Goal: Task Accomplishment & Management: Manage account settings

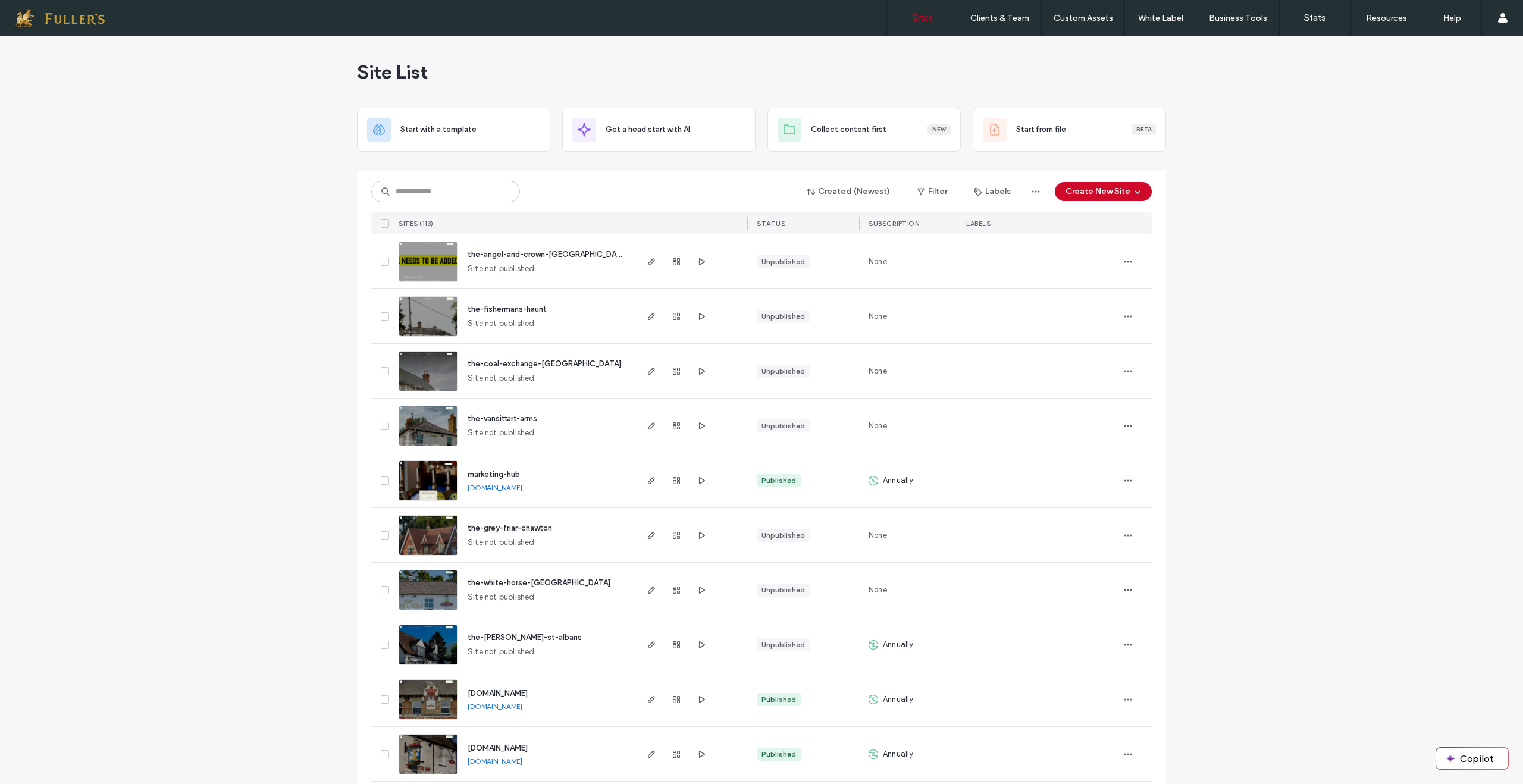
click at [423, 319] on img at bounding box center [428, 337] width 59 height 81
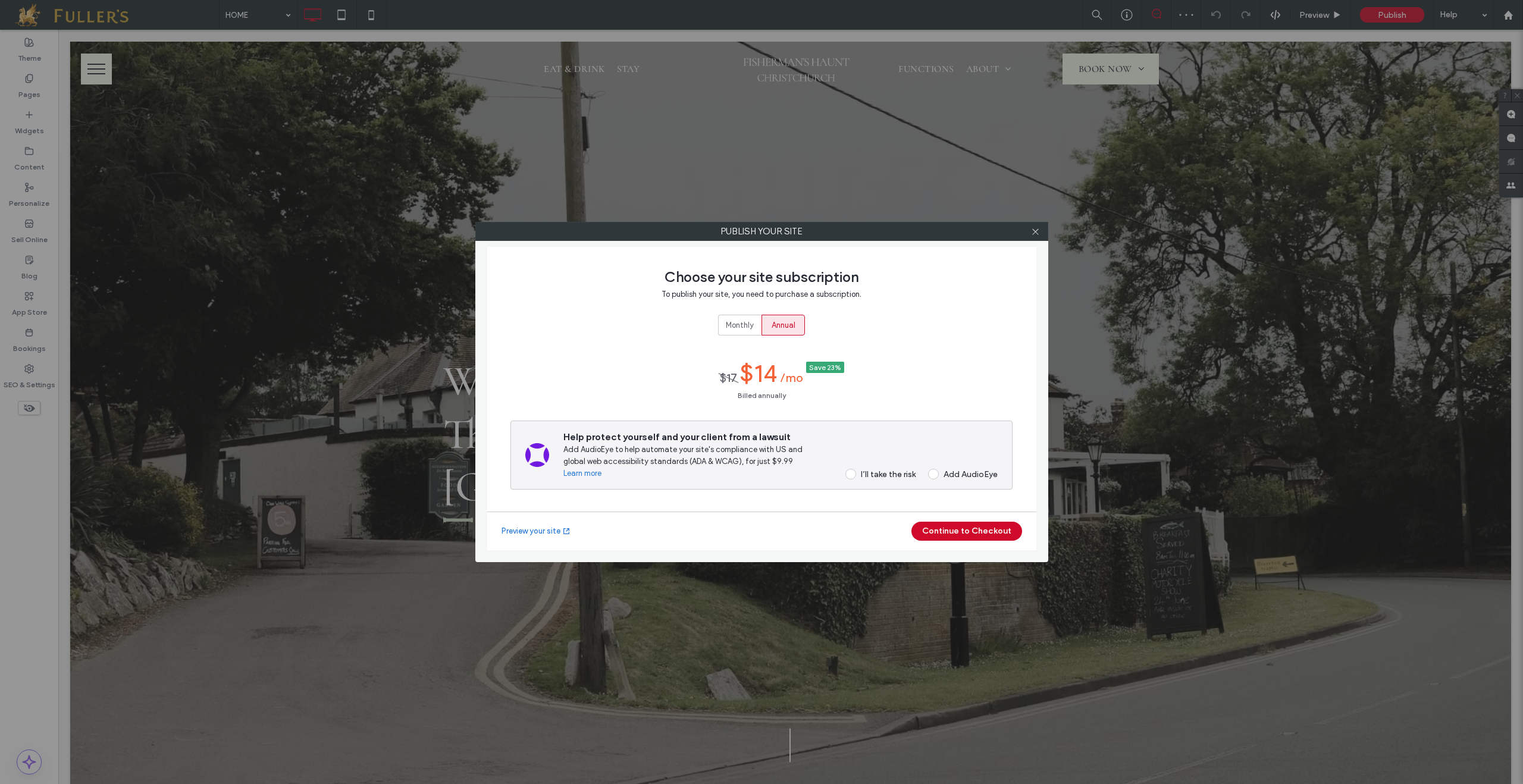
click at [849, 475] on span at bounding box center [851, 474] width 11 height 11
click at [975, 532] on button "Continue to Checkout" at bounding box center [966, 530] width 110 height 19
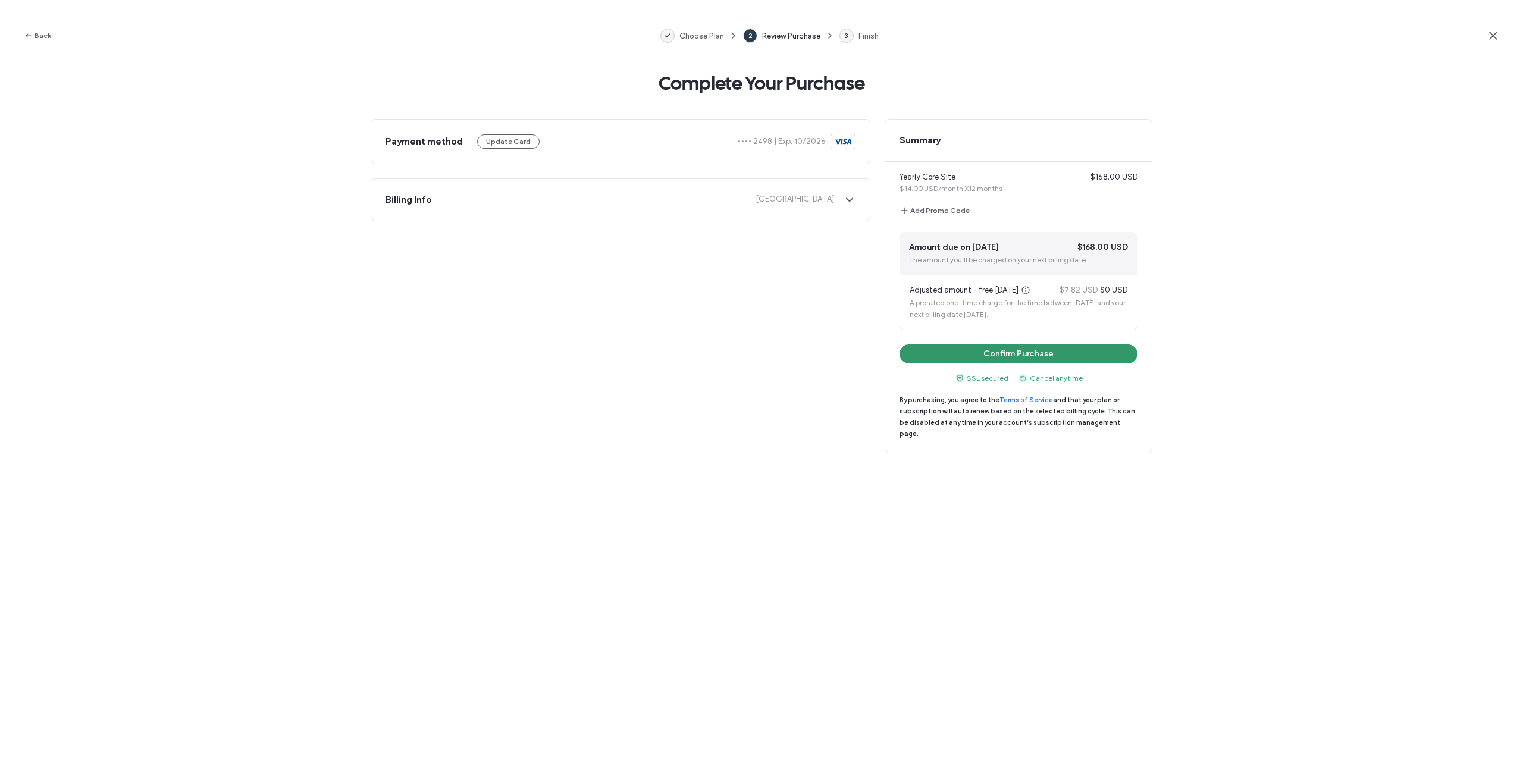
click at [1013, 355] on button "Confirm Purchase" at bounding box center [1019, 354] width 238 height 19
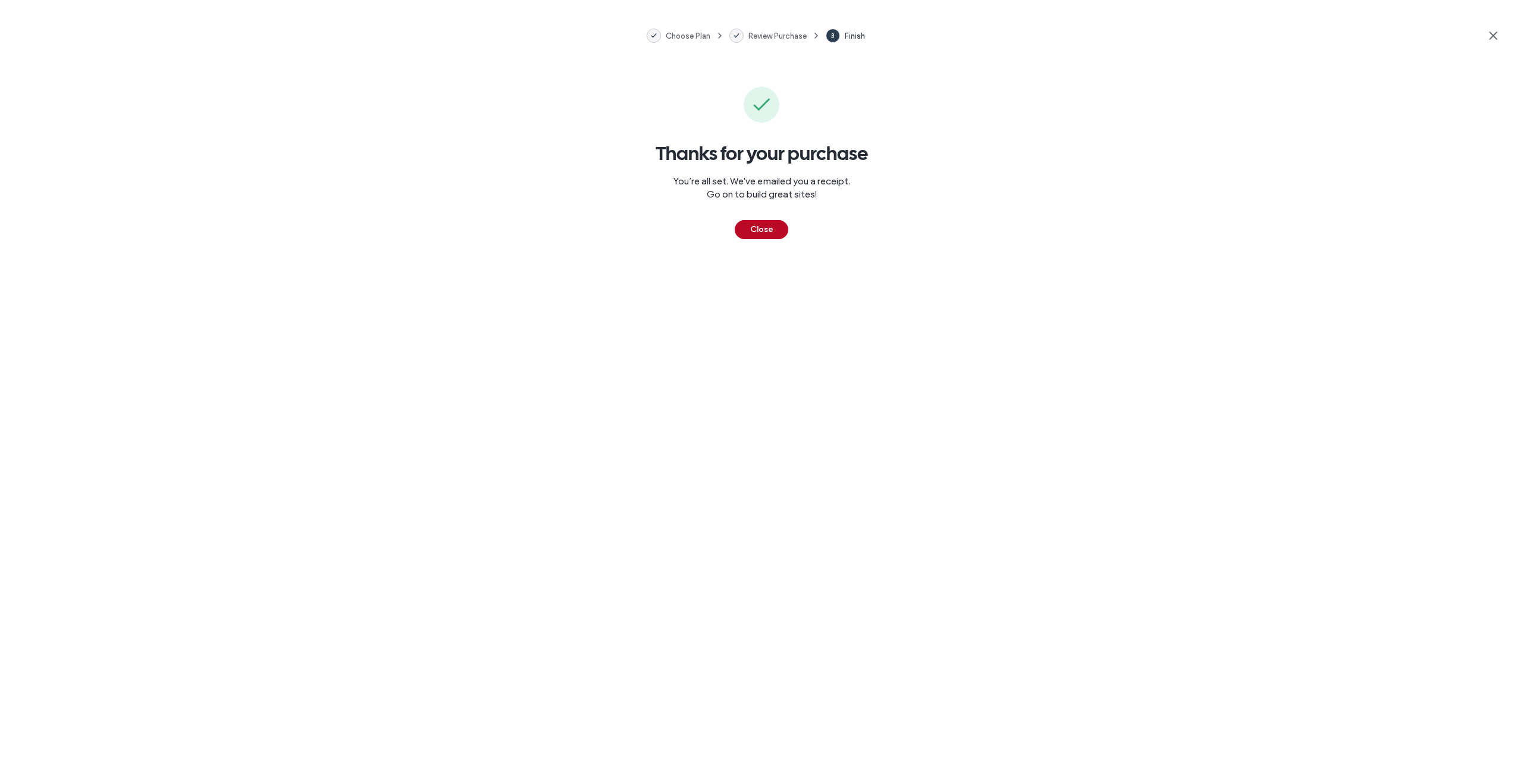
click at [761, 228] on button "Close" at bounding box center [762, 229] width 54 height 19
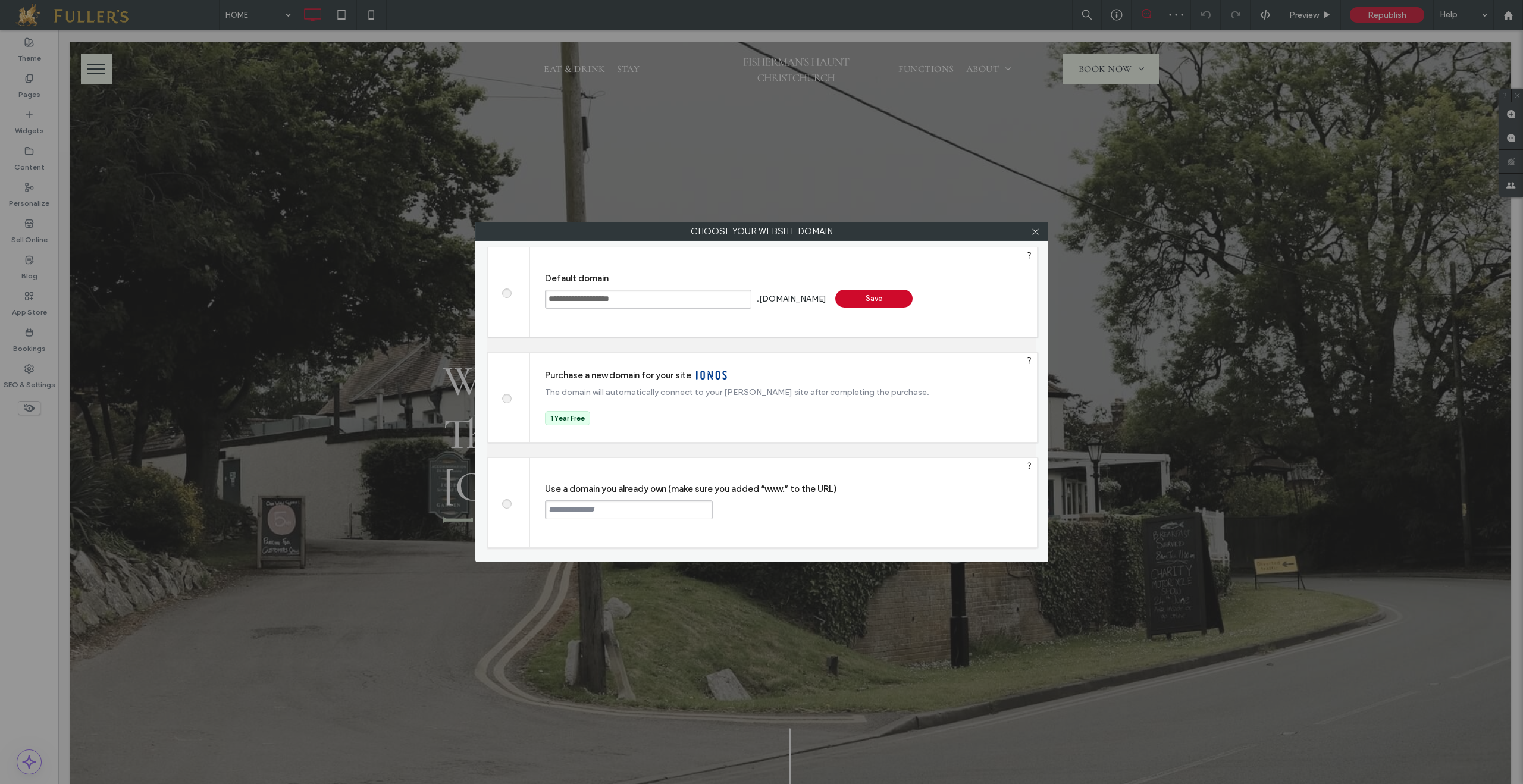
click at [514, 508] on div at bounding box center [509, 502] width 42 height 89
click at [506, 505] on span at bounding box center [506, 502] width 0 height 9
click at [588, 508] on input "text" at bounding box center [628, 509] width 168 height 19
paste input "**********"
click at [548, 513] on input "**********" at bounding box center [628, 509] width 168 height 19
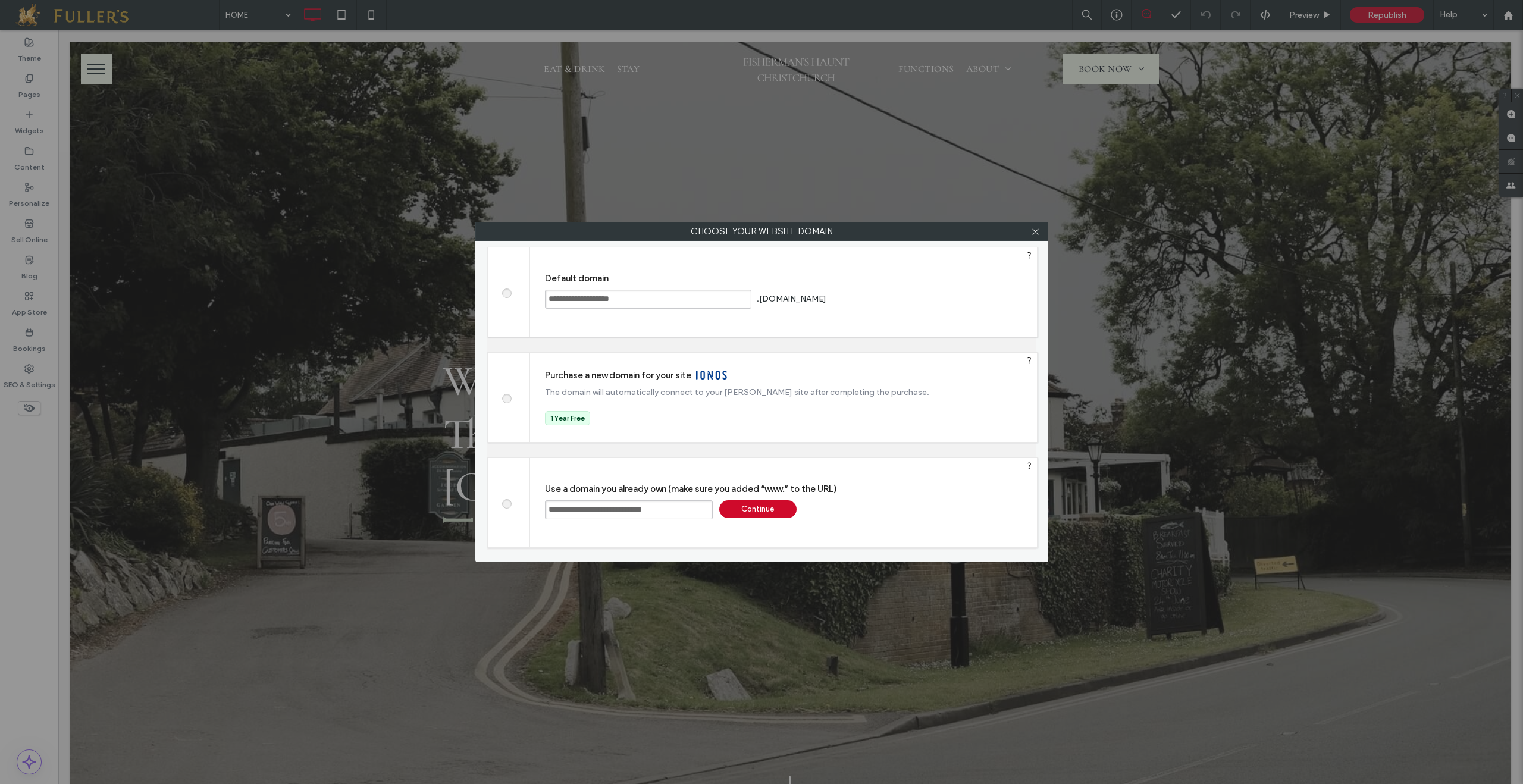
type input "**********"
click at [764, 505] on div "Continue" at bounding box center [758, 508] width 77 height 18
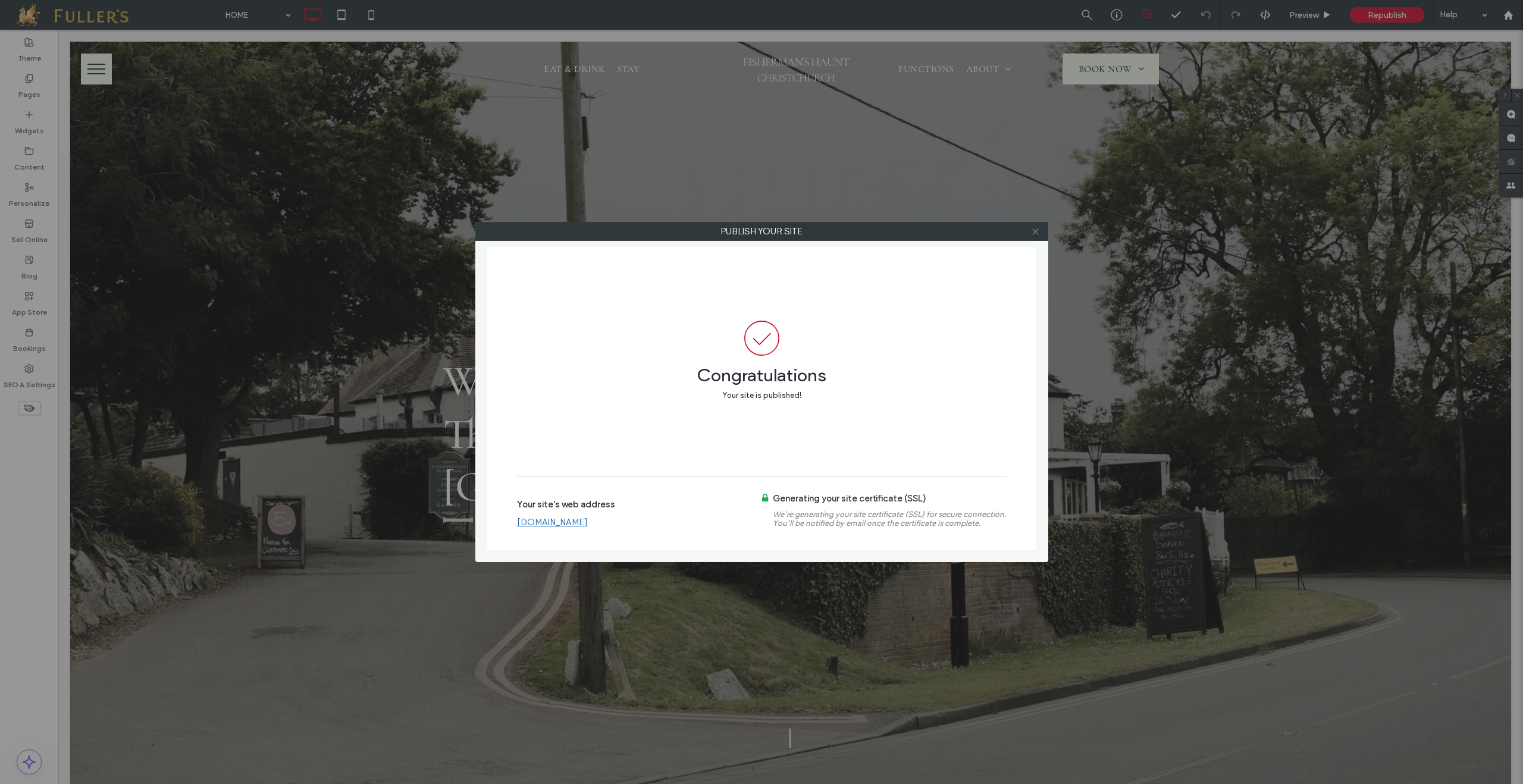
click at [1034, 231] on icon at bounding box center [1035, 232] width 9 height 9
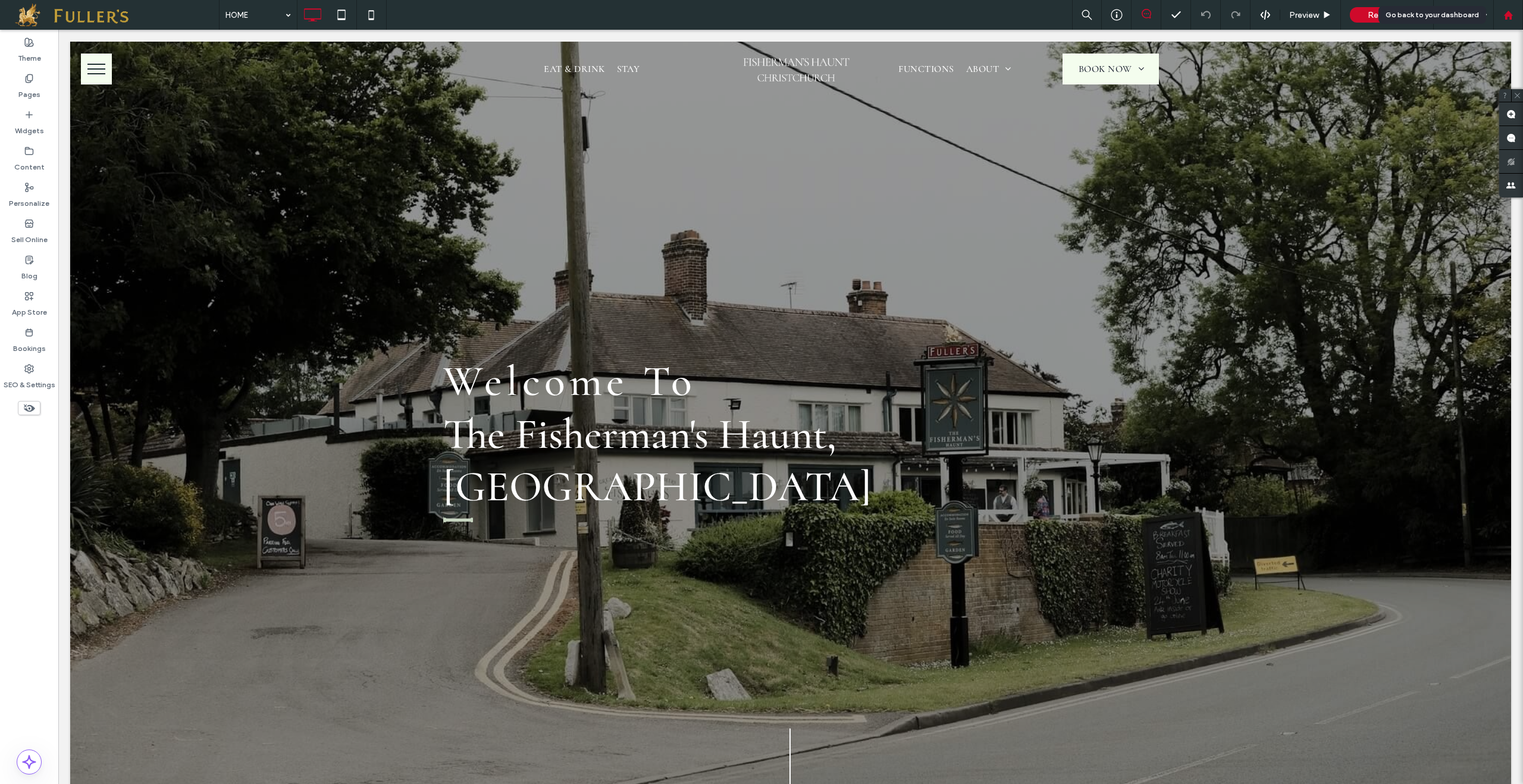
click at [1511, 21] on div at bounding box center [1508, 15] width 30 height 30
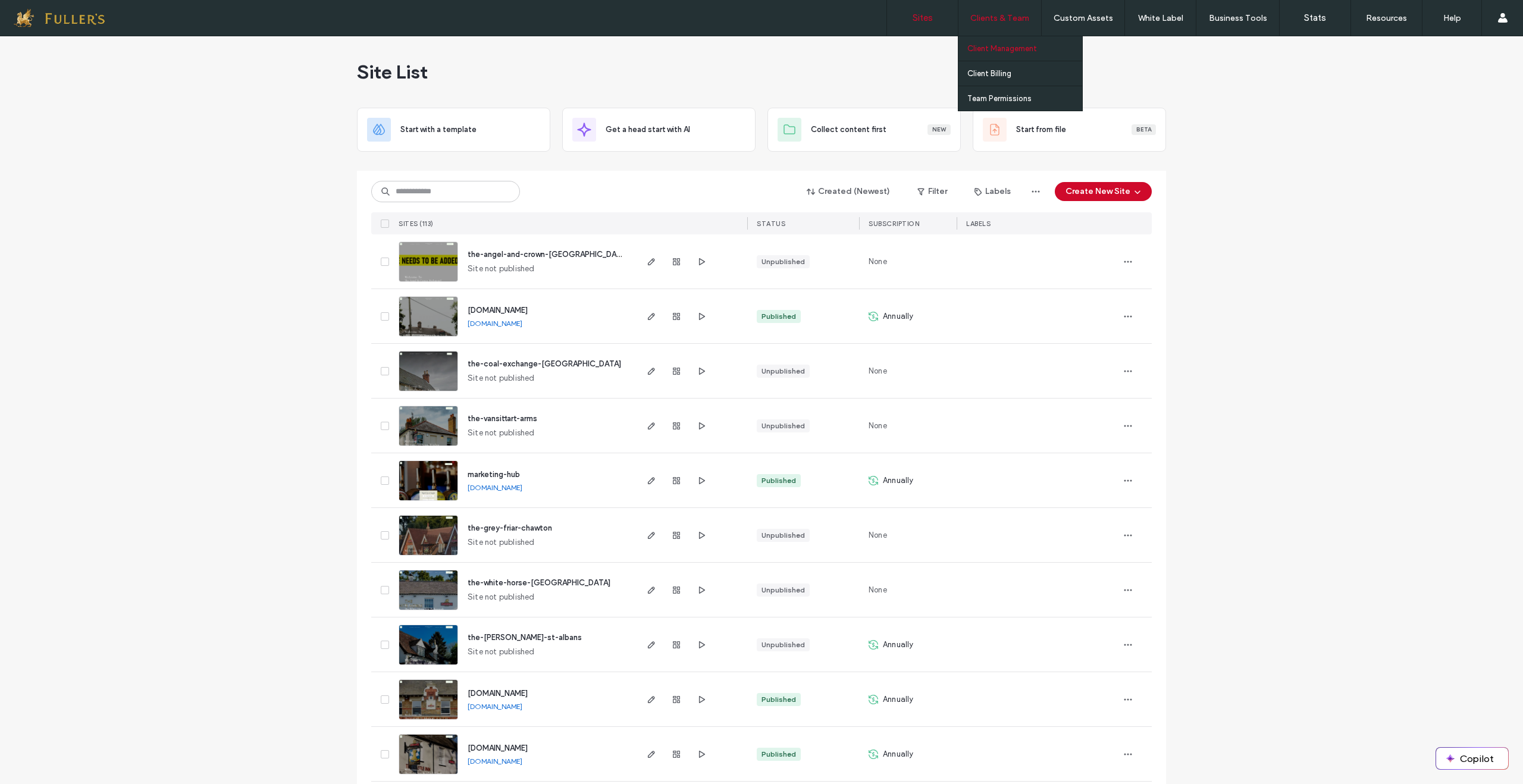
click at [1004, 51] on label "Client Management" at bounding box center [1002, 48] width 70 height 9
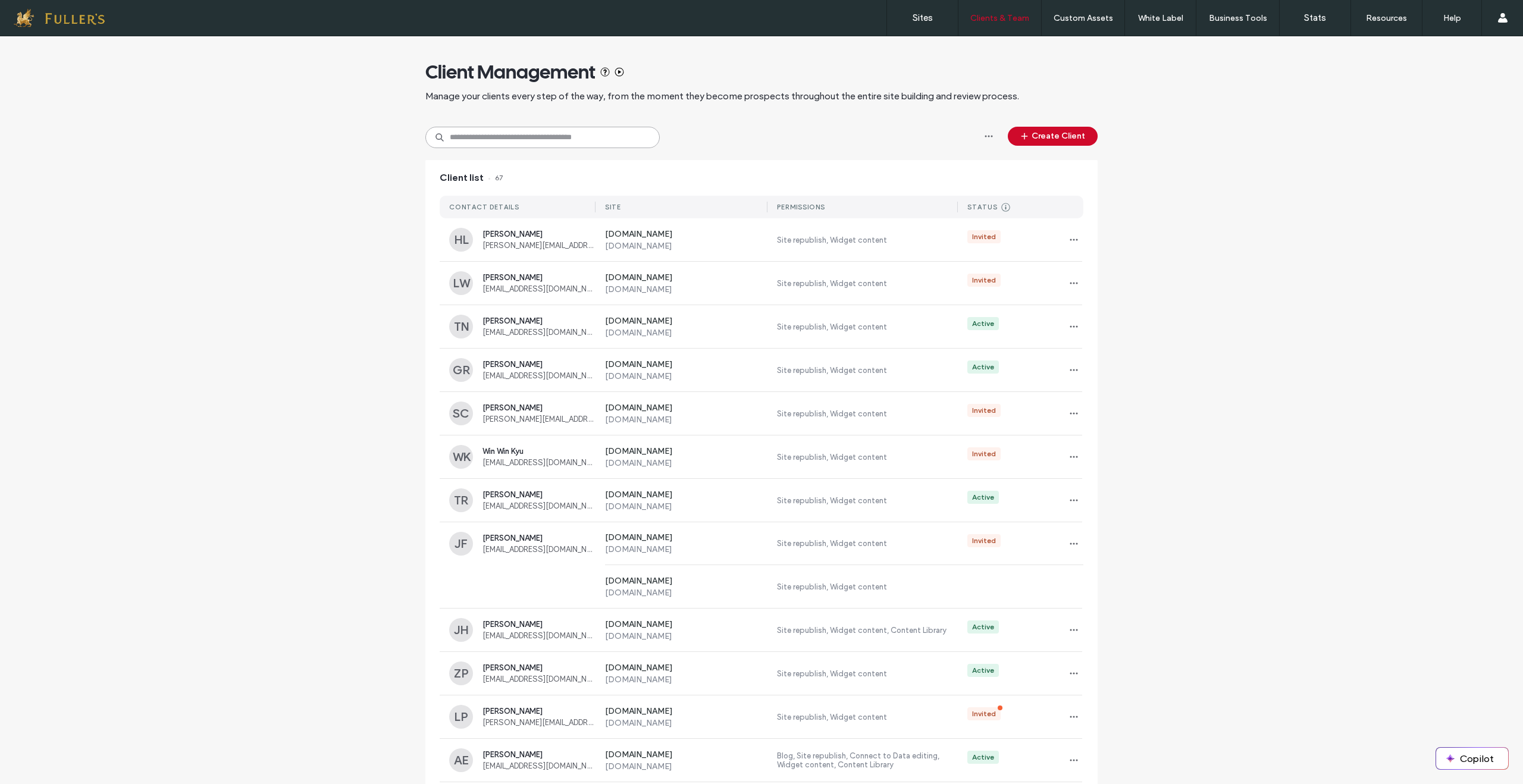
click at [518, 143] on input at bounding box center [542, 137] width 234 height 21
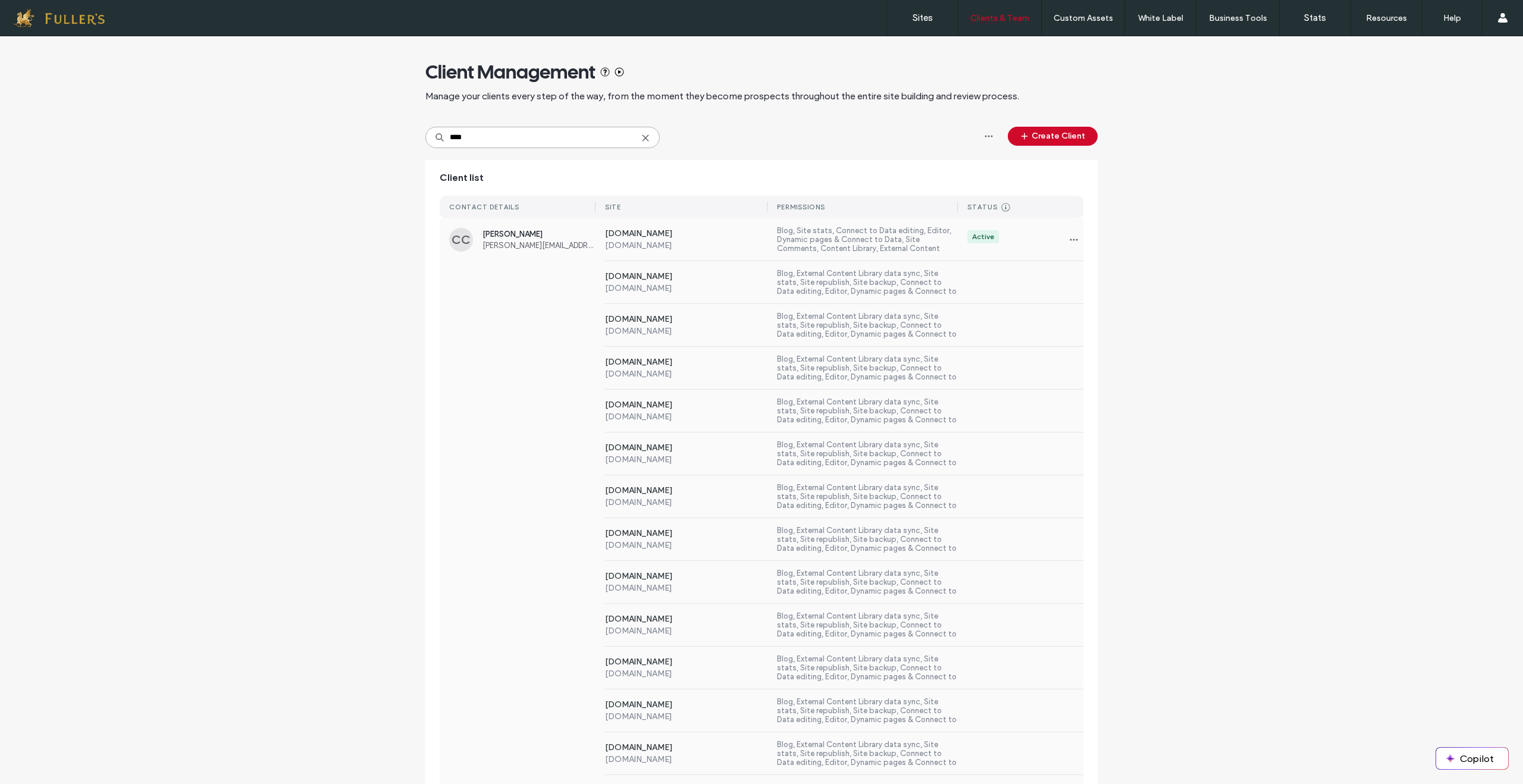
type input "****"
click at [559, 387] on div "[DOMAIN_NAME] [DOMAIN_NAME] Blog, External Content Library data sync, Site stat…" at bounding box center [761, 368] width 643 height 43
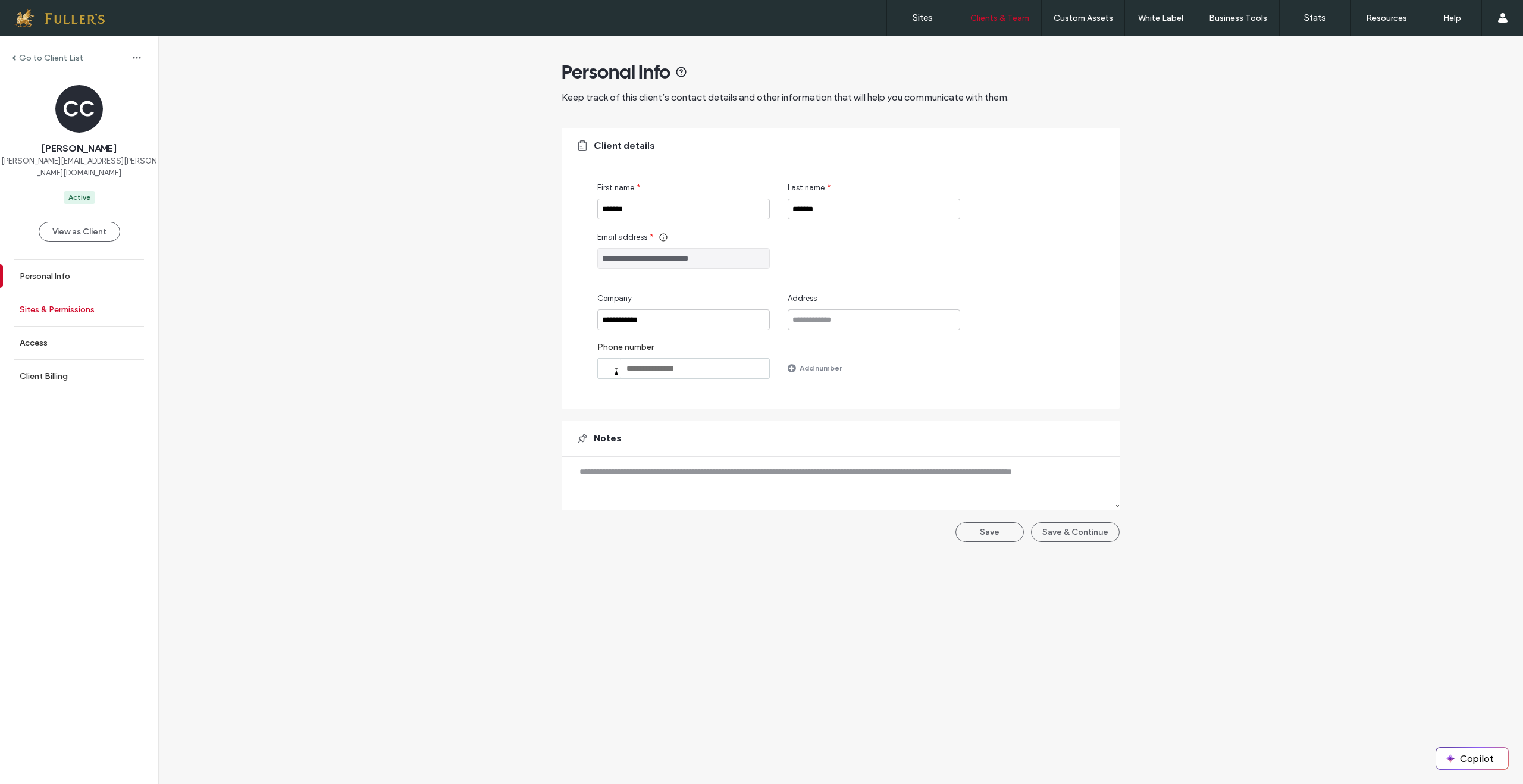
click at [60, 305] on link "Sites & Permissions" at bounding box center [79, 310] width 158 height 33
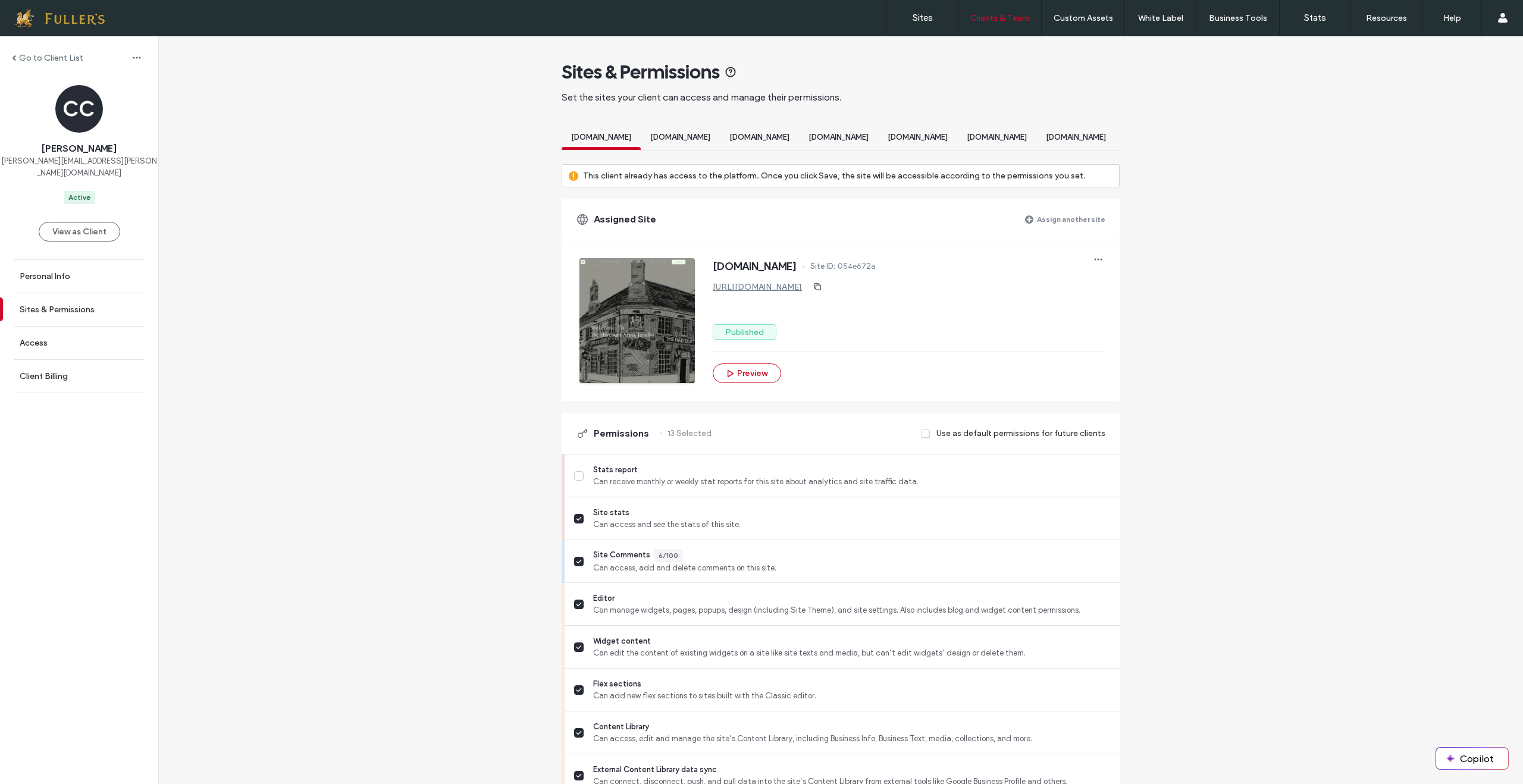
scroll to position [4, 0]
click at [918, 18] on label "Sites" at bounding box center [922, 18] width 20 height 11
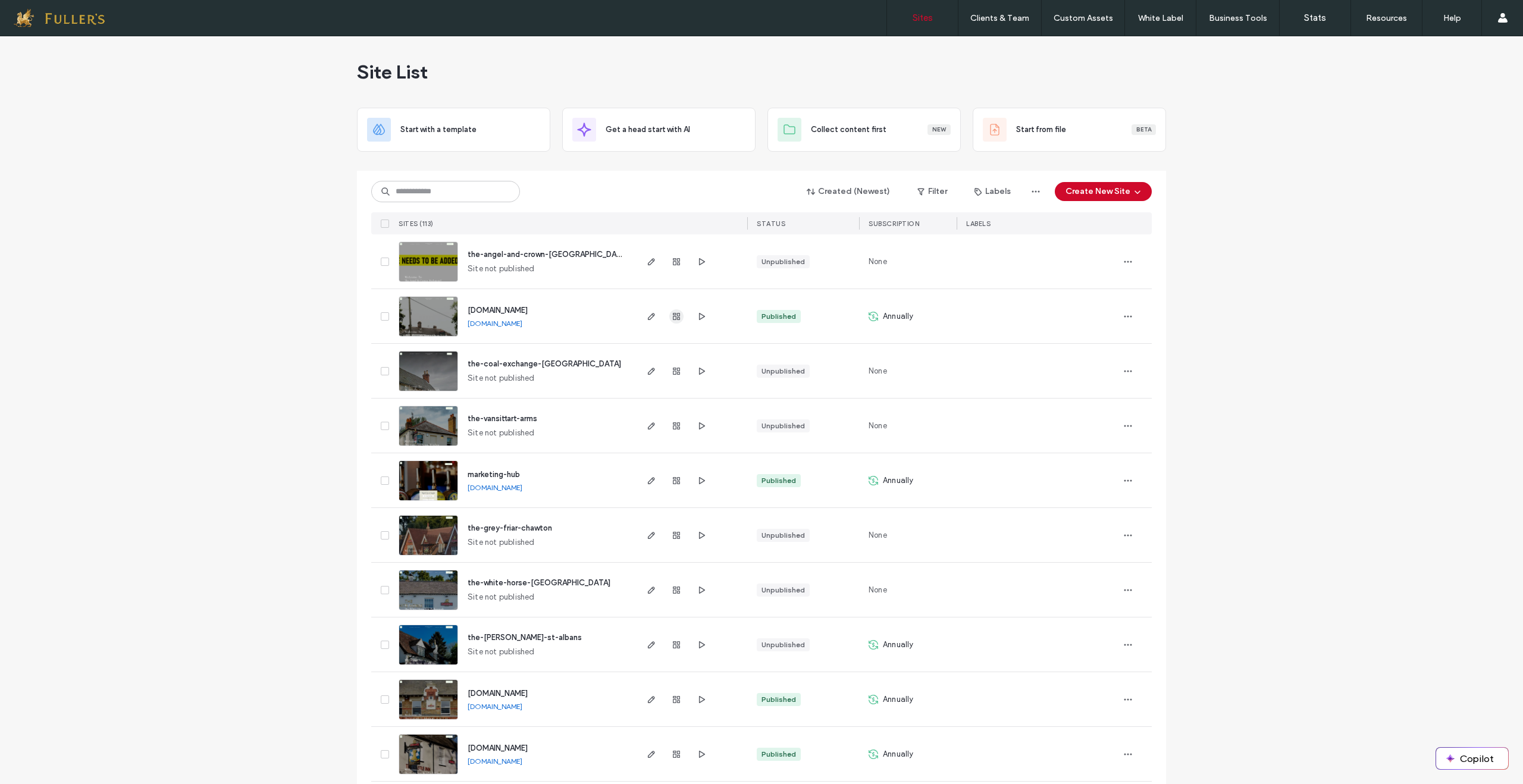
click at [673, 318] on use "button" at bounding box center [676, 316] width 7 height 7
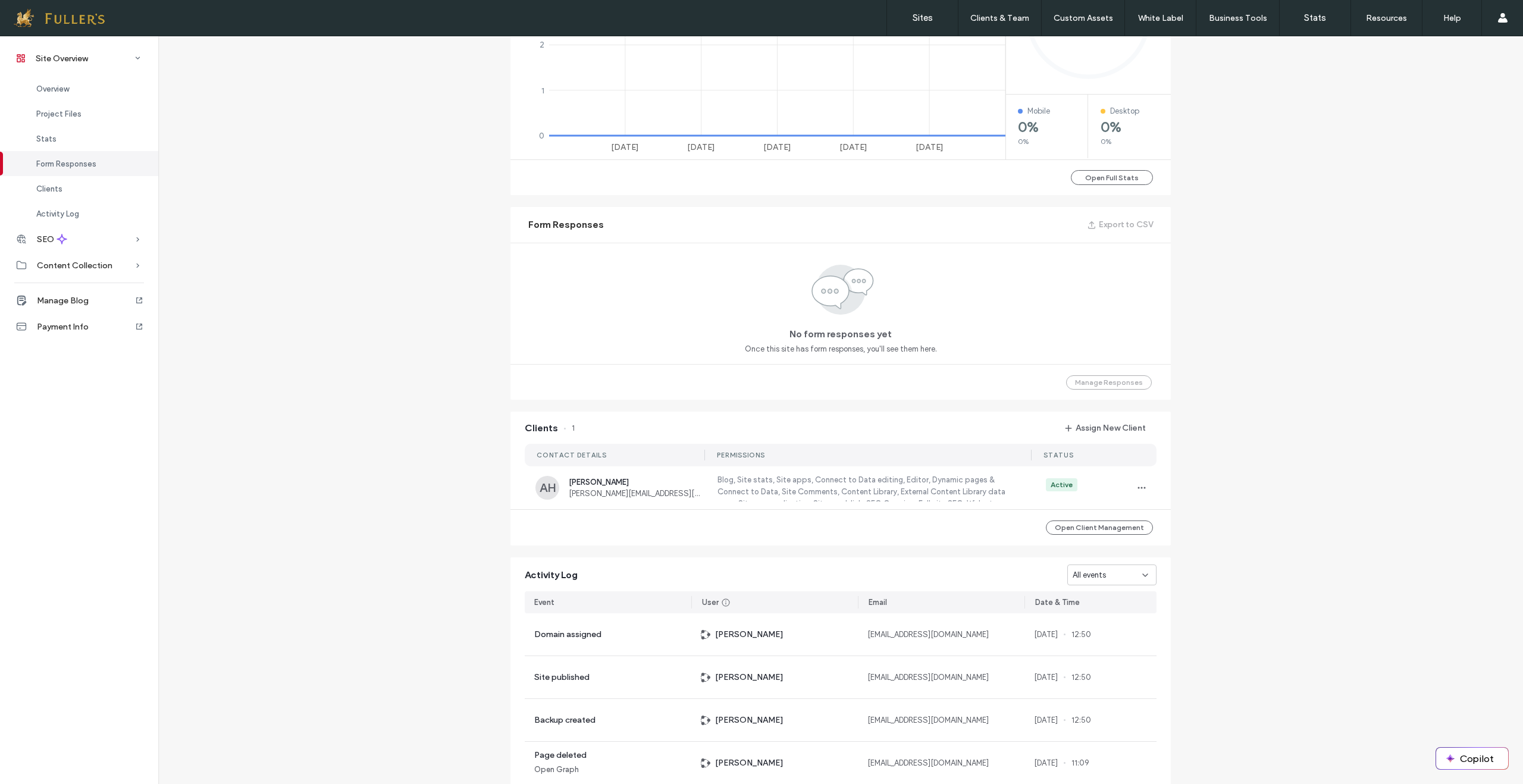
scroll to position [639, 0]
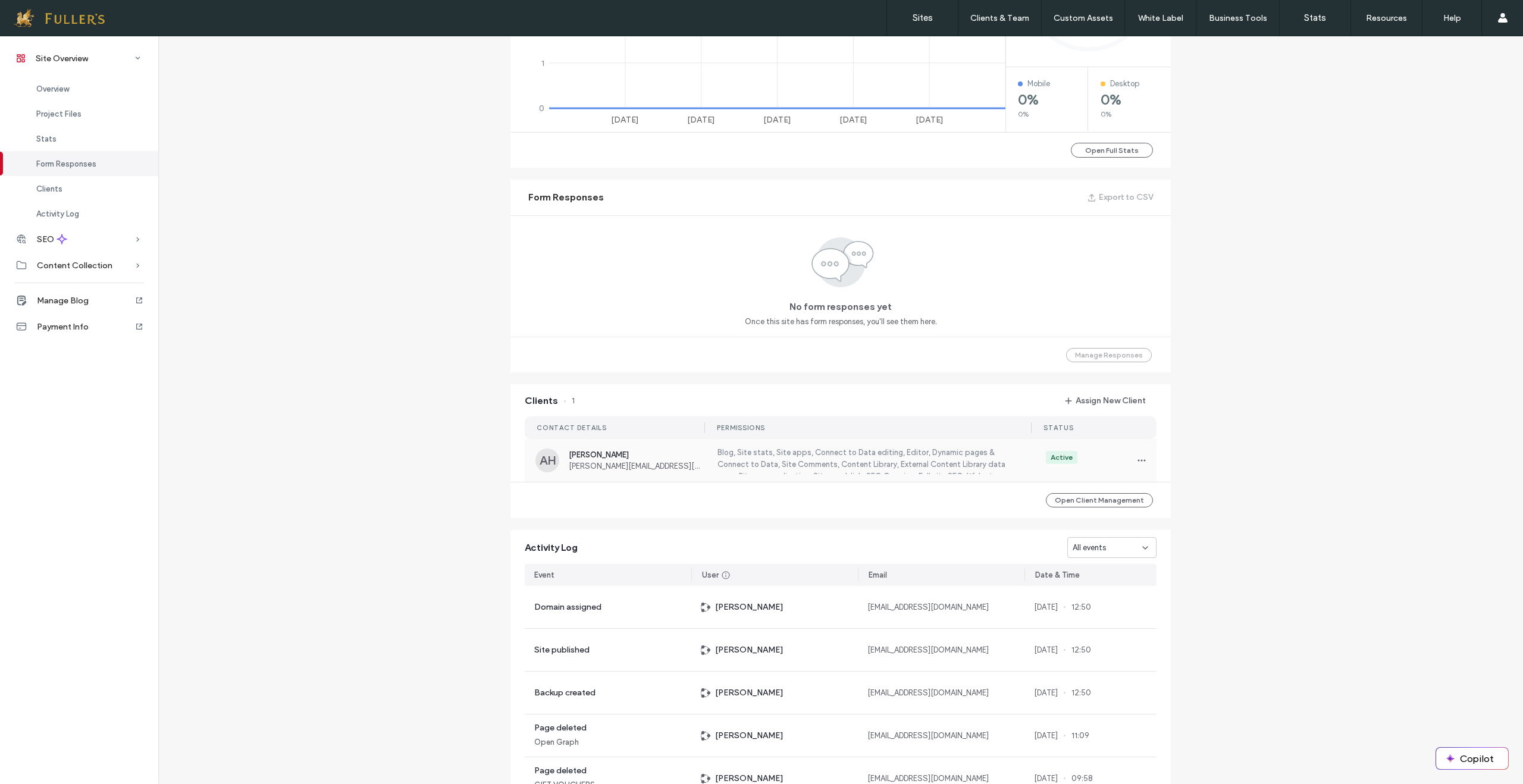
click at [793, 461] on label "Blog, Site stats, Site apps, Connect to Data editing, Editor, Dynamic pages & C…" at bounding box center [866, 460] width 302 height 27
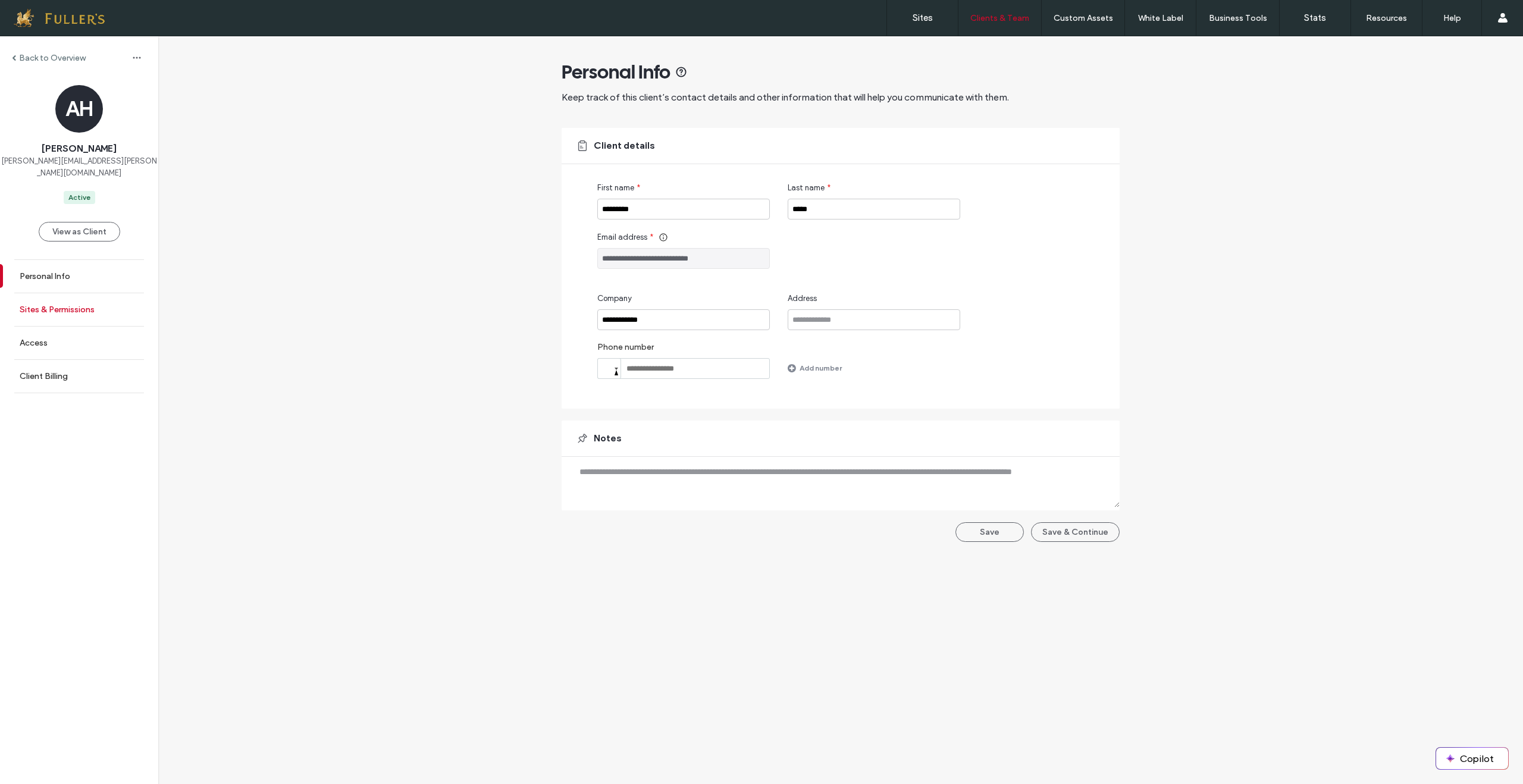
click at [65, 304] on label "Sites & Permissions" at bounding box center [57, 309] width 75 height 10
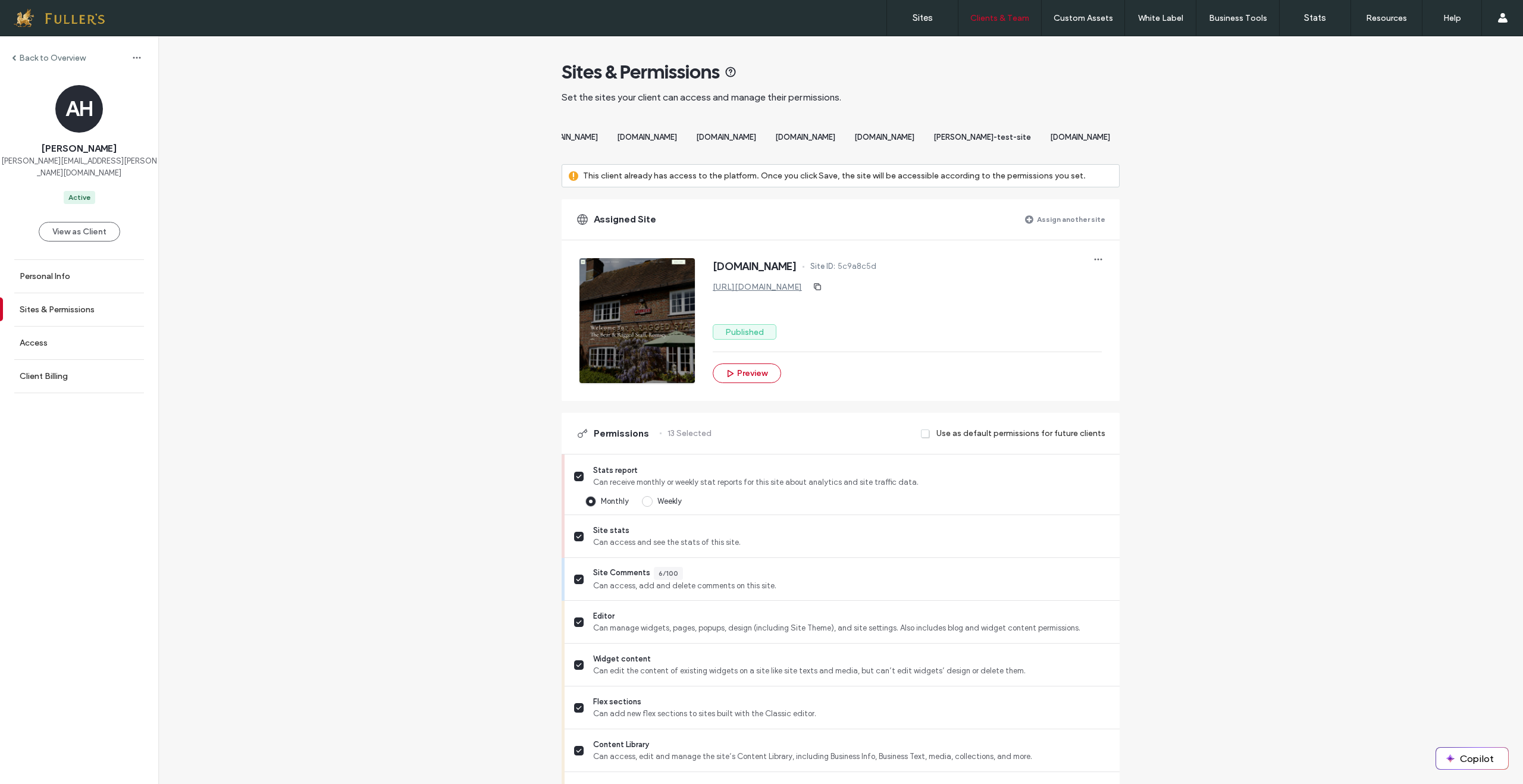
scroll to position [0, 2947]
click at [1101, 139] on span "[DOMAIN_NAME]" at bounding box center [1080, 137] width 60 height 9
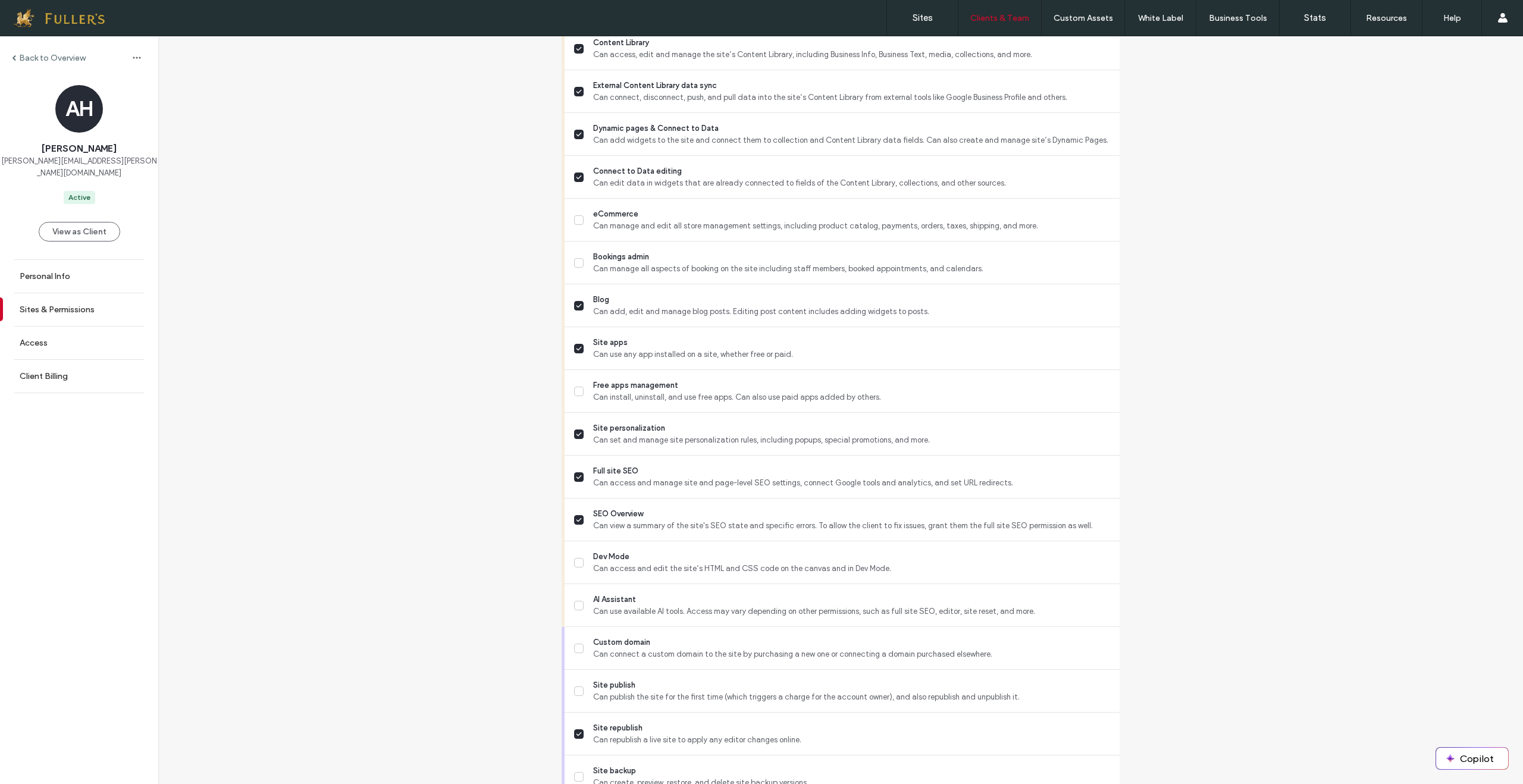
scroll to position [800, 0]
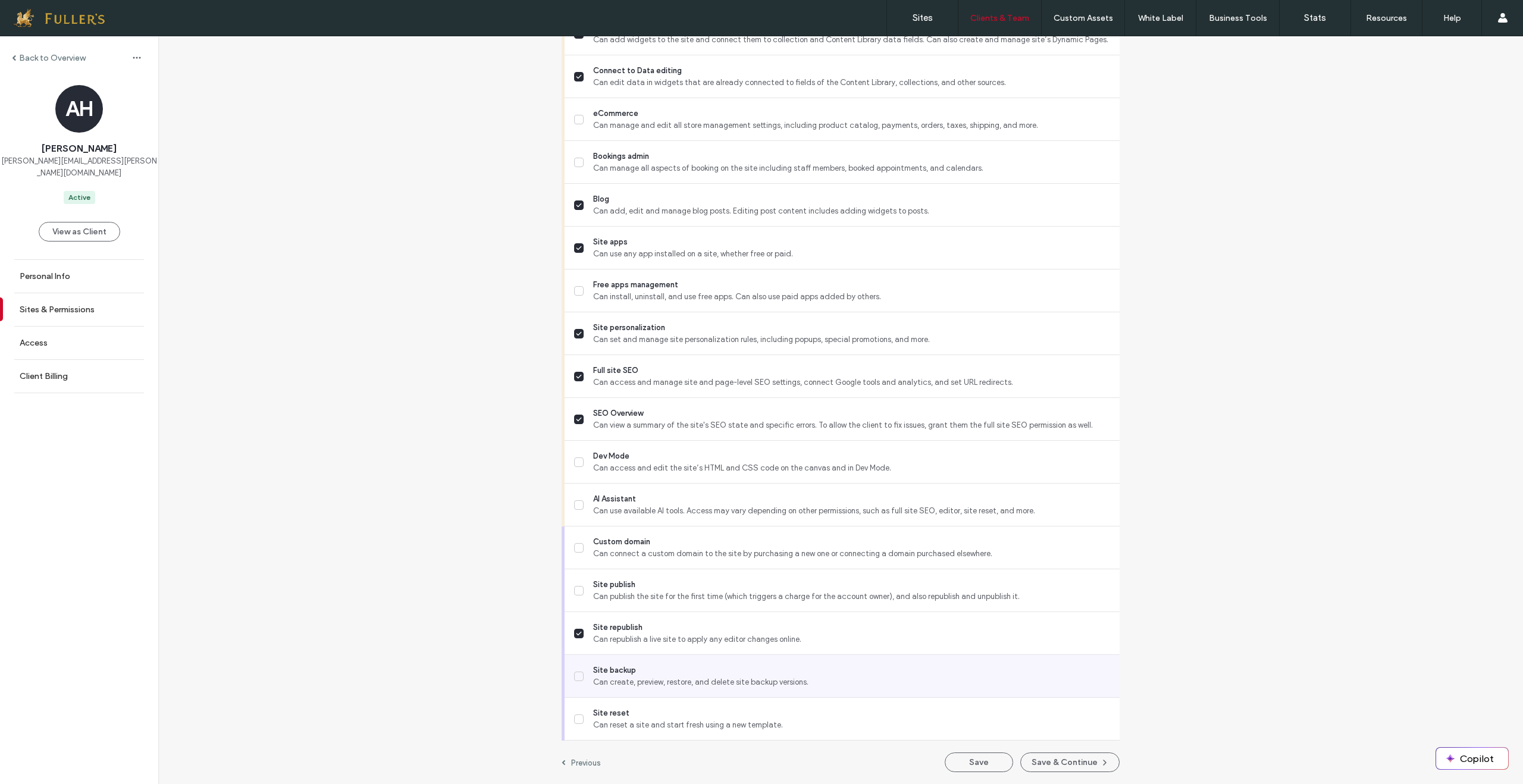
click at [640, 667] on span "Site backup" at bounding box center [851, 671] width 517 height 12
drag, startPoint x: 976, startPoint y: 757, endPoint x: 982, endPoint y: 757, distance: 6.0
click at [978, 757] on button "Save" at bounding box center [979, 762] width 68 height 20
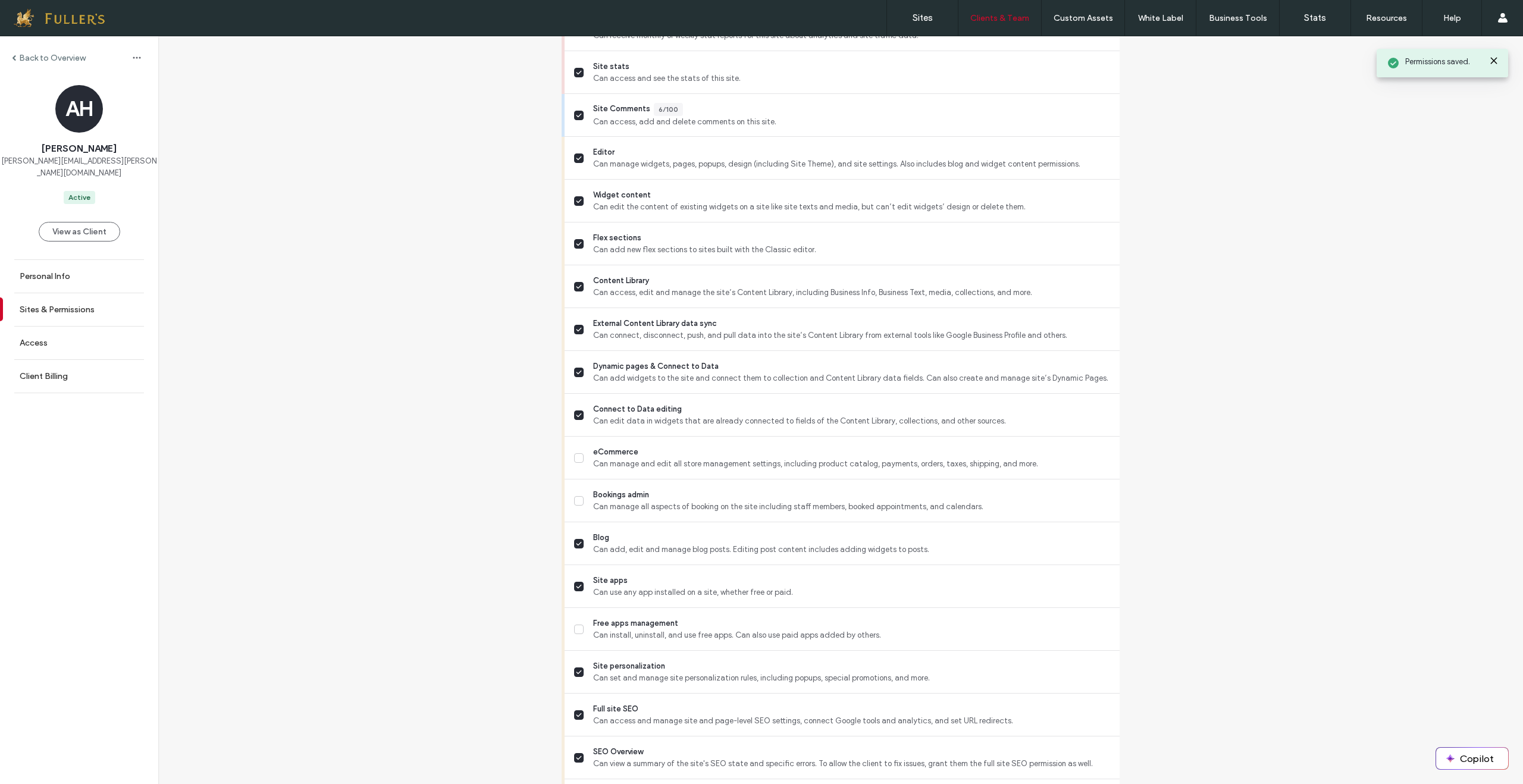
scroll to position [0, 0]
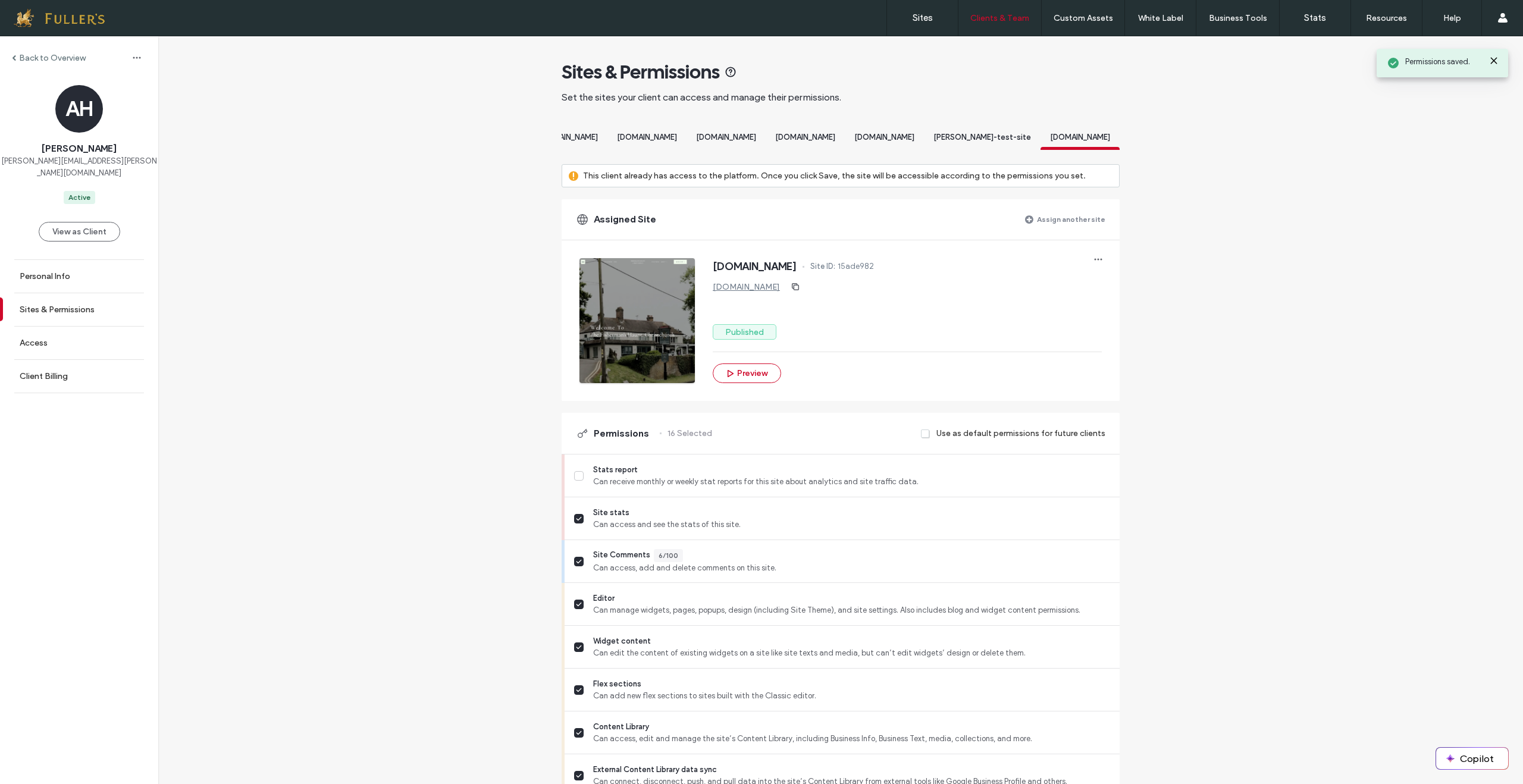
click at [986, 138] on span "[PERSON_NAME]-test-site" at bounding box center [982, 137] width 98 height 9
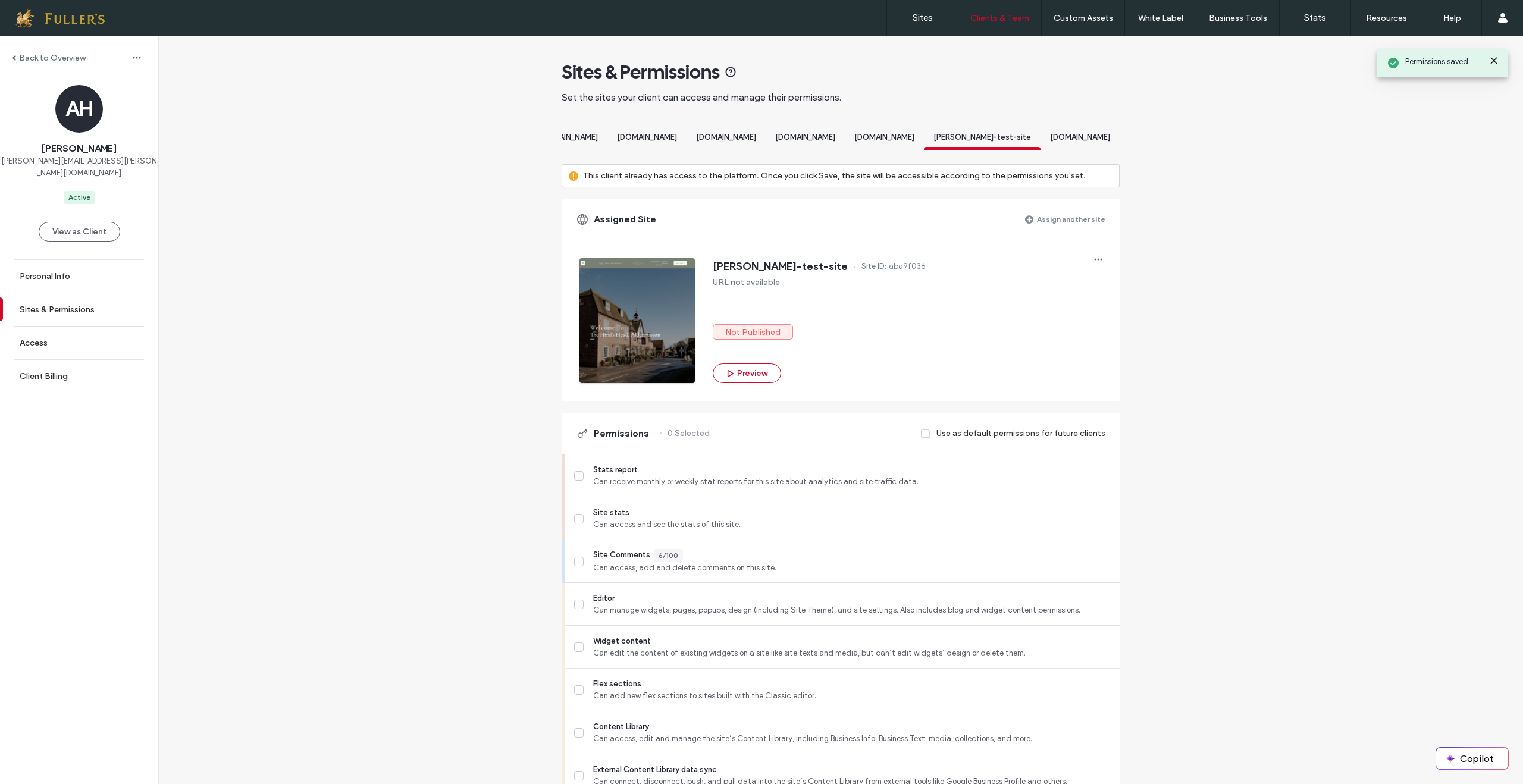
click at [872, 141] on span "[DOMAIN_NAME]" at bounding box center [884, 137] width 60 height 9
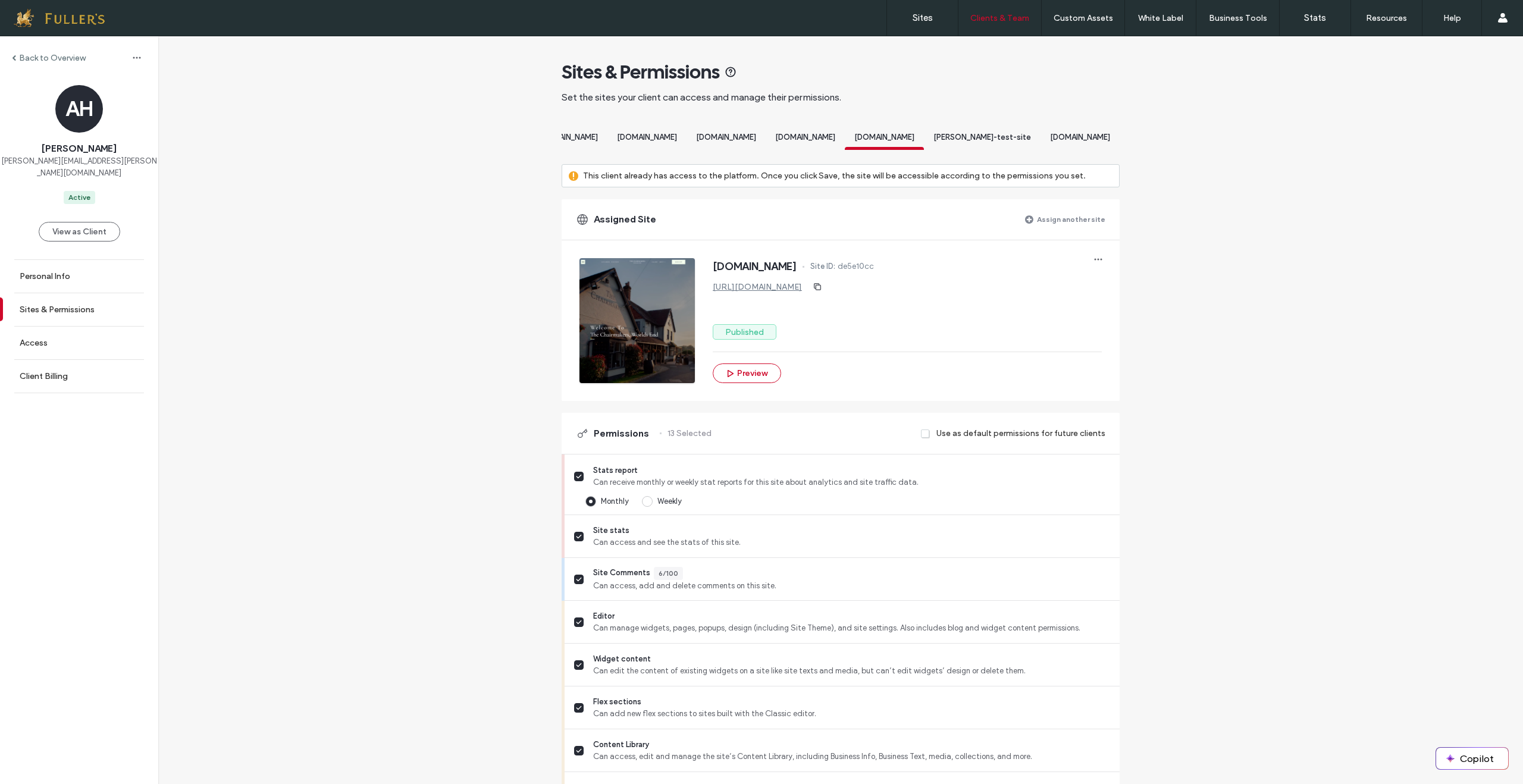
scroll to position [0, 2948]
click at [775, 141] on span "[DOMAIN_NAME]" at bounding box center [805, 137] width 60 height 9
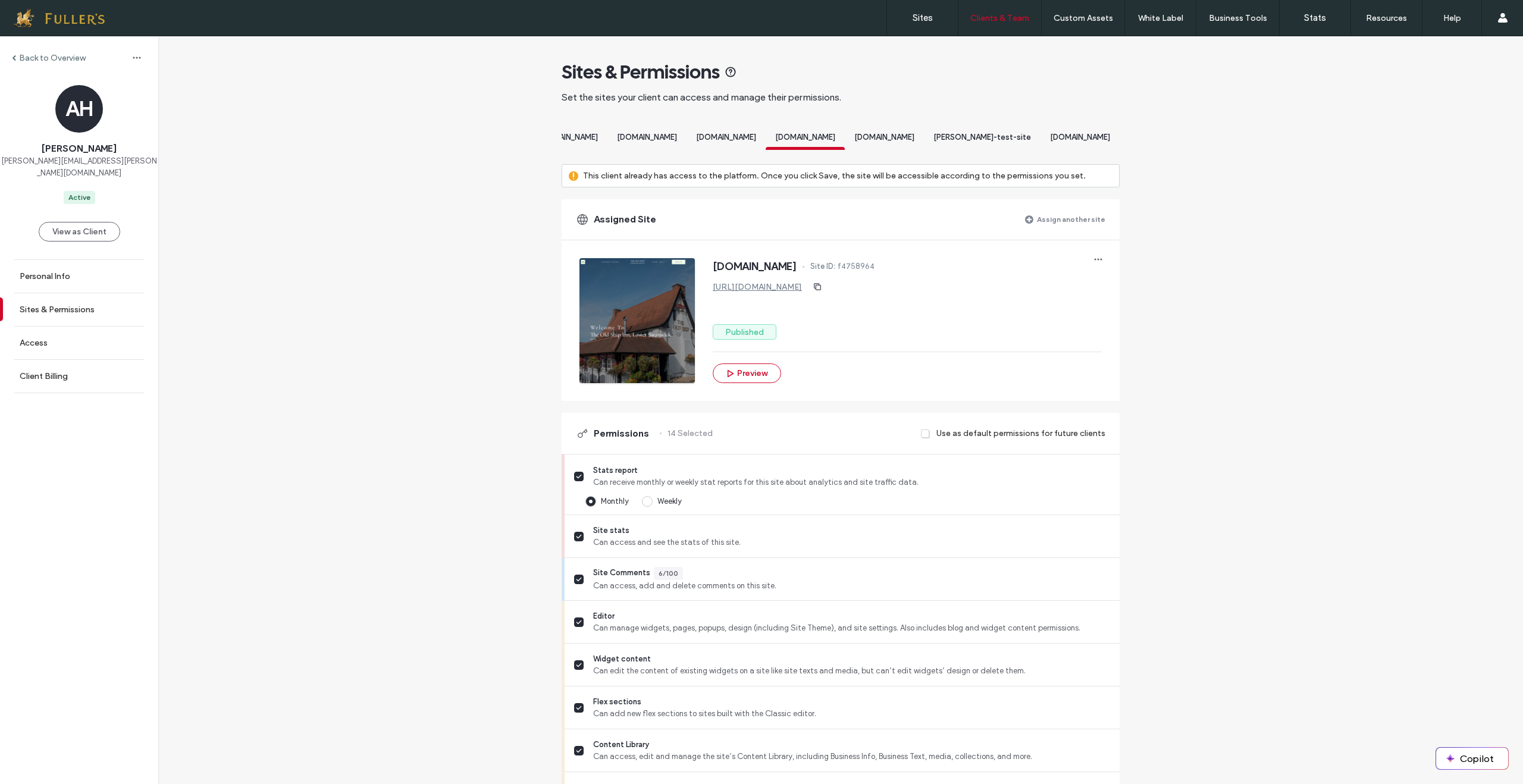
click at [696, 141] on span "[DOMAIN_NAME]" at bounding box center [726, 137] width 60 height 9
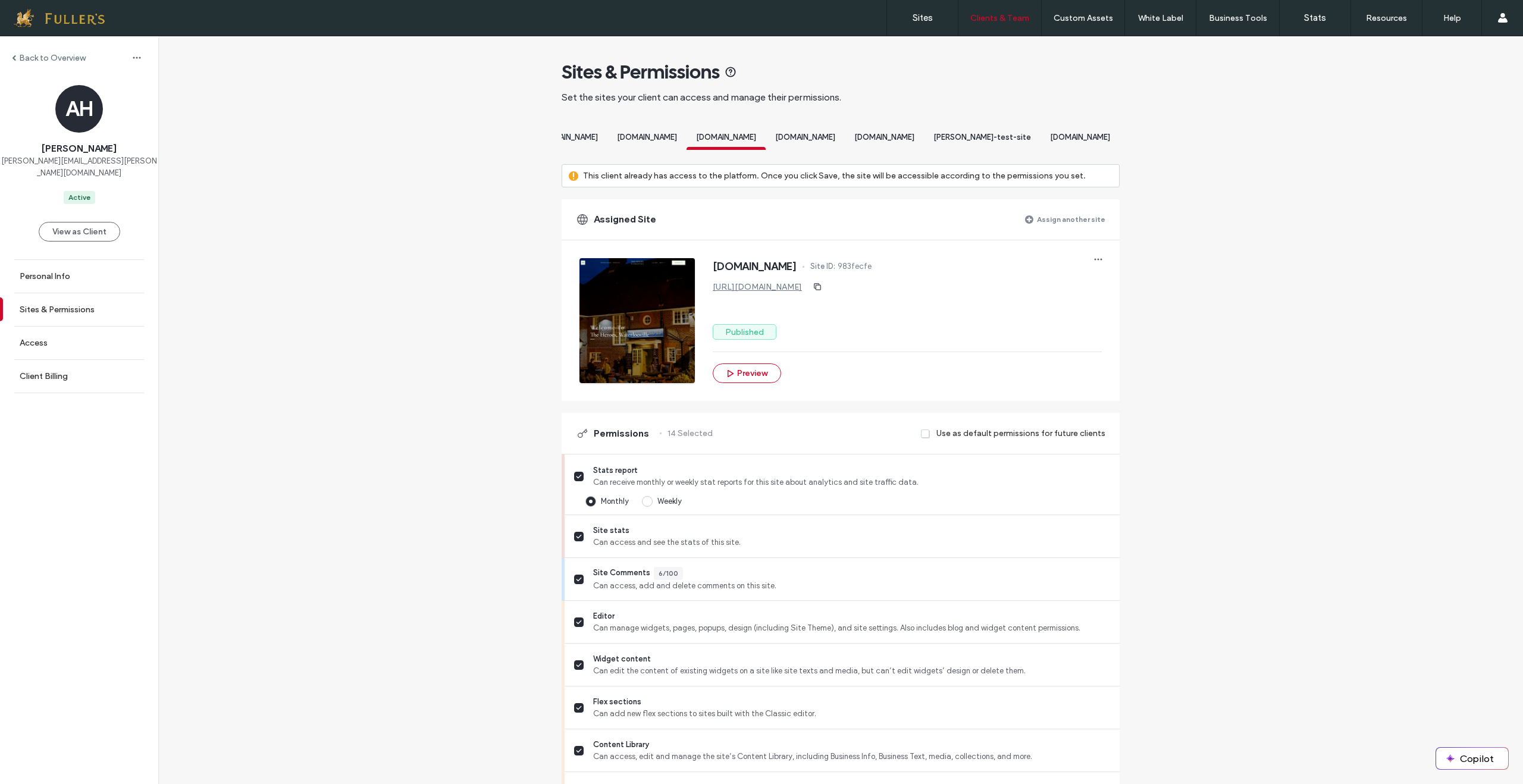
click at [775, 141] on span "[DOMAIN_NAME]" at bounding box center [805, 137] width 60 height 9
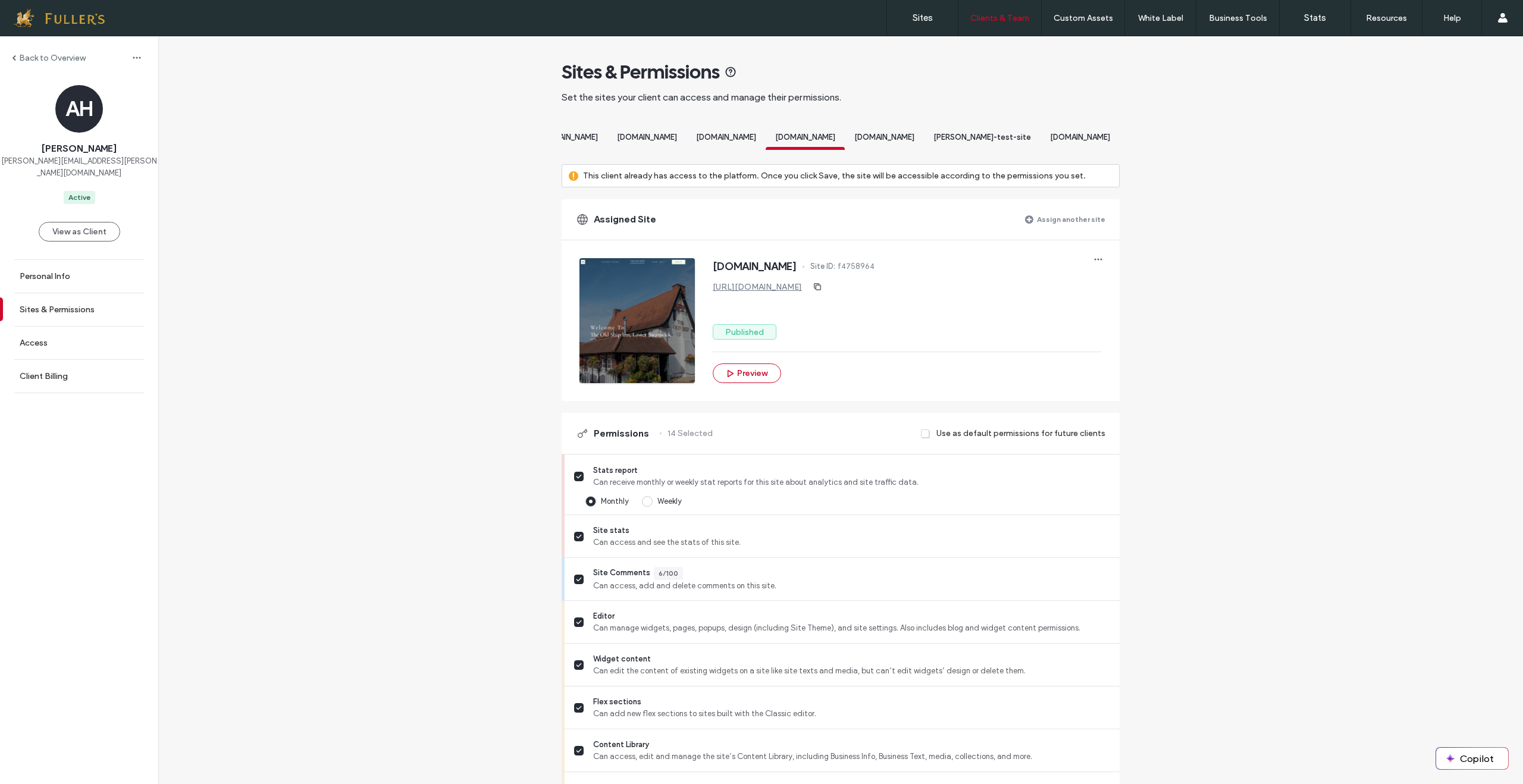
click at [879, 147] on div "[DOMAIN_NAME]" at bounding box center [884, 139] width 79 height 22
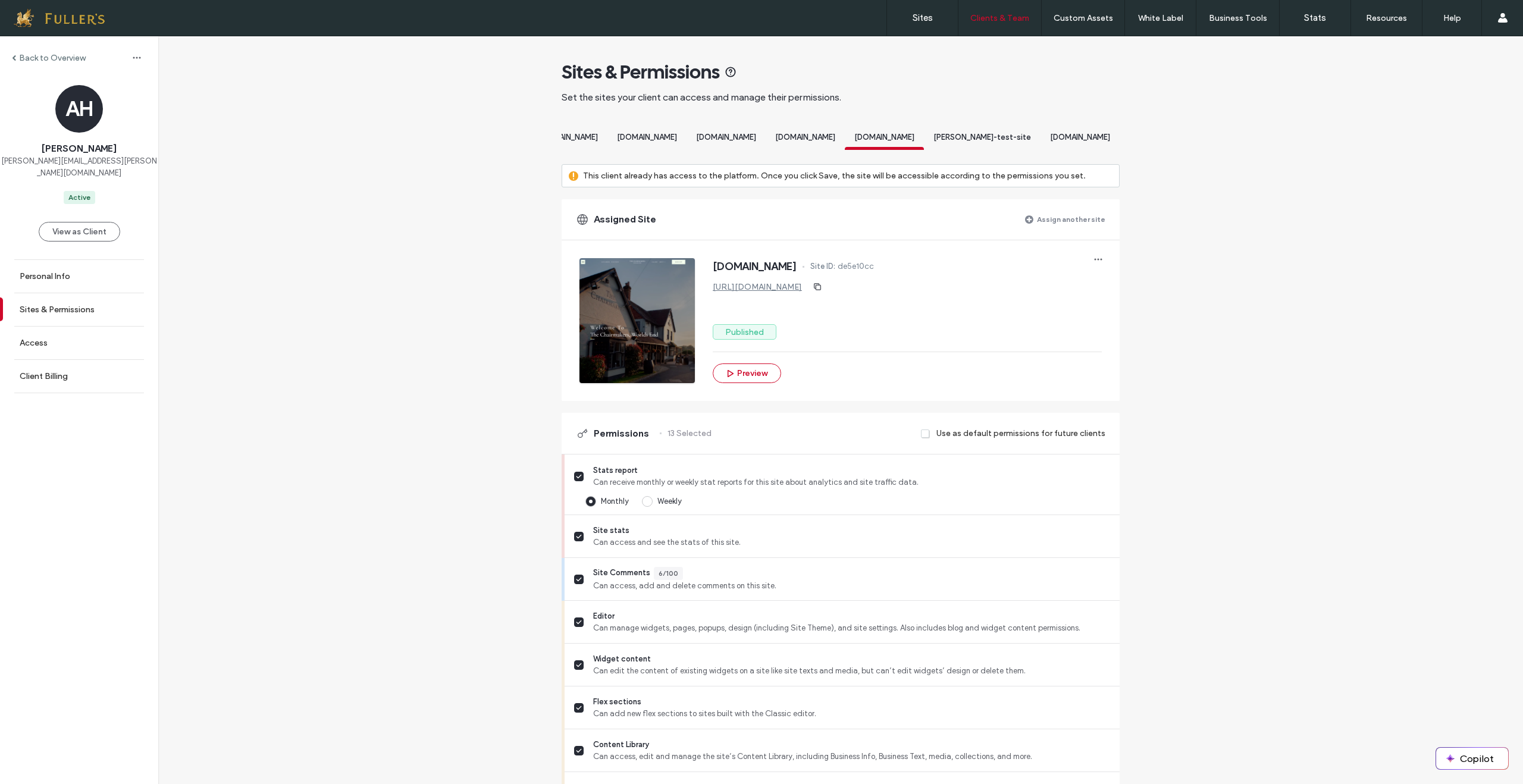
drag, startPoint x: 1007, startPoint y: 146, endPoint x: 1017, endPoint y: 145, distance: 10.0
click at [1007, 146] on div "[PERSON_NAME]-test-site" at bounding box center [982, 139] width 116 height 22
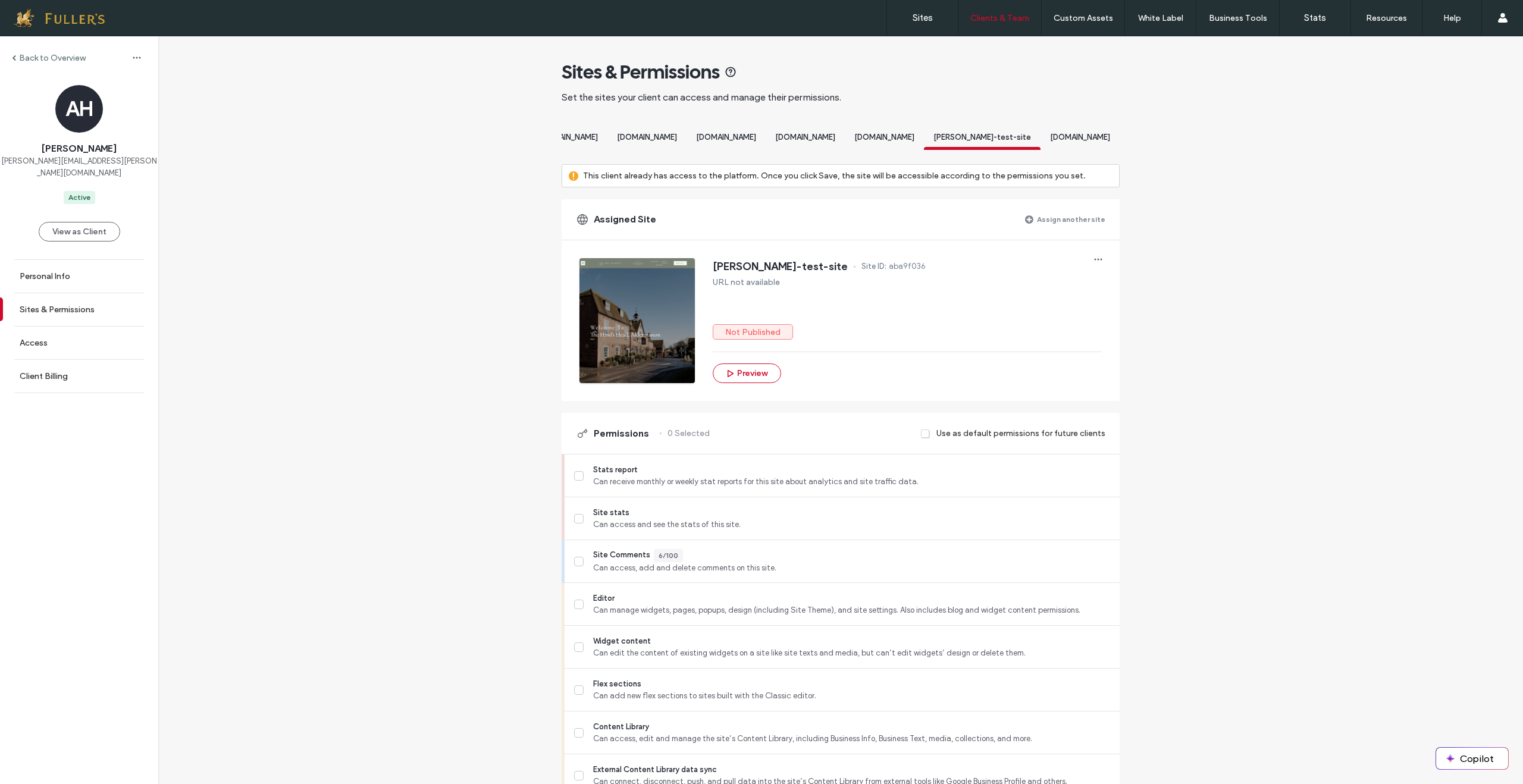
click at [1079, 141] on span "[DOMAIN_NAME]" at bounding box center [1080, 137] width 60 height 9
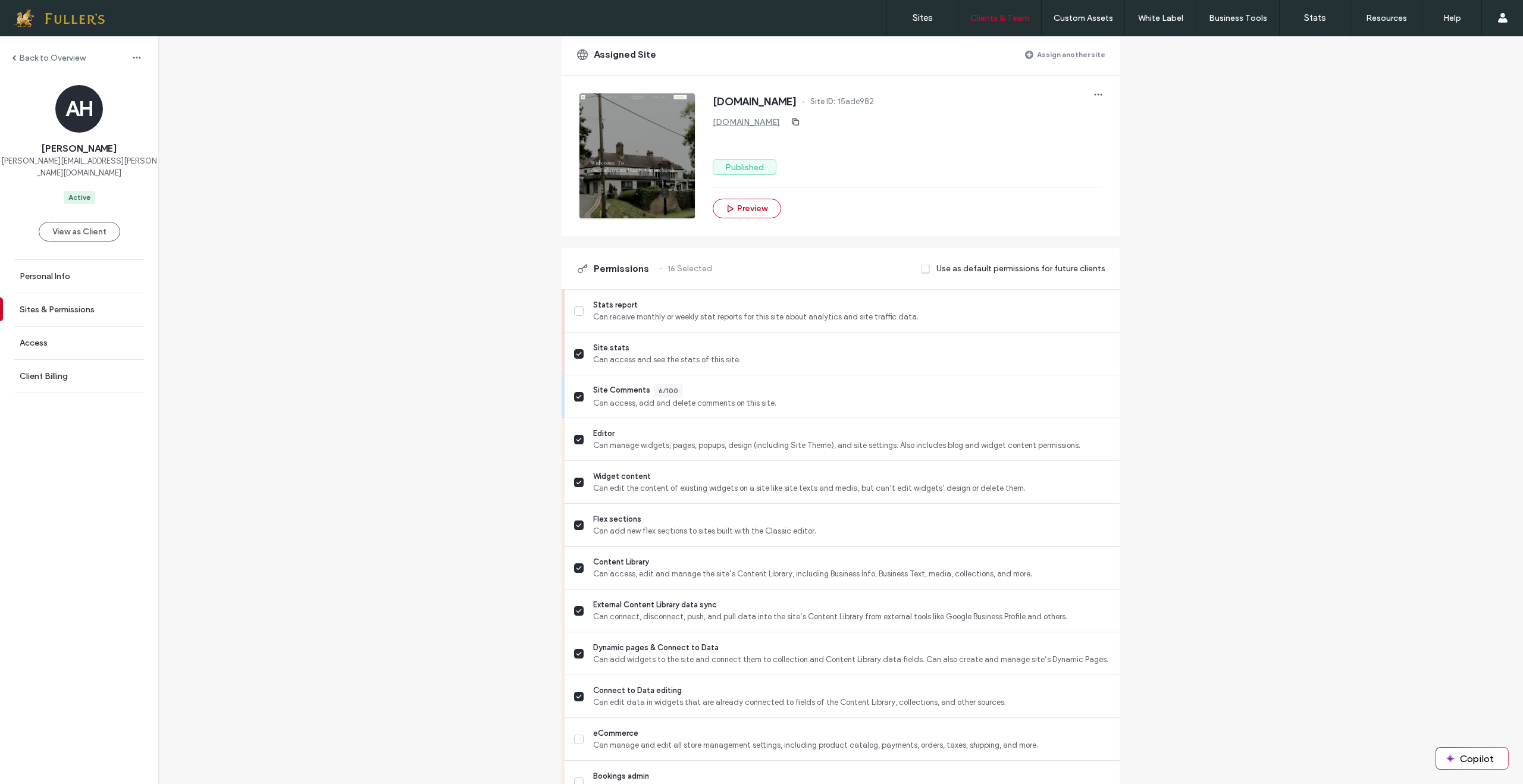
scroll to position [0, 0]
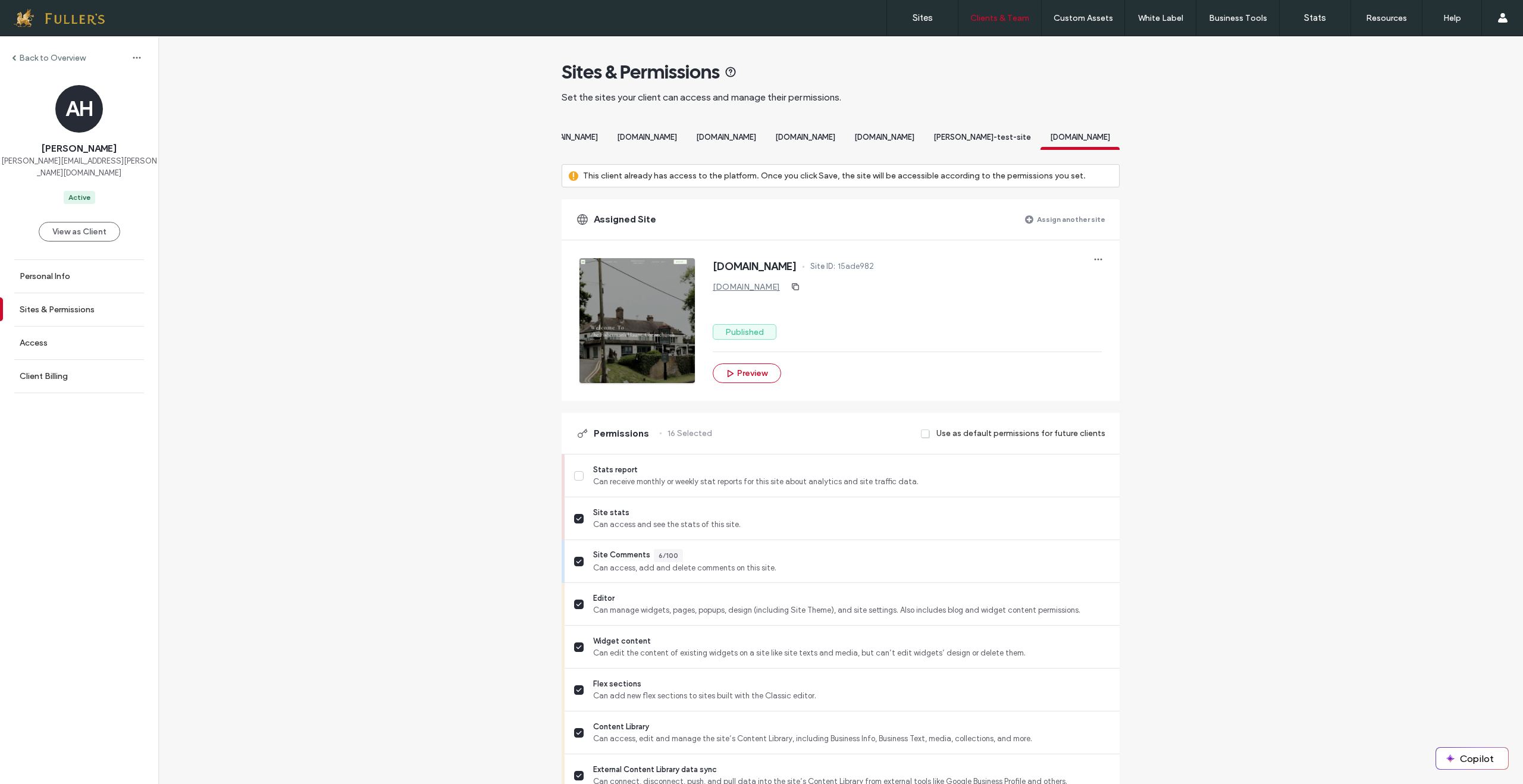
click at [992, 141] on span "[PERSON_NAME]-test-site" at bounding box center [982, 137] width 98 height 9
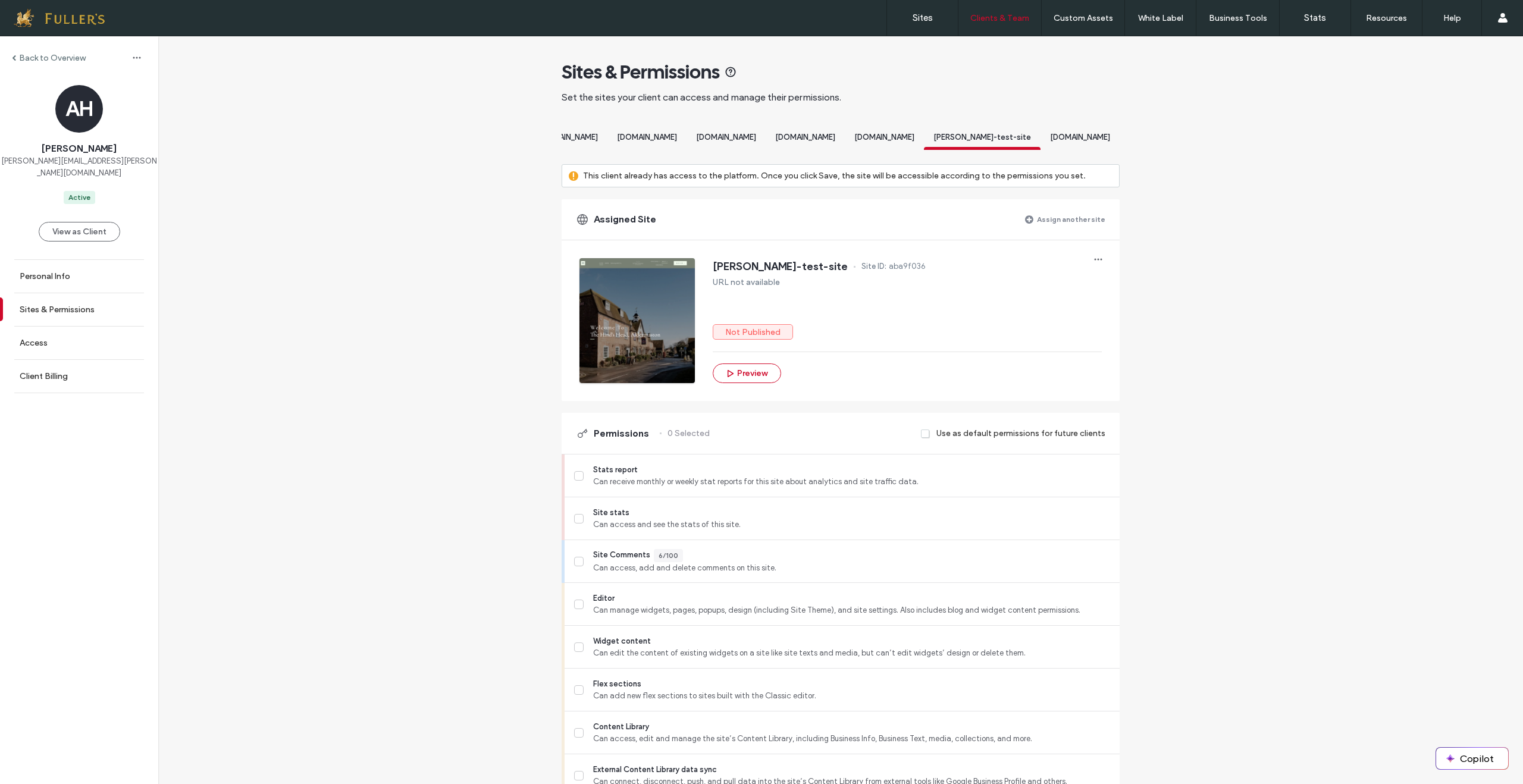
click at [883, 141] on span "[DOMAIN_NAME]" at bounding box center [884, 137] width 60 height 9
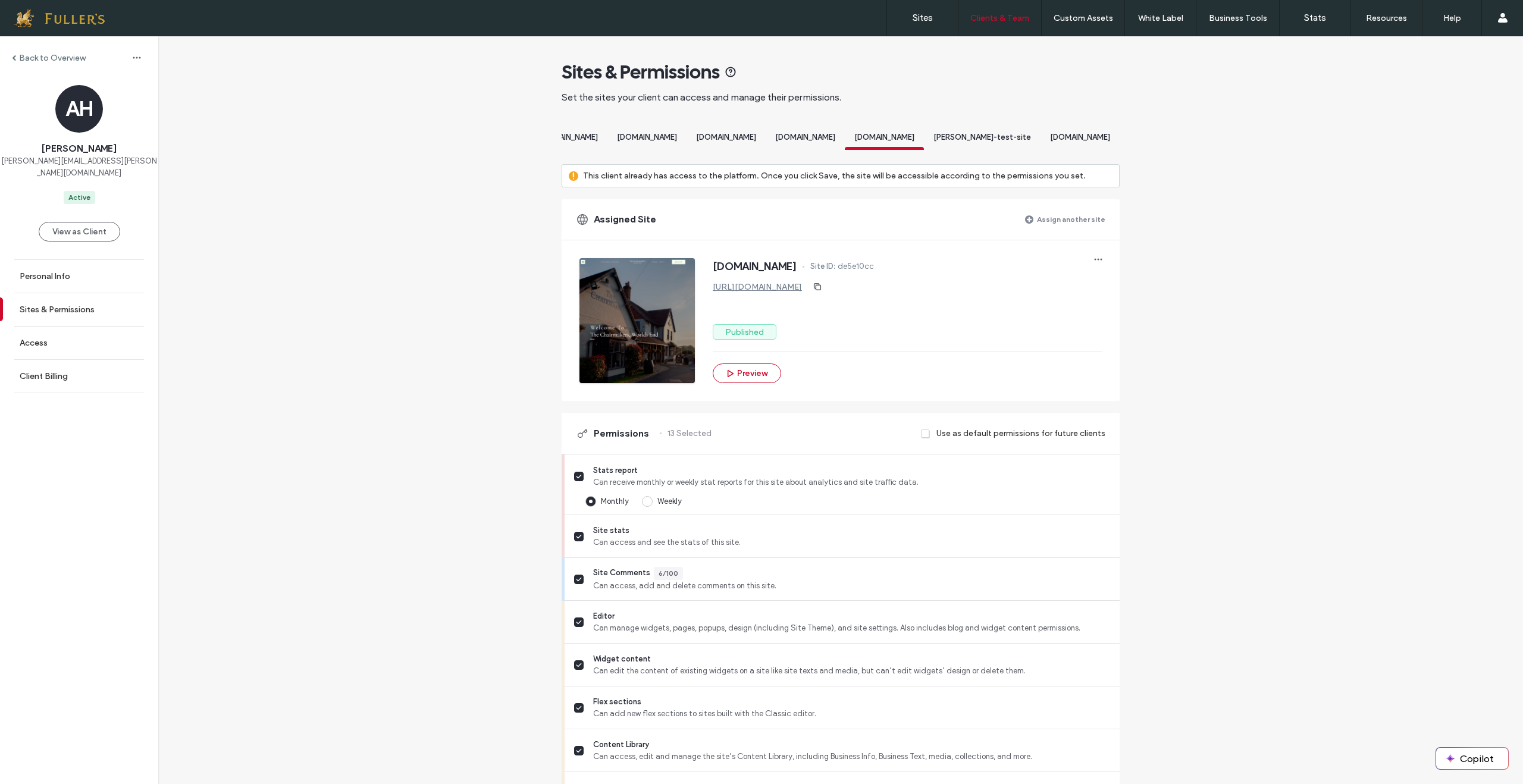
click at [775, 139] on span "[DOMAIN_NAME]" at bounding box center [805, 137] width 60 height 9
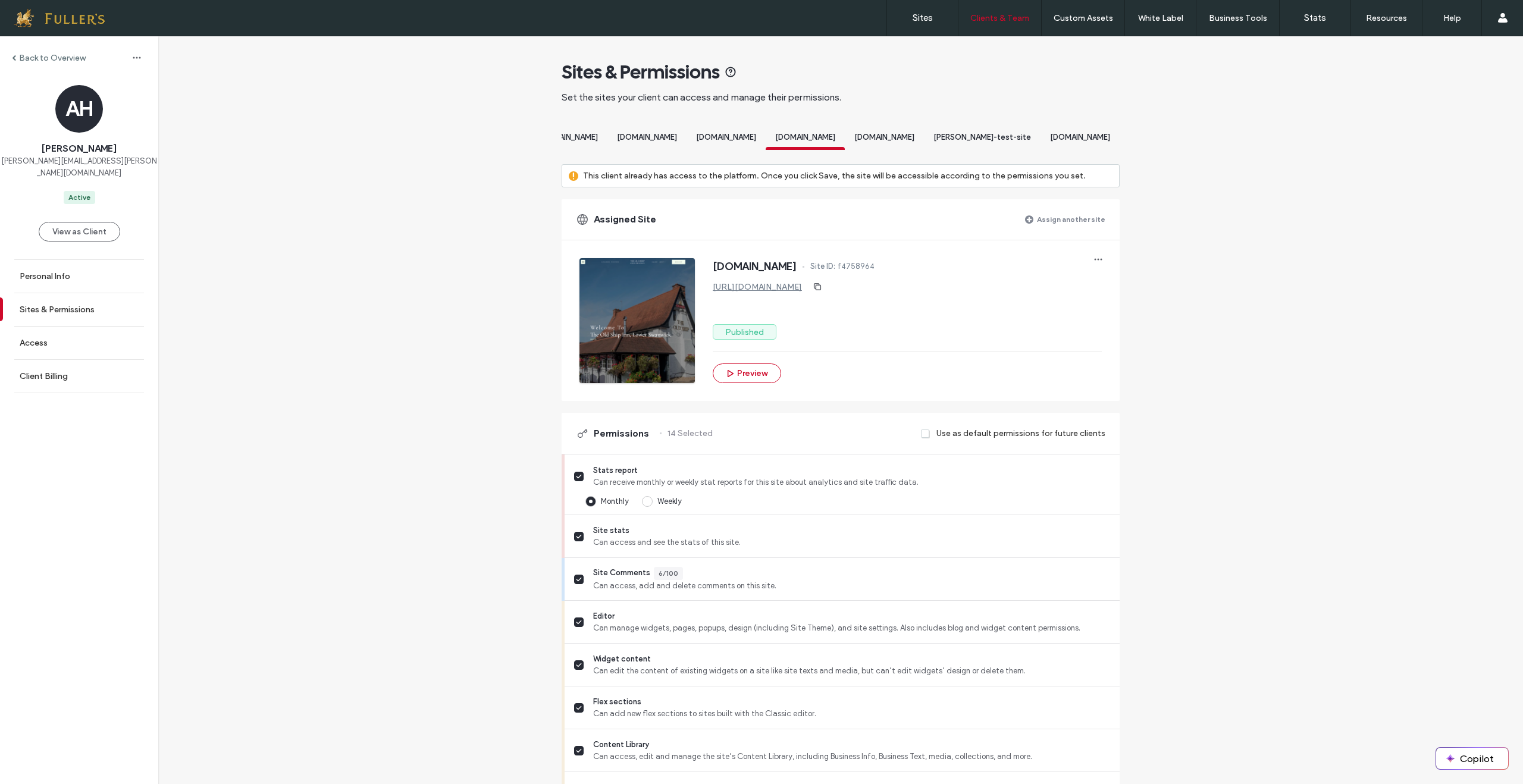
click at [1106, 141] on span "[DOMAIN_NAME]" at bounding box center [1080, 137] width 60 height 9
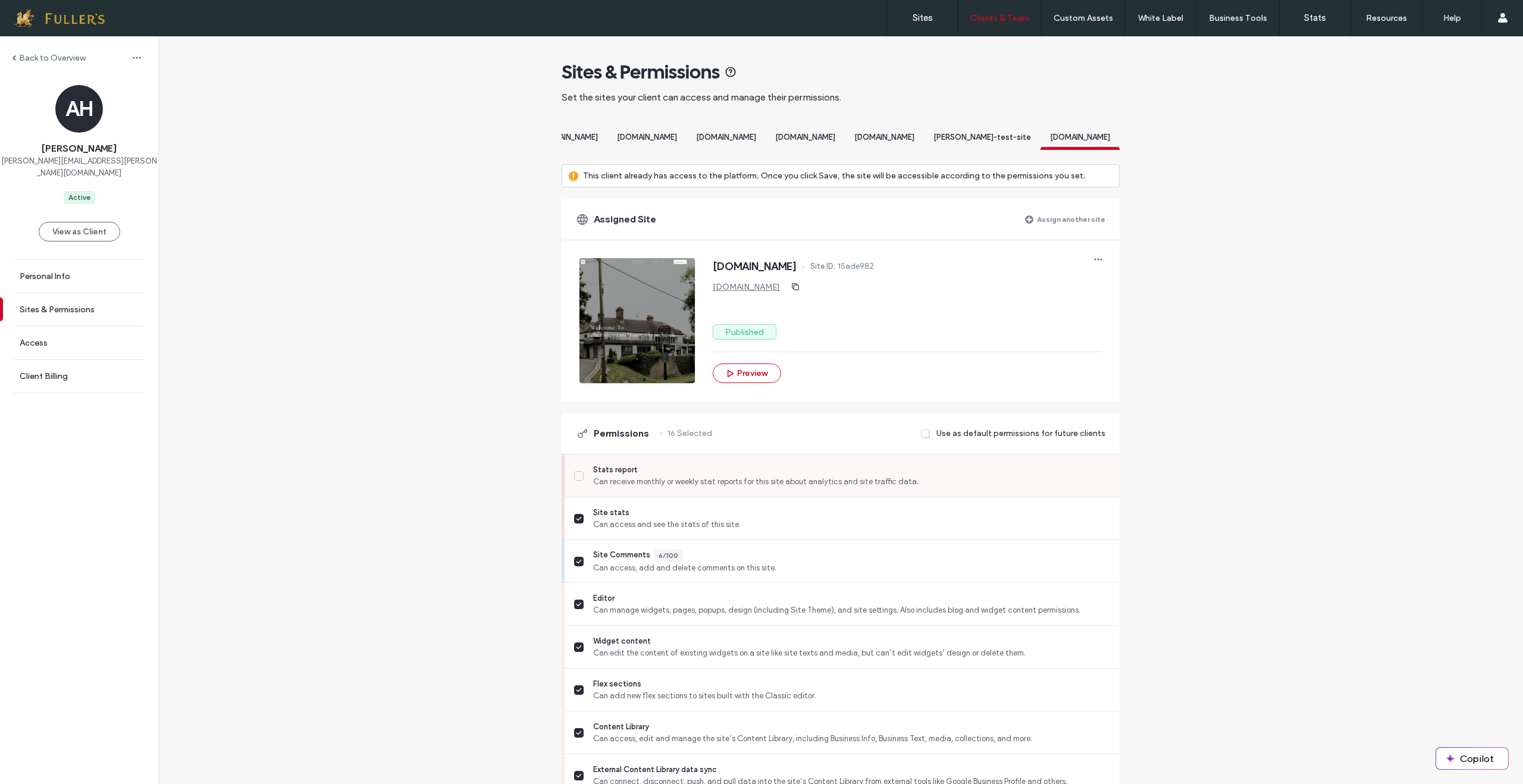
drag, startPoint x: 576, startPoint y: 489, endPoint x: 637, endPoint y: 487, distance: 61.0
click at [578, 480] on span at bounding box center [579, 476] width 10 height 10
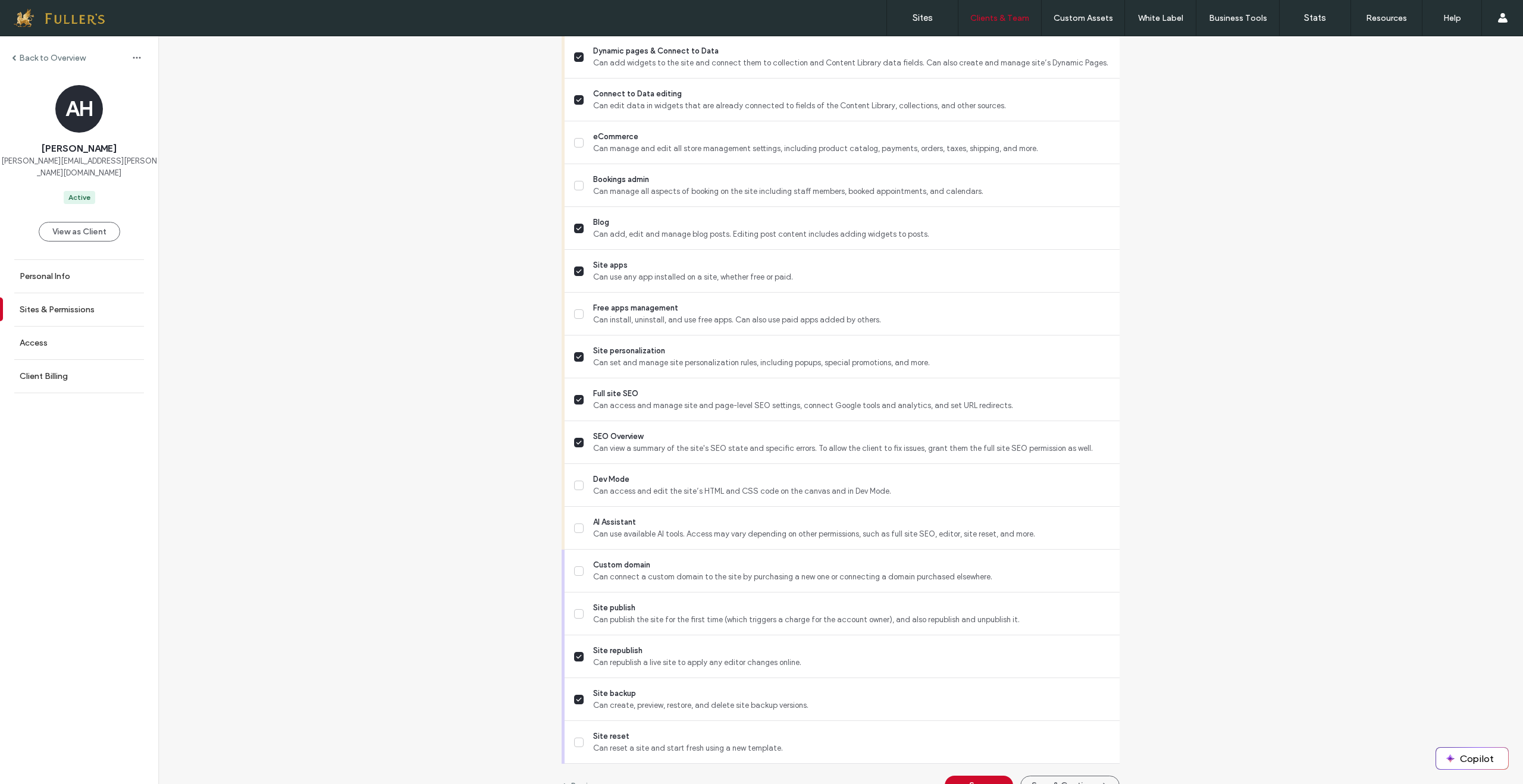
scroll to position [818, 0]
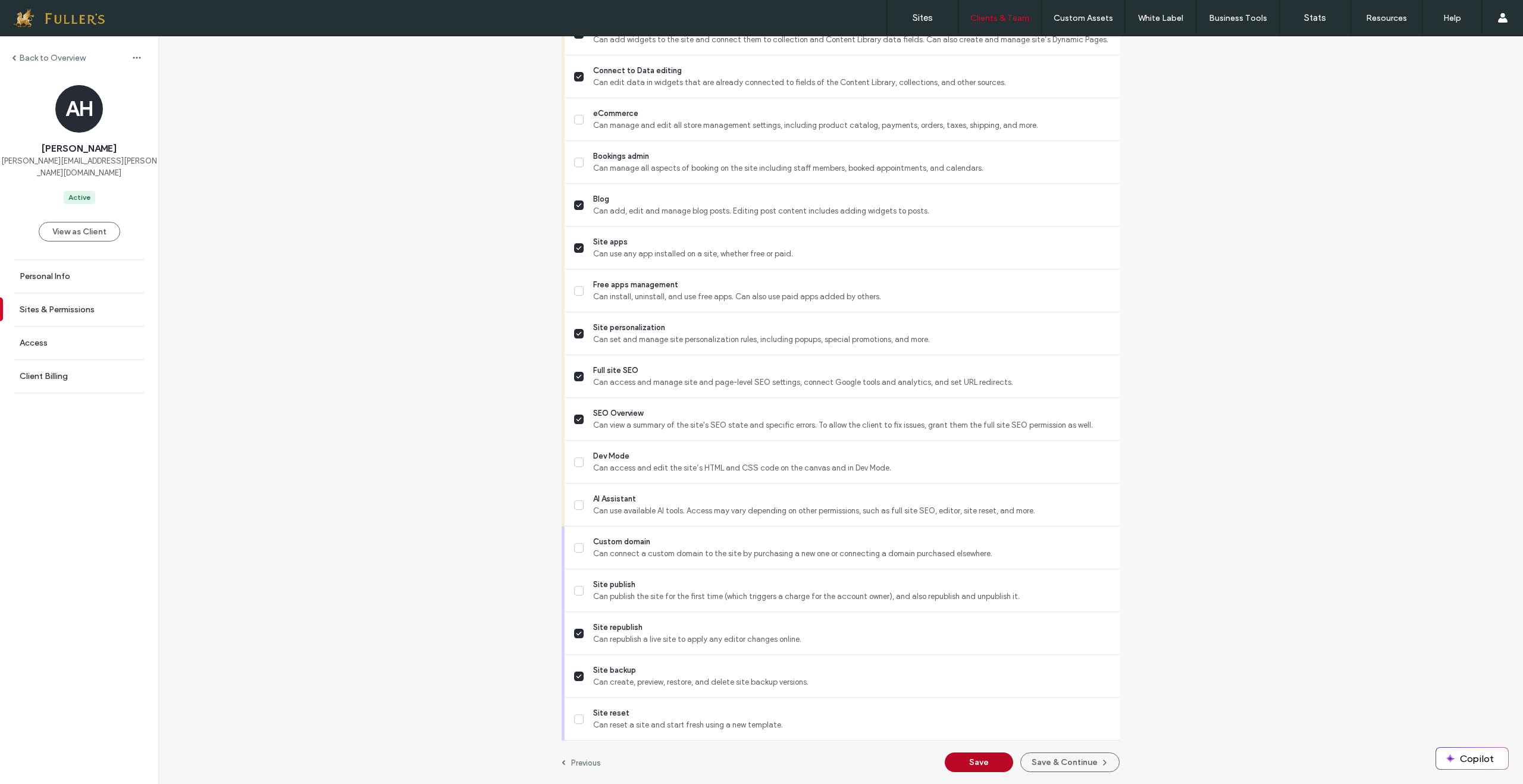
click at [977, 758] on button "Save" at bounding box center [979, 762] width 68 height 20
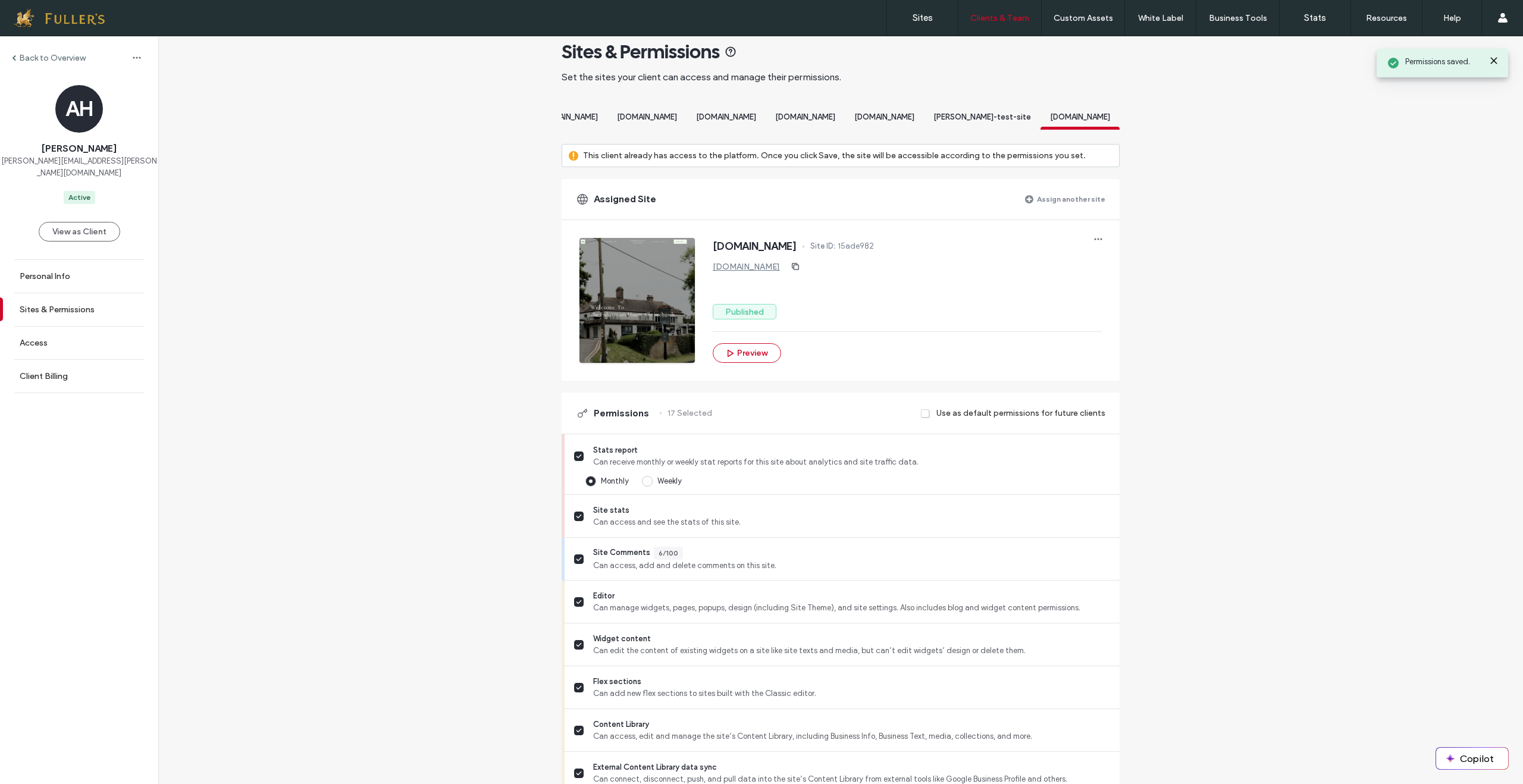
scroll to position [0, 0]
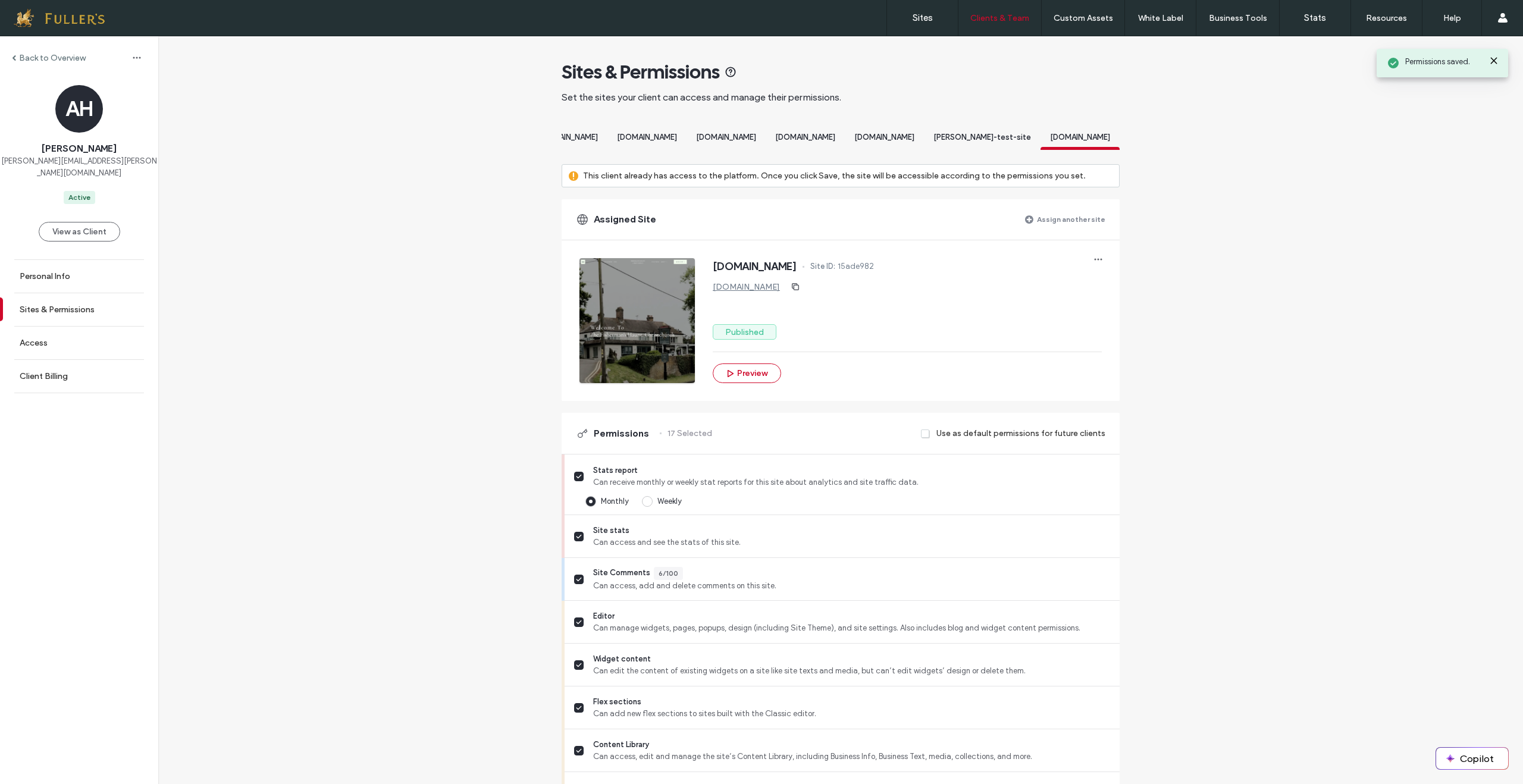
drag, startPoint x: 846, startPoint y: 135, endPoint x: 911, endPoint y: 144, distance: 65.6
click at [859, 136] on span "[DOMAIN_NAME]" at bounding box center [884, 137] width 60 height 9
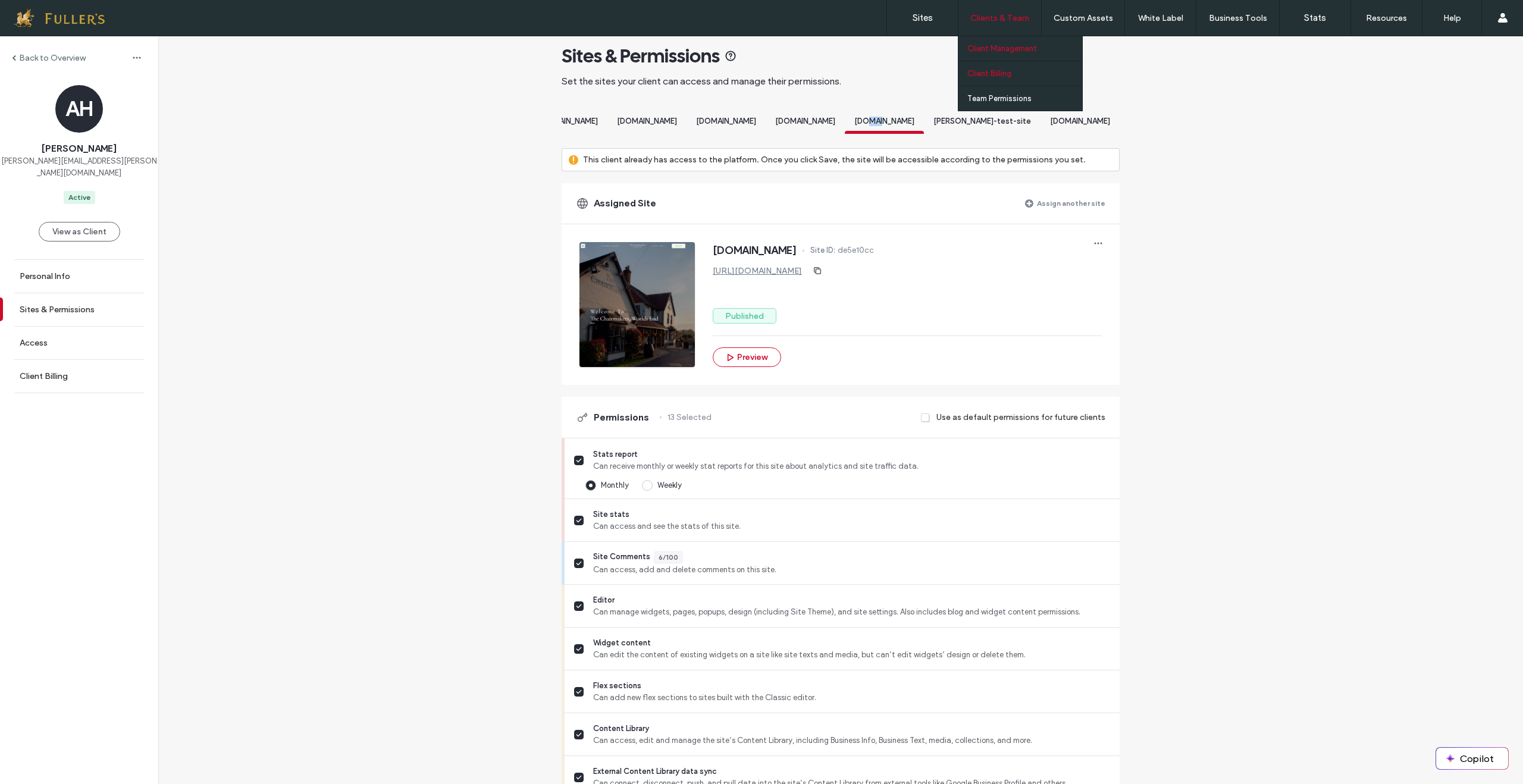
scroll to position [4, 0]
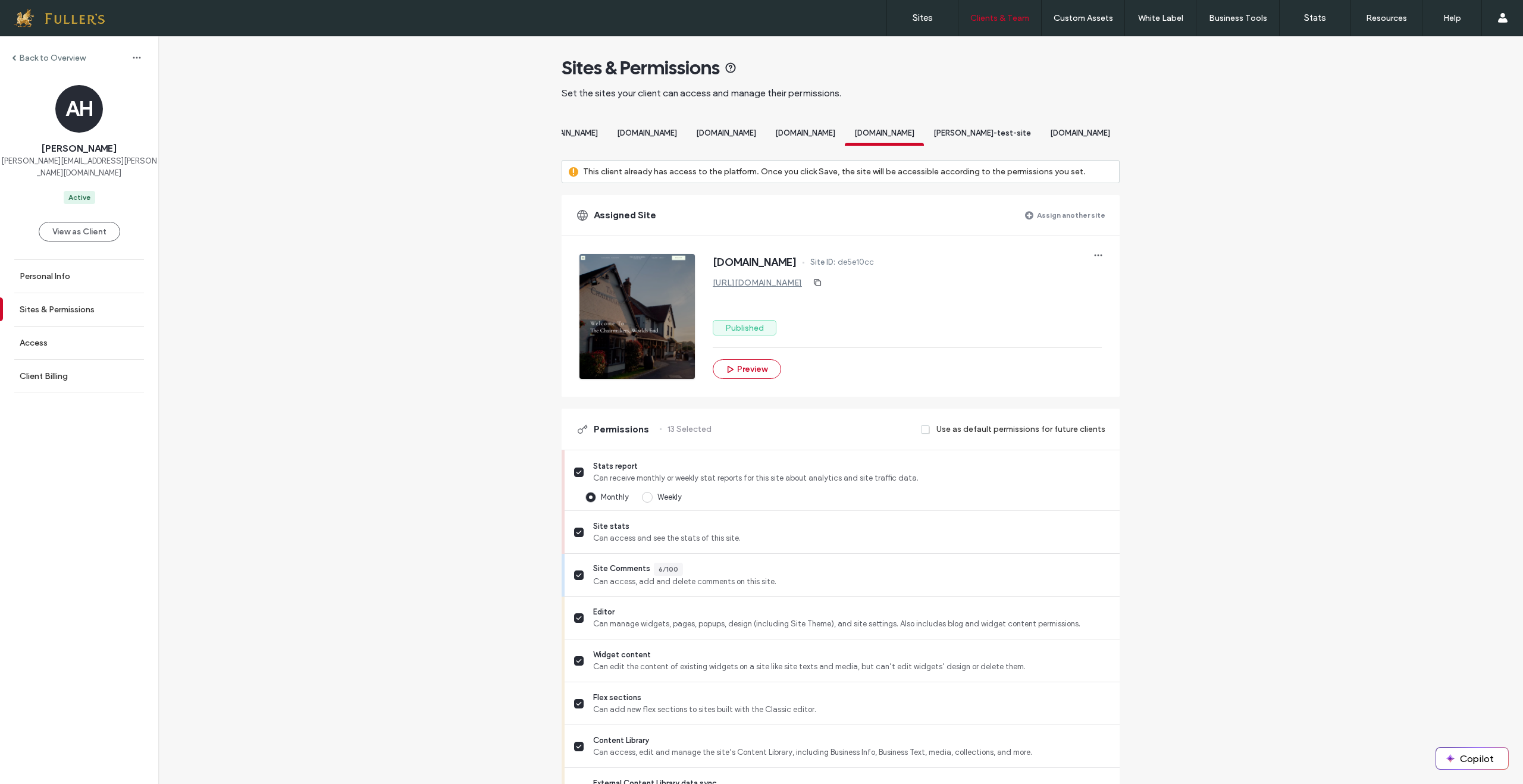
click at [1089, 140] on div "[DOMAIN_NAME]" at bounding box center [1080, 135] width 79 height 22
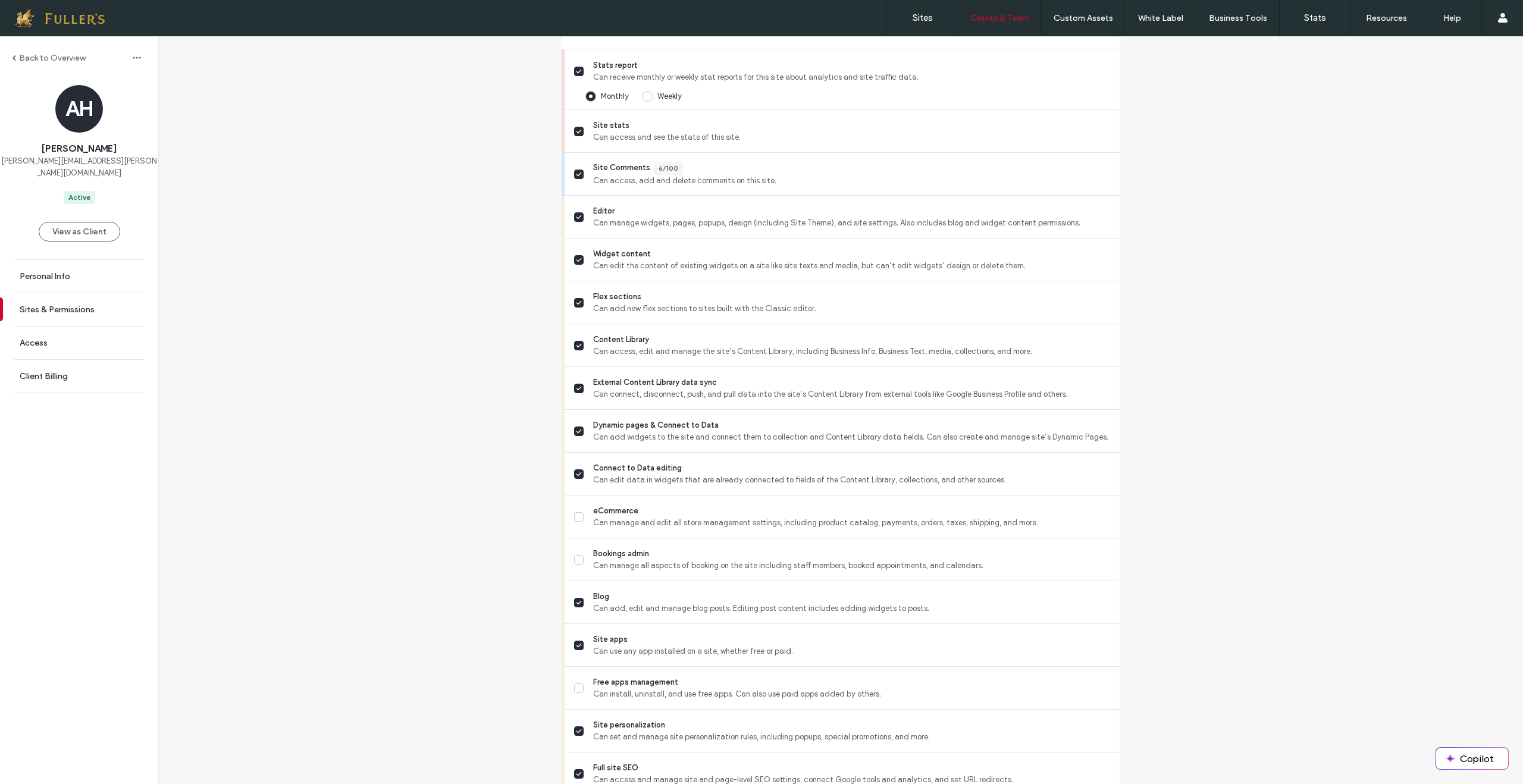
scroll to position [0, 0]
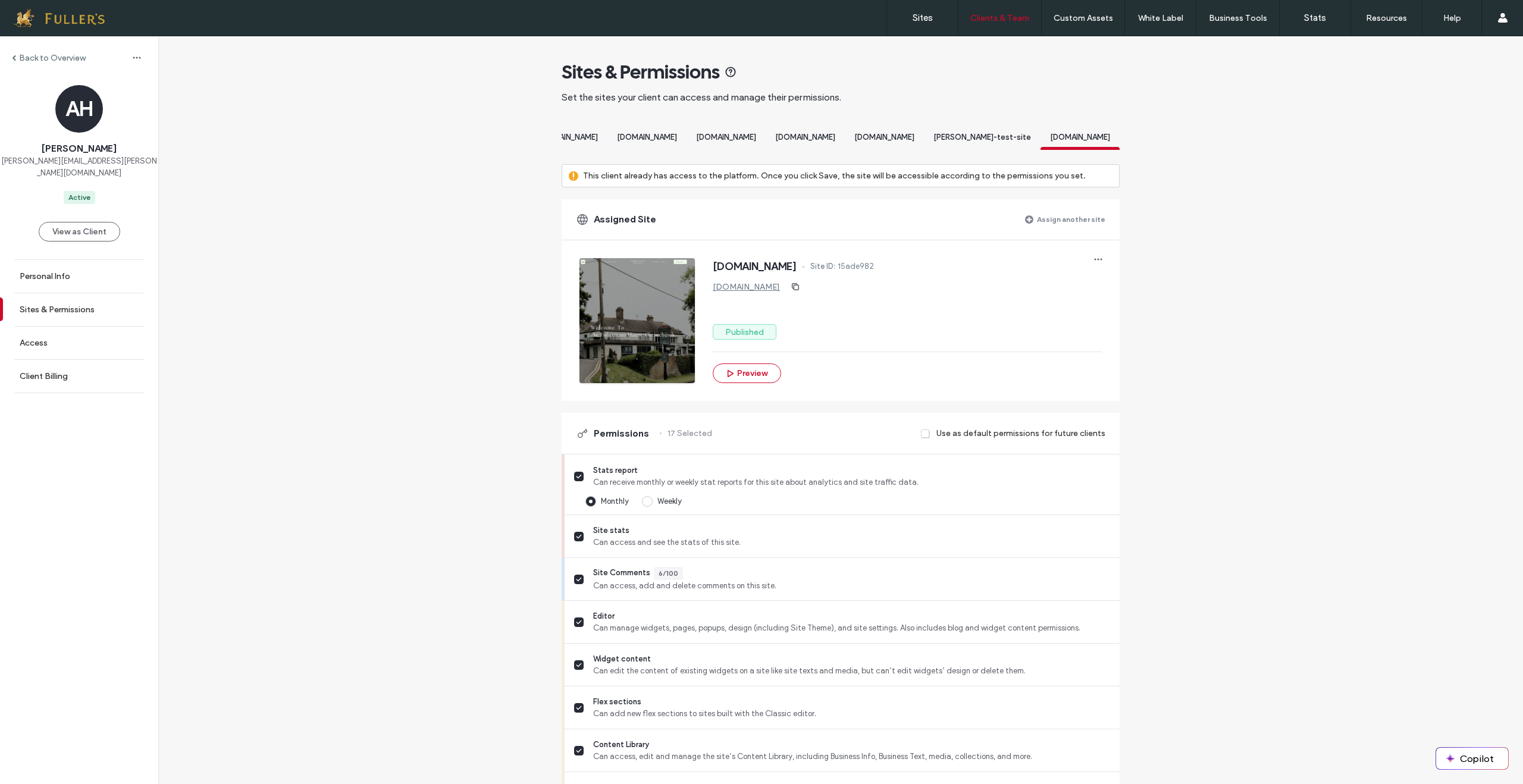
click at [788, 145] on div "[DOMAIN_NAME]" at bounding box center [805, 139] width 79 height 22
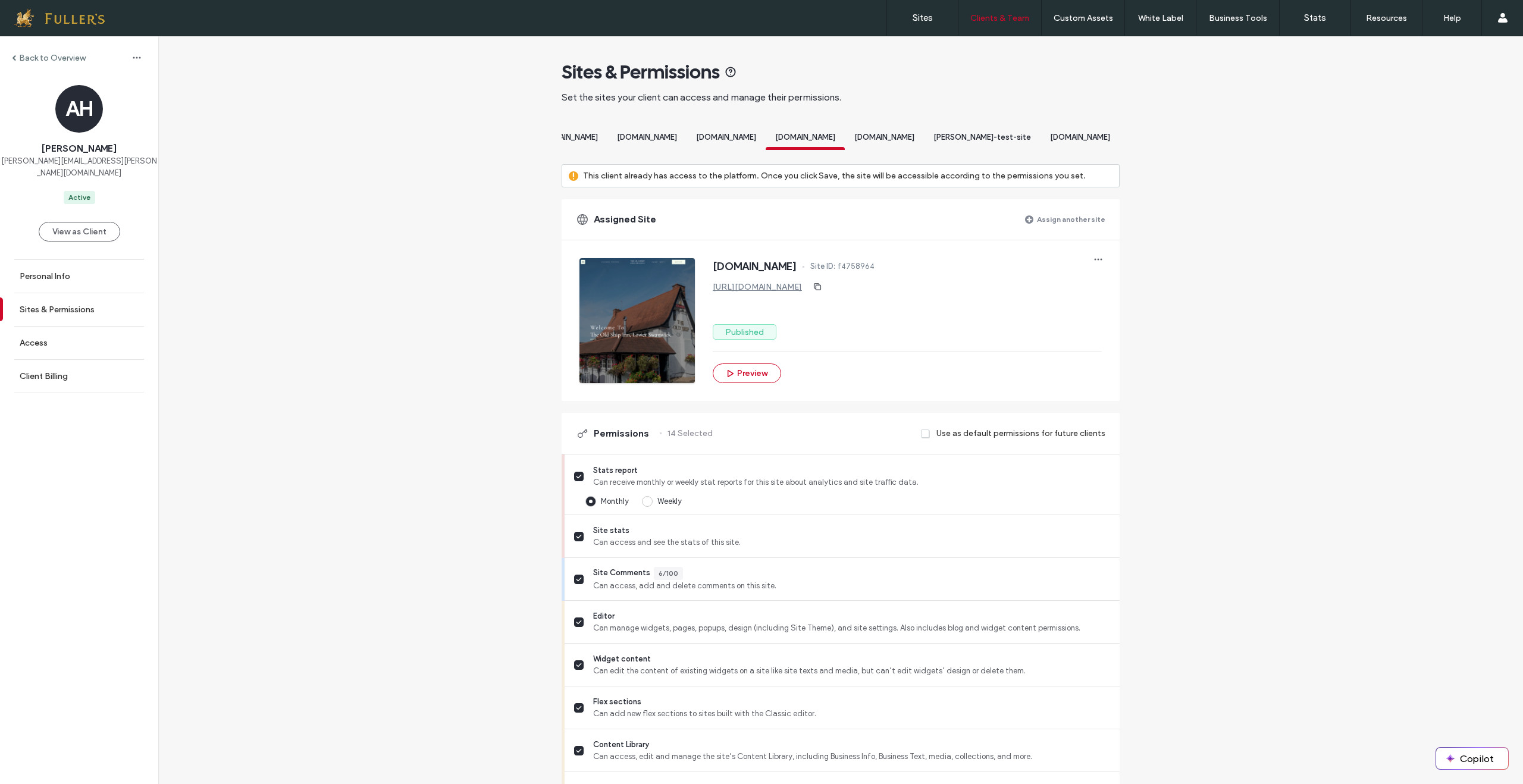
click at [1102, 132] on div "[DOMAIN_NAME]" at bounding box center [1080, 139] width 79 height 22
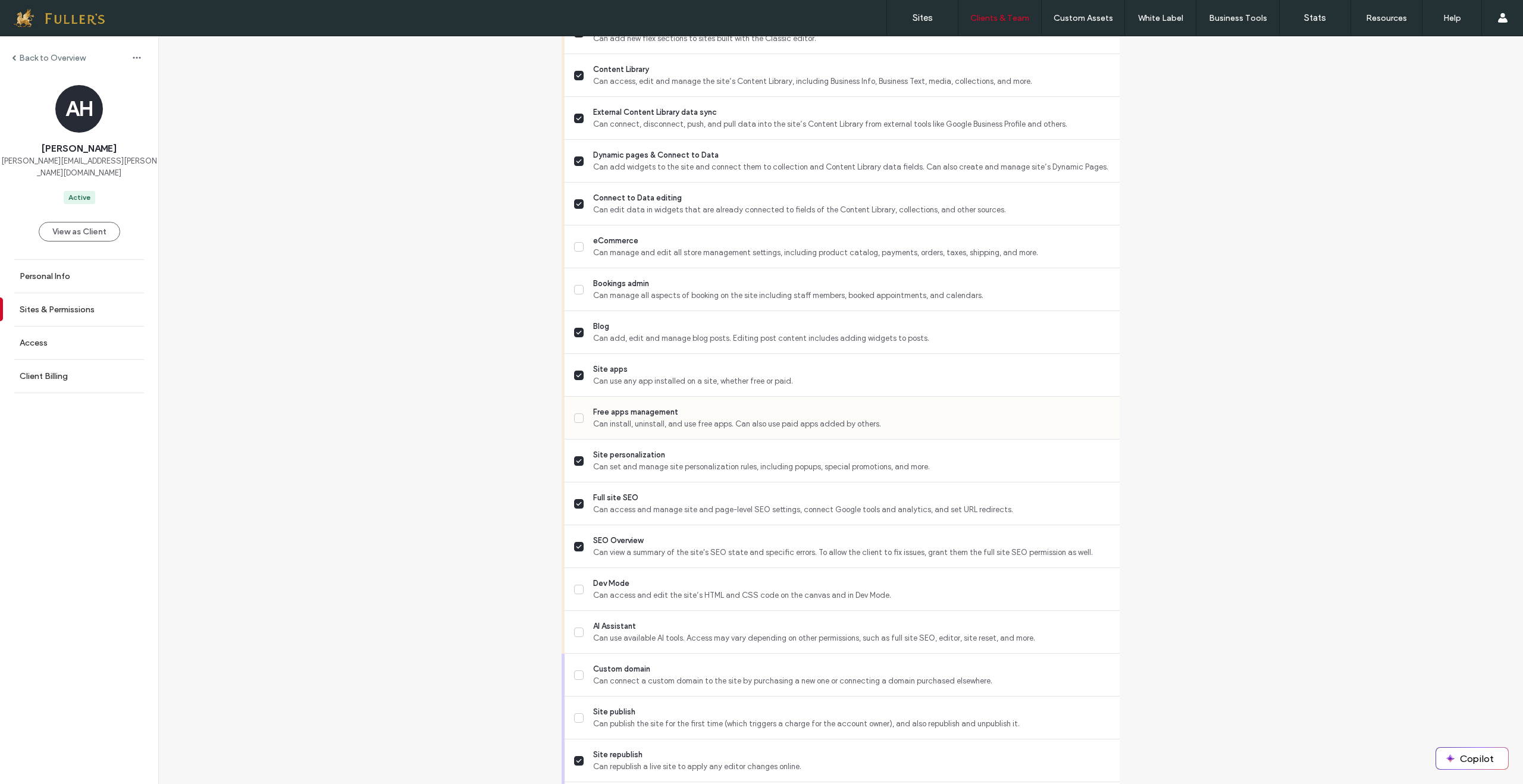
scroll to position [675, 0]
click at [565, 382] on div "Site apps Can use any app installed on a site, whether free or paid." at bounding box center [842, 374] width 555 height 43
click at [576, 377] on icon at bounding box center [579, 375] width 6 height 5
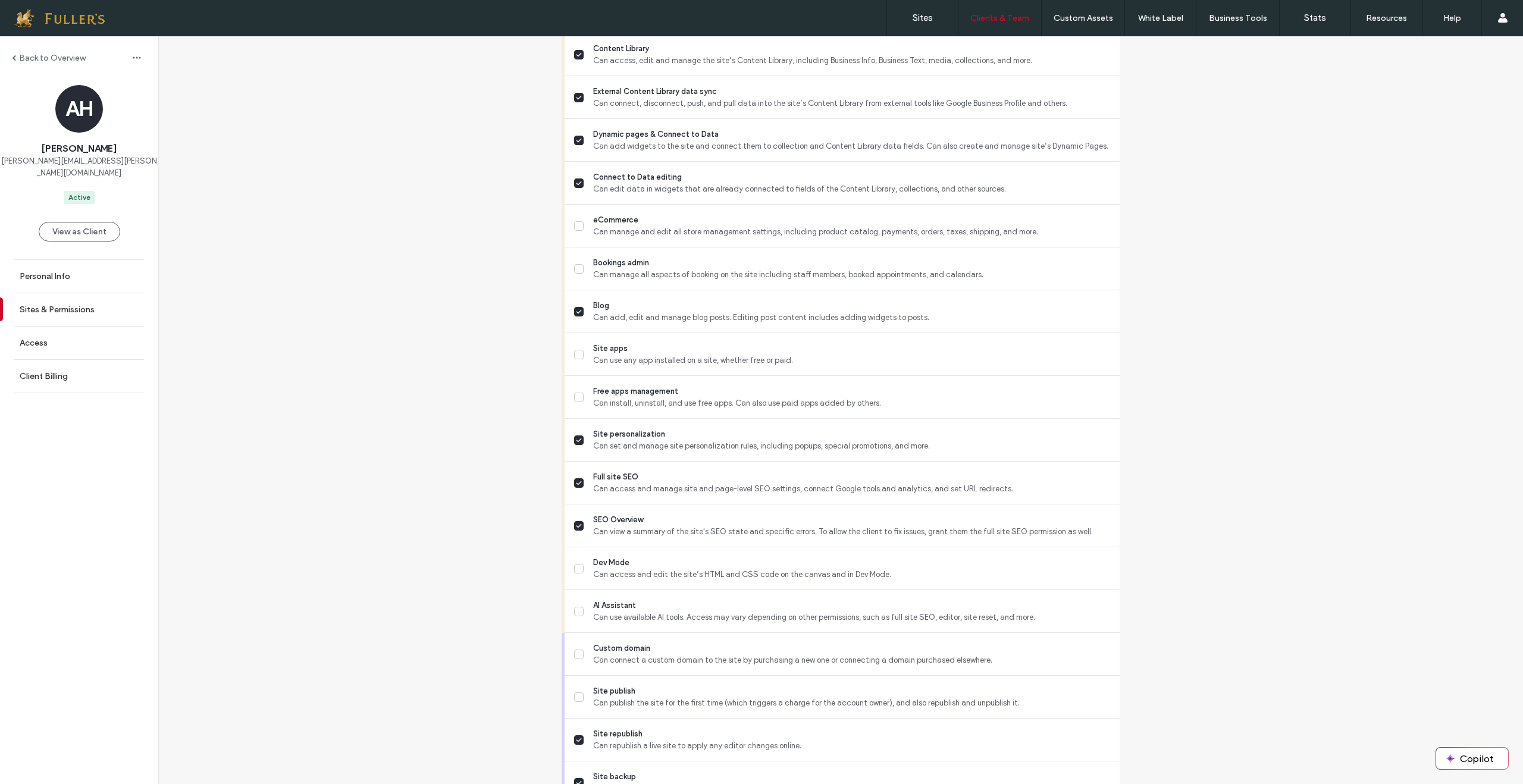
scroll to position [818, 0]
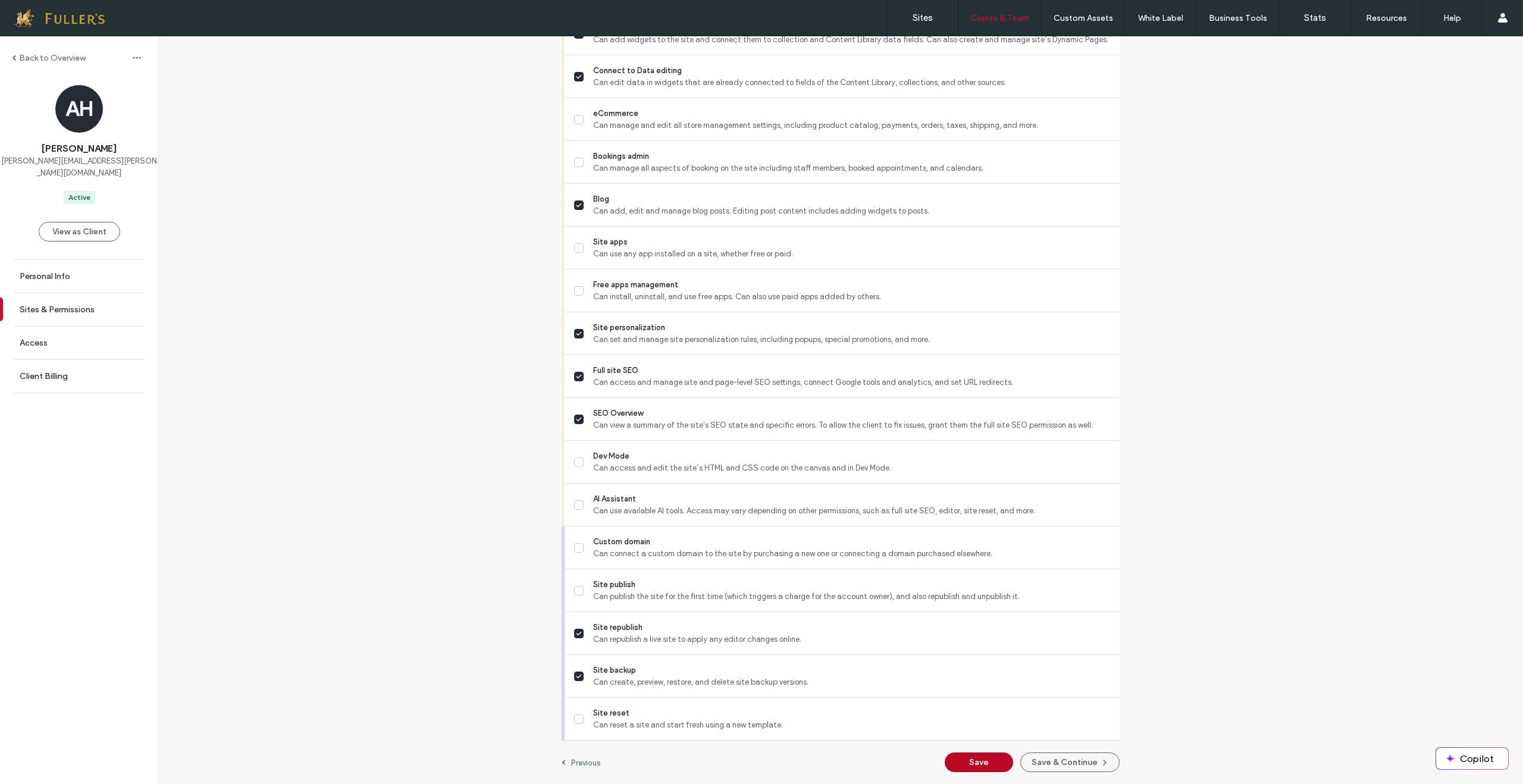
click at [973, 761] on button "Save" at bounding box center [979, 762] width 68 height 20
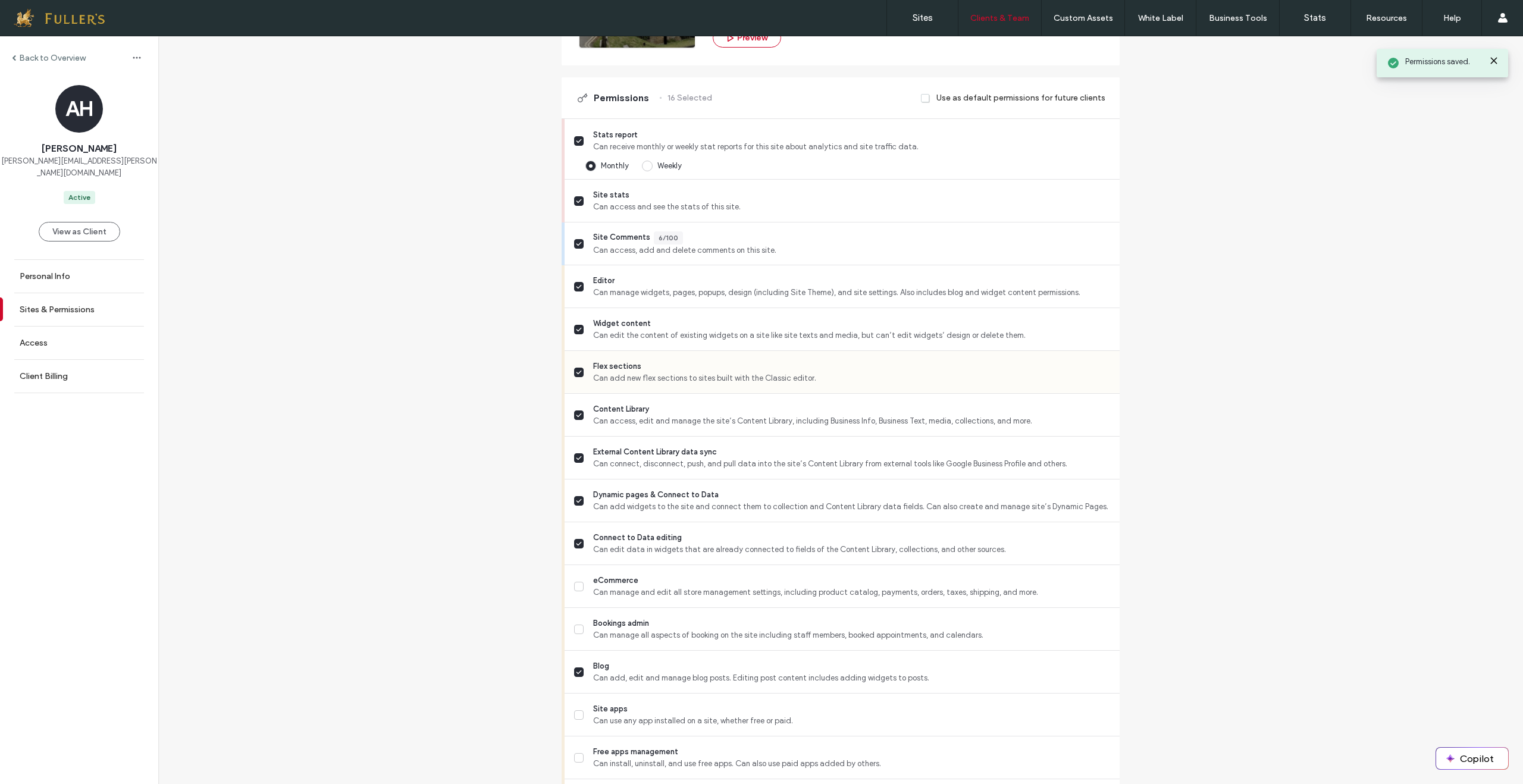
scroll to position [0, 0]
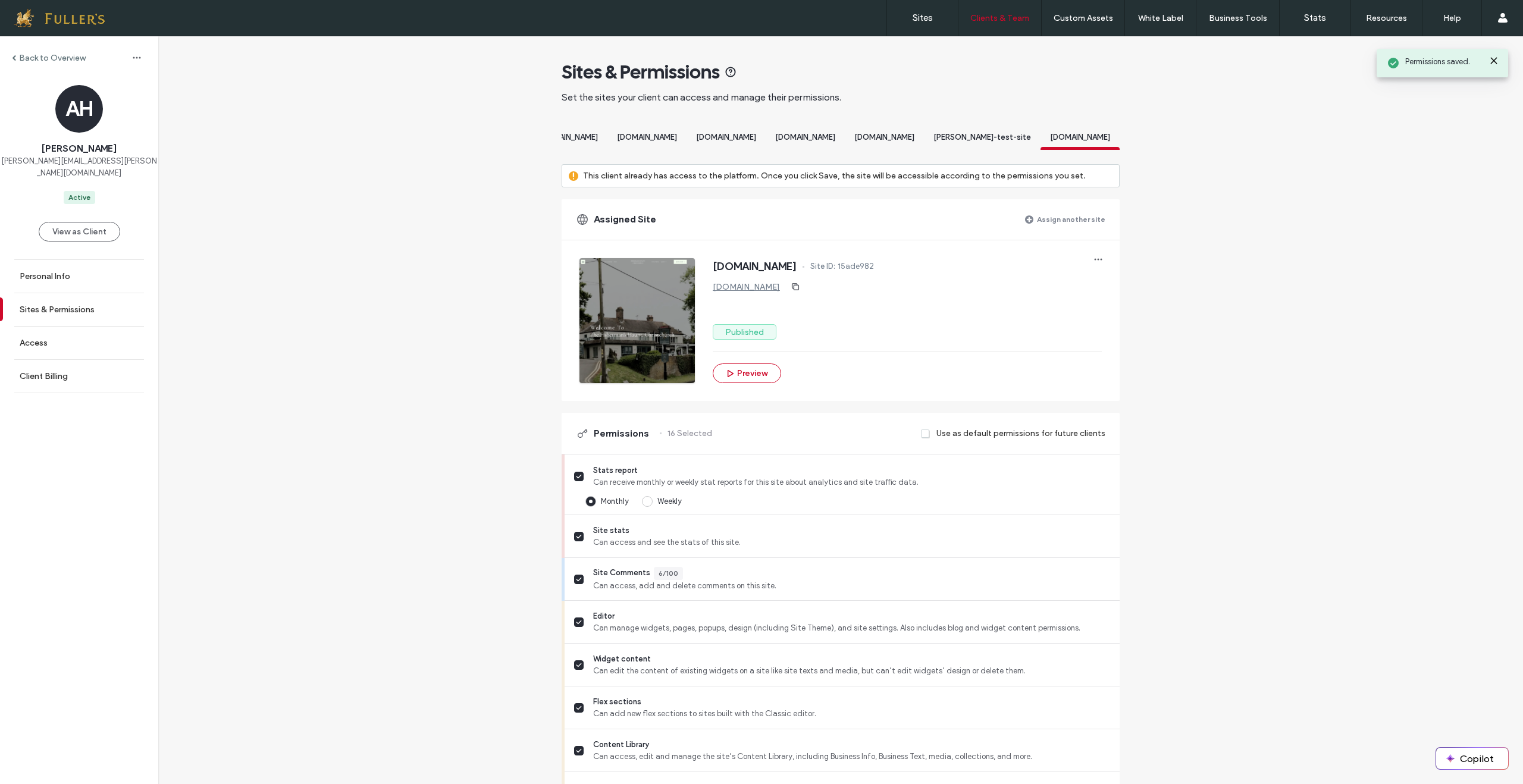
click at [885, 150] on div "[DOMAIN_NAME]" at bounding box center [884, 139] width 79 height 22
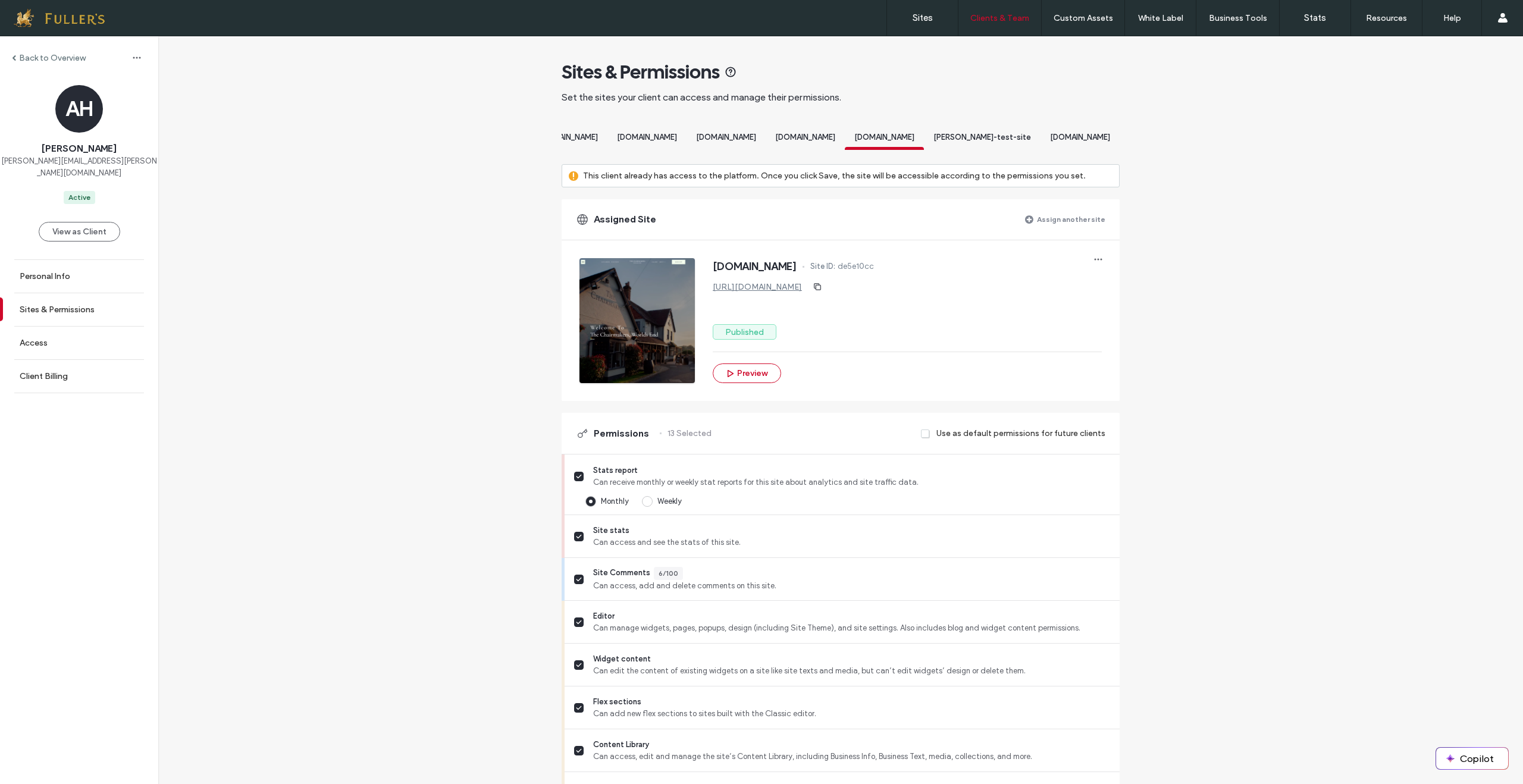
click at [1096, 139] on span "[DOMAIN_NAME]" at bounding box center [1080, 137] width 60 height 9
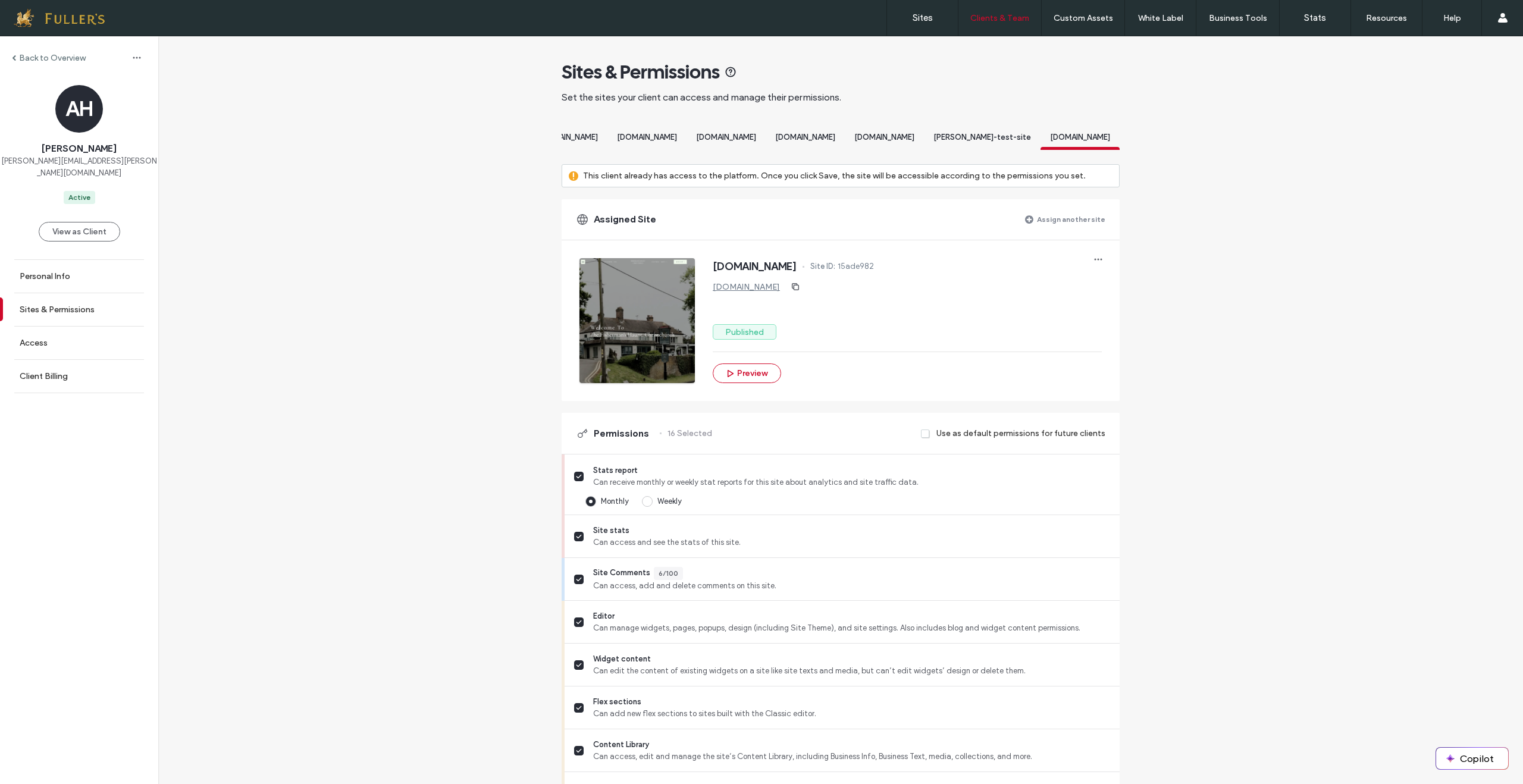
click at [886, 140] on span "[DOMAIN_NAME]" at bounding box center [884, 137] width 60 height 9
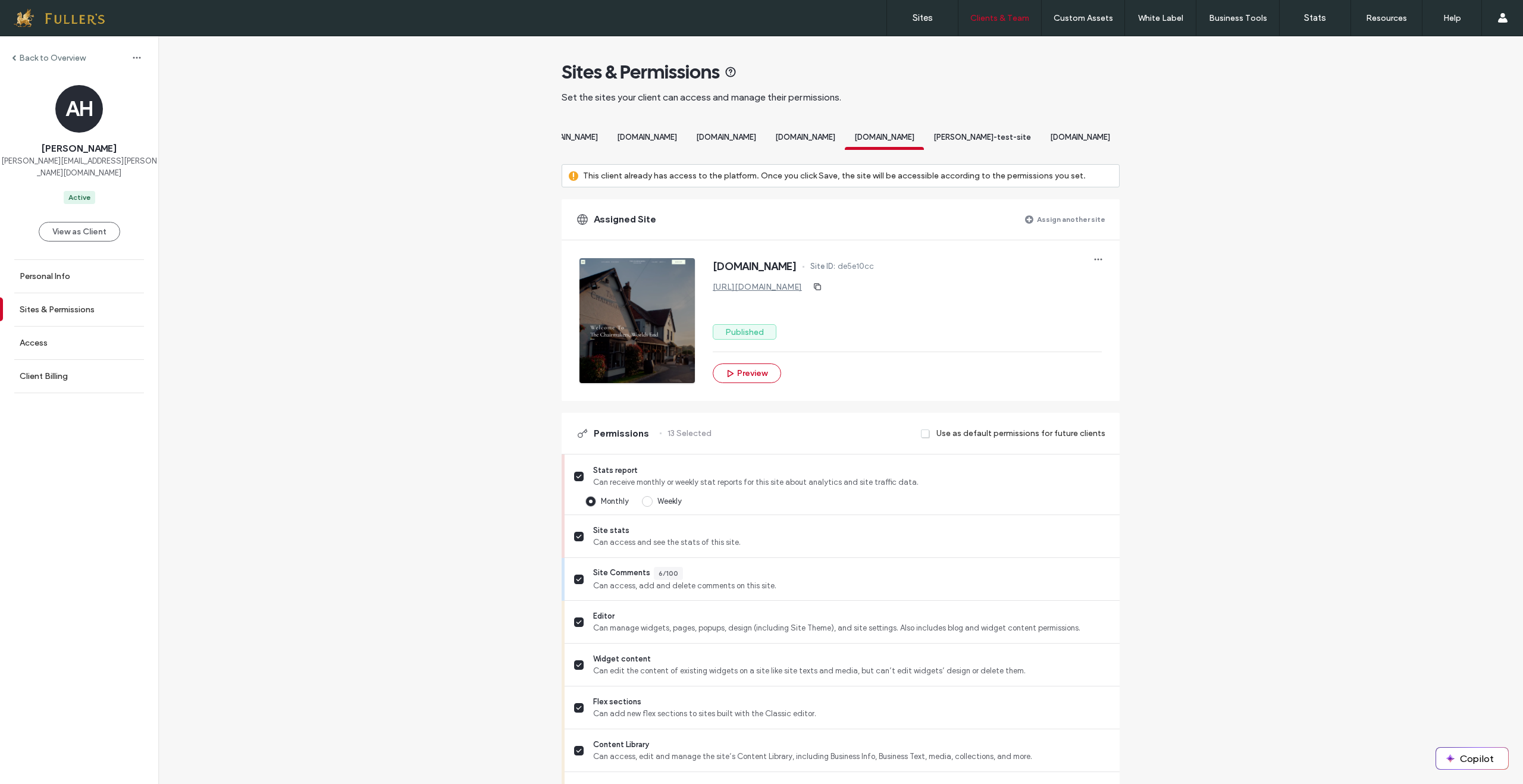
click at [1091, 141] on span "[DOMAIN_NAME]" at bounding box center [1080, 137] width 60 height 9
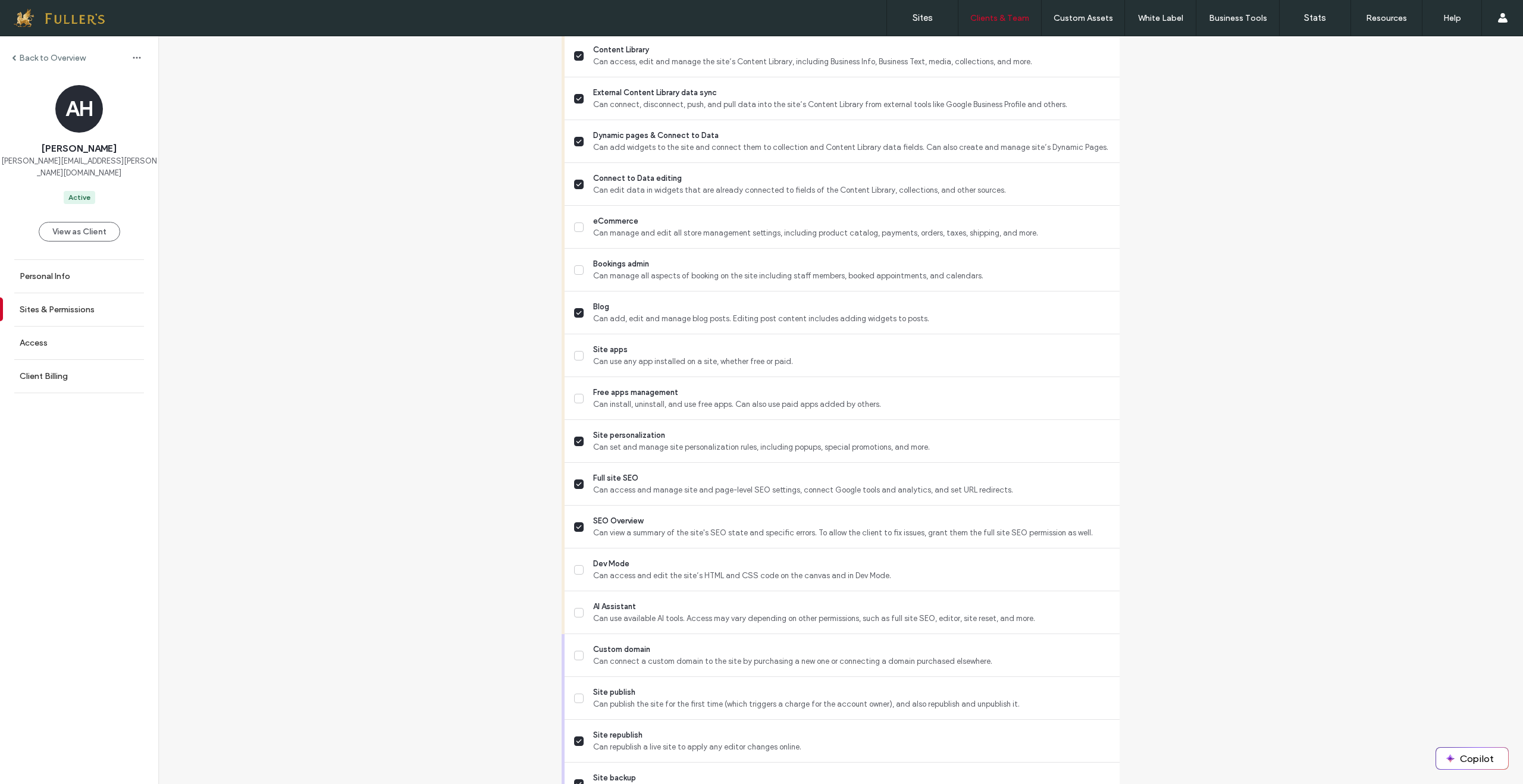
scroll to position [717, 0]
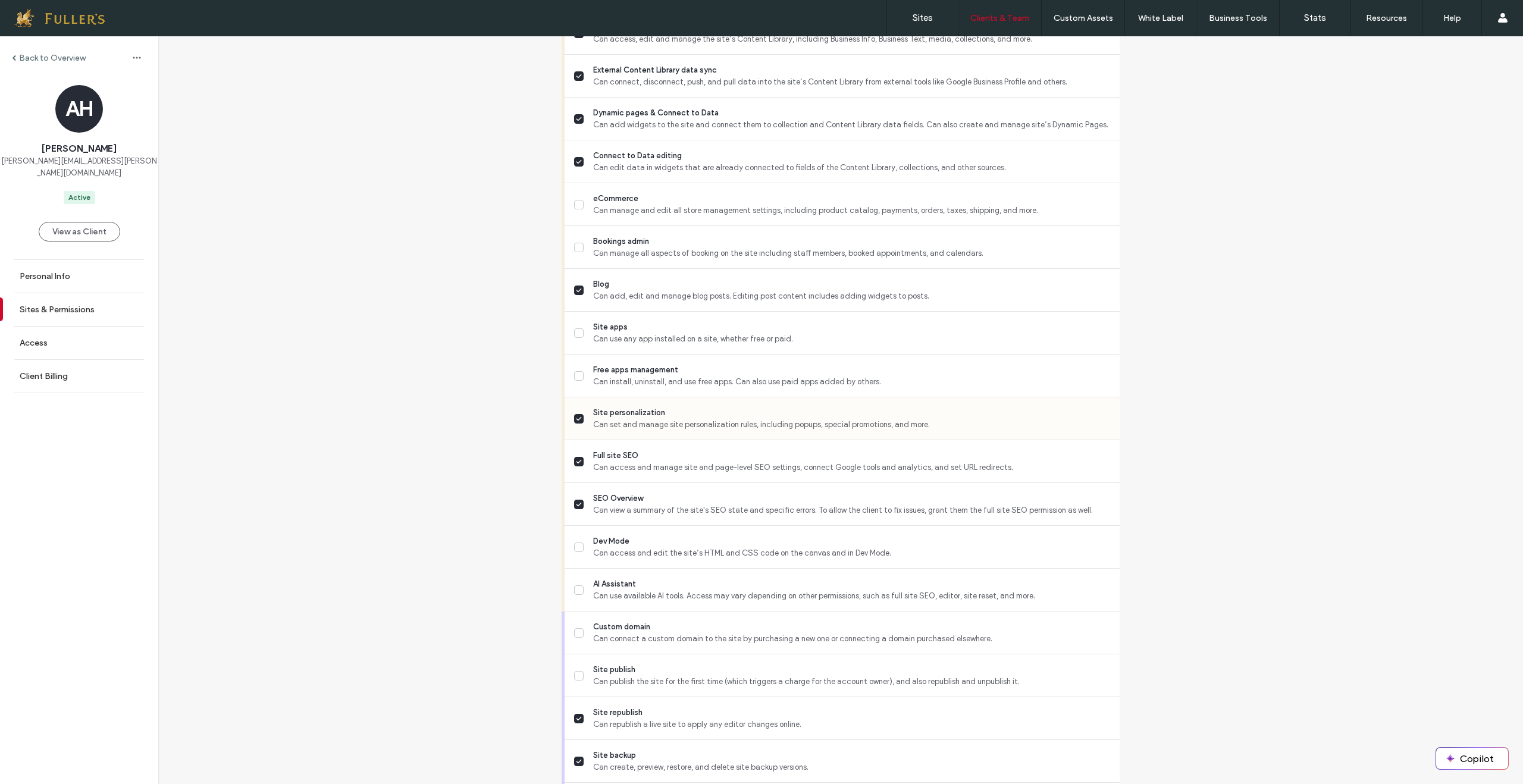
click at [576, 421] on icon at bounding box center [579, 419] width 6 height 5
click at [574, 469] on label "Full site SEO Can access and manage site and page-level SEO settings, connect G…" at bounding box center [842, 461] width 536 height 24
click at [580, 515] on label "SEO Overview Can view a summary of the site's SEO state and specific errors. To…" at bounding box center [842, 504] width 536 height 24
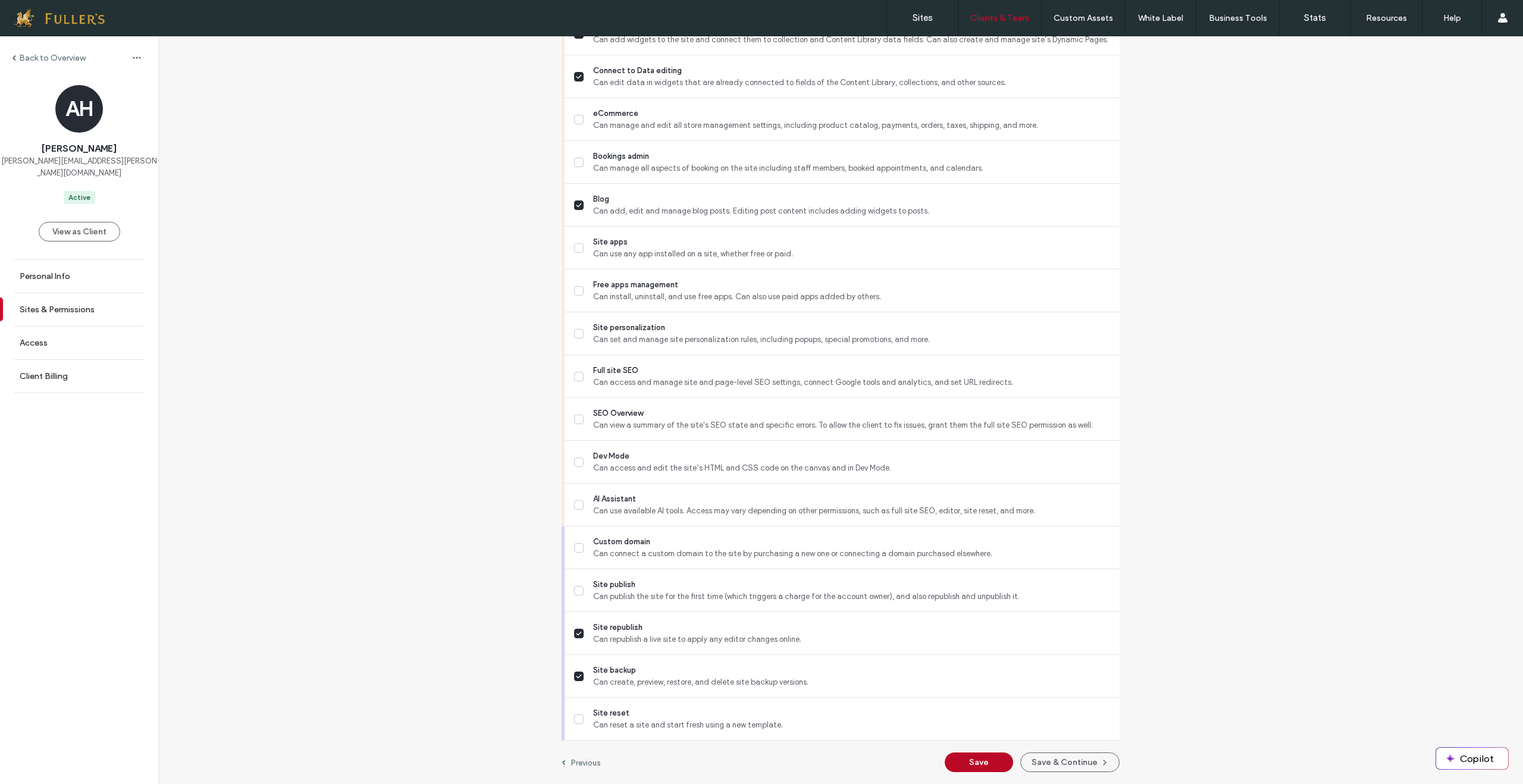
click at [977, 757] on button "Save" at bounding box center [979, 762] width 68 height 20
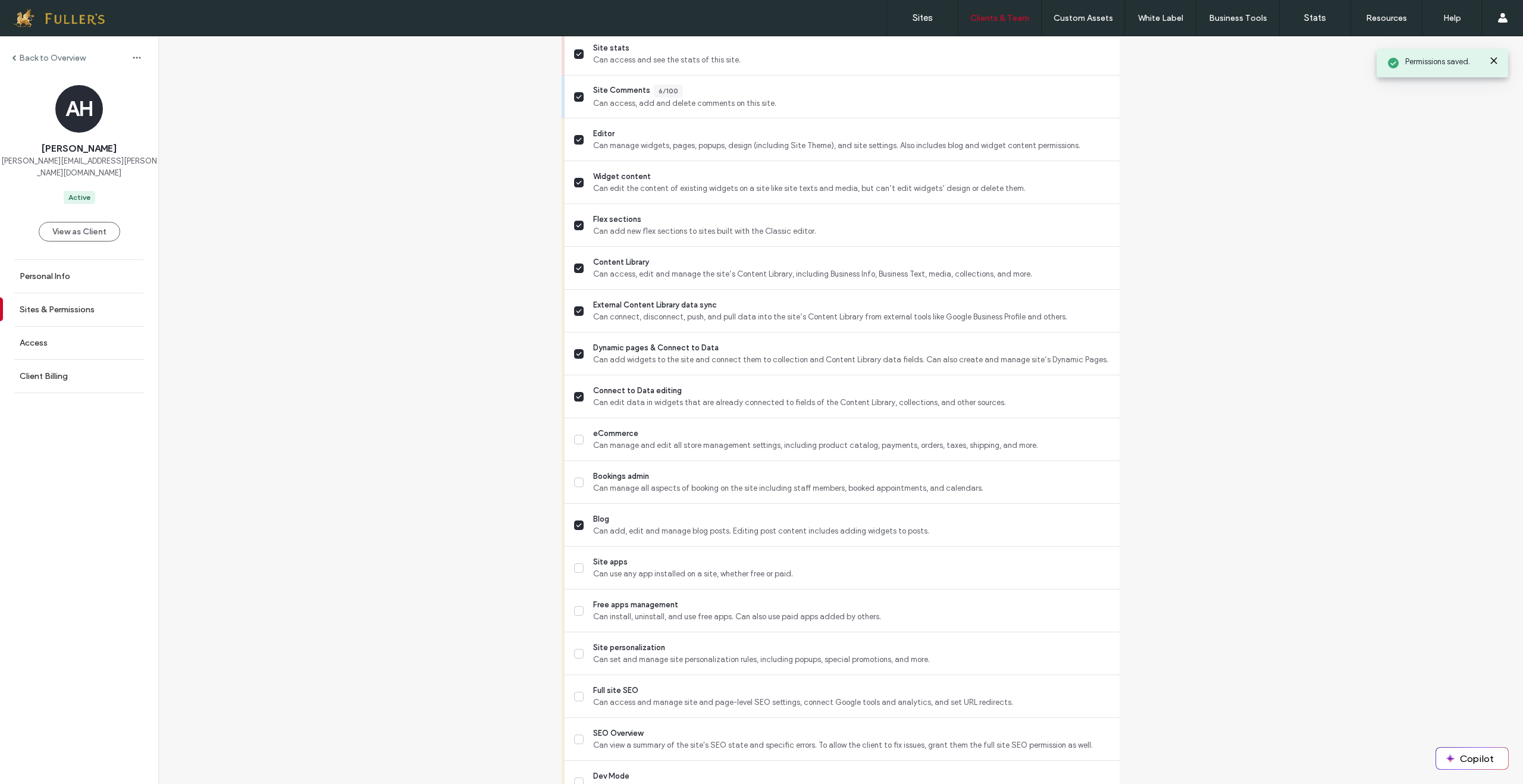
scroll to position [0, 0]
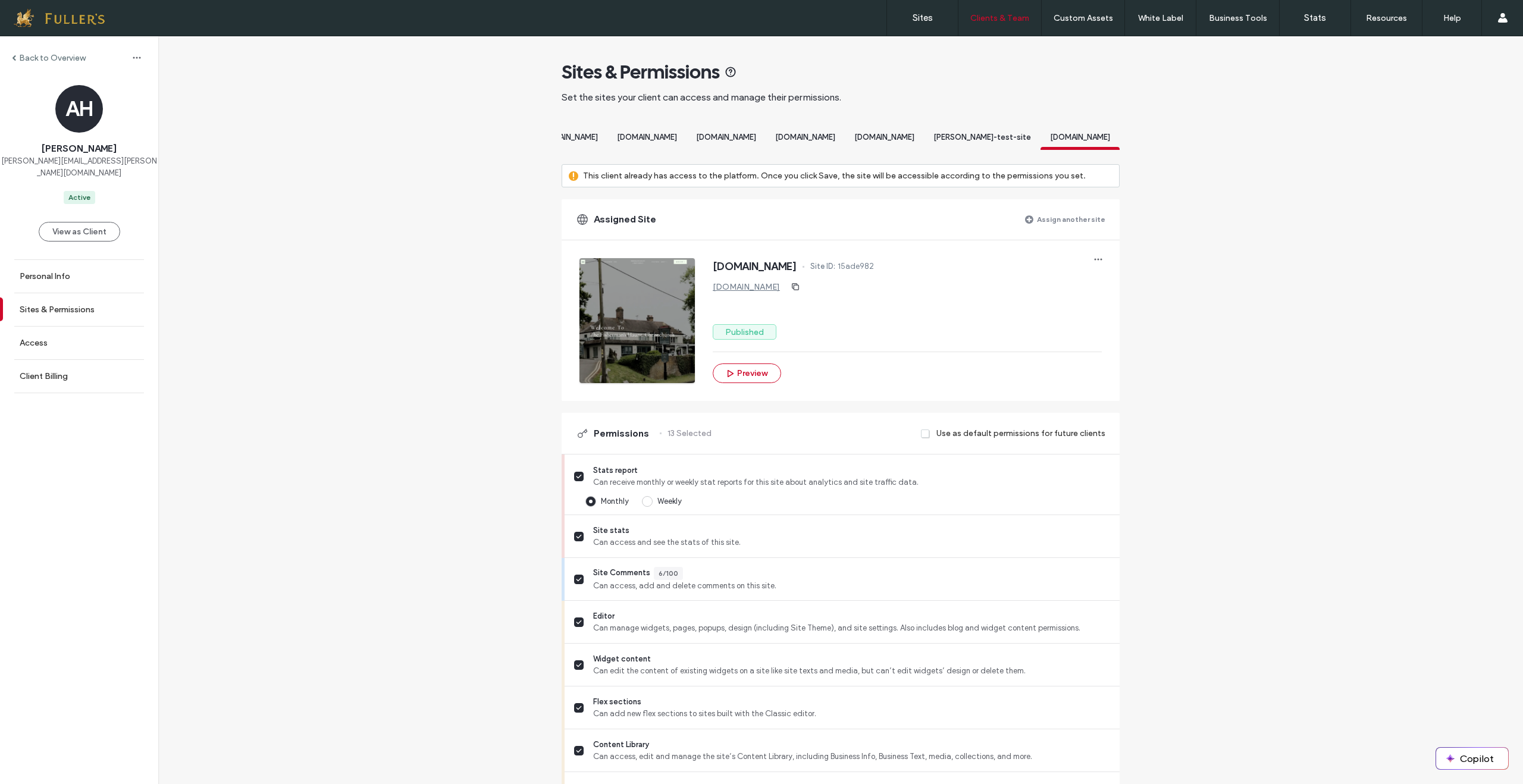
click at [865, 144] on div "[DOMAIN_NAME]" at bounding box center [884, 139] width 79 height 22
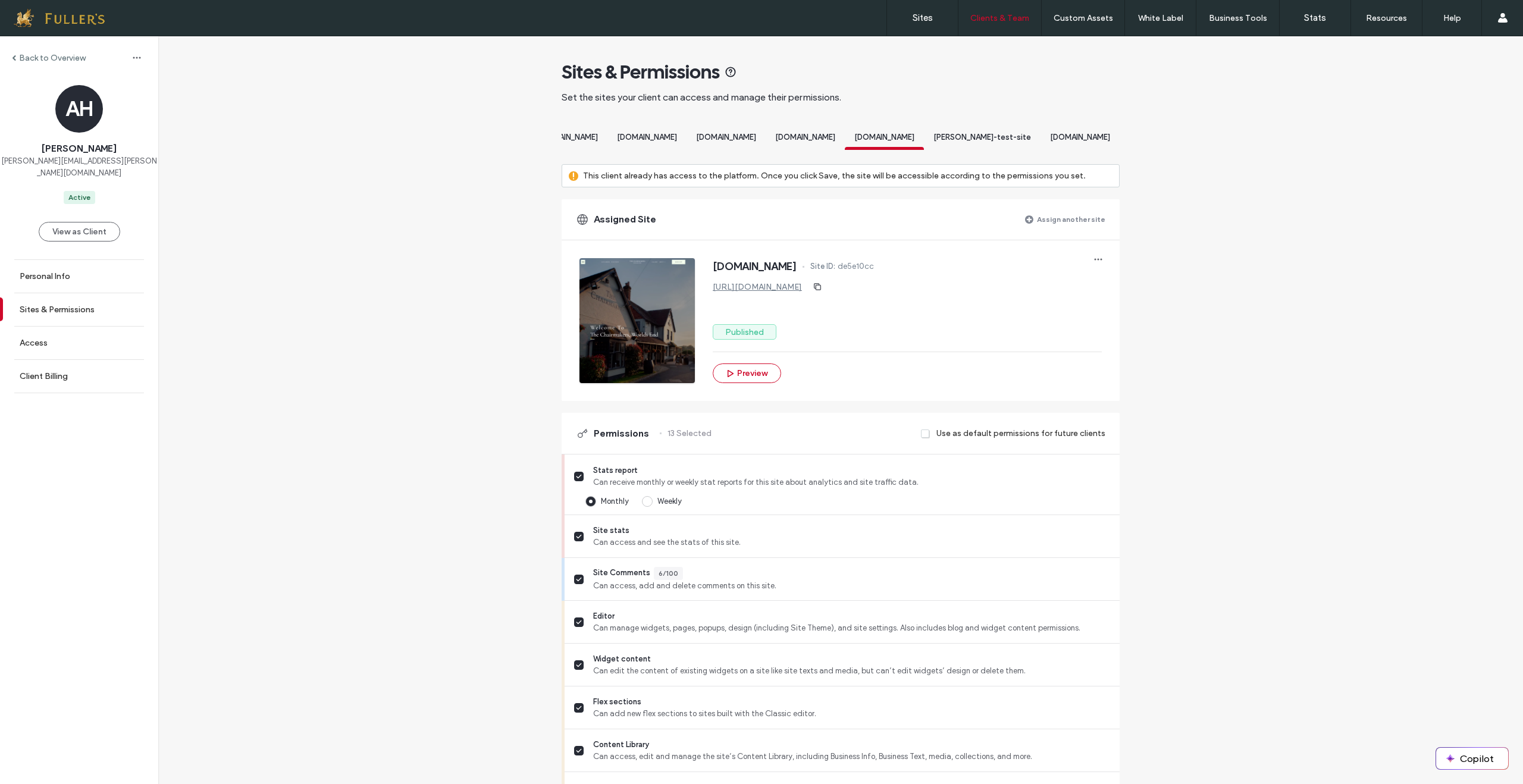
click at [1095, 146] on div "[DOMAIN_NAME]" at bounding box center [1080, 139] width 79 height 22
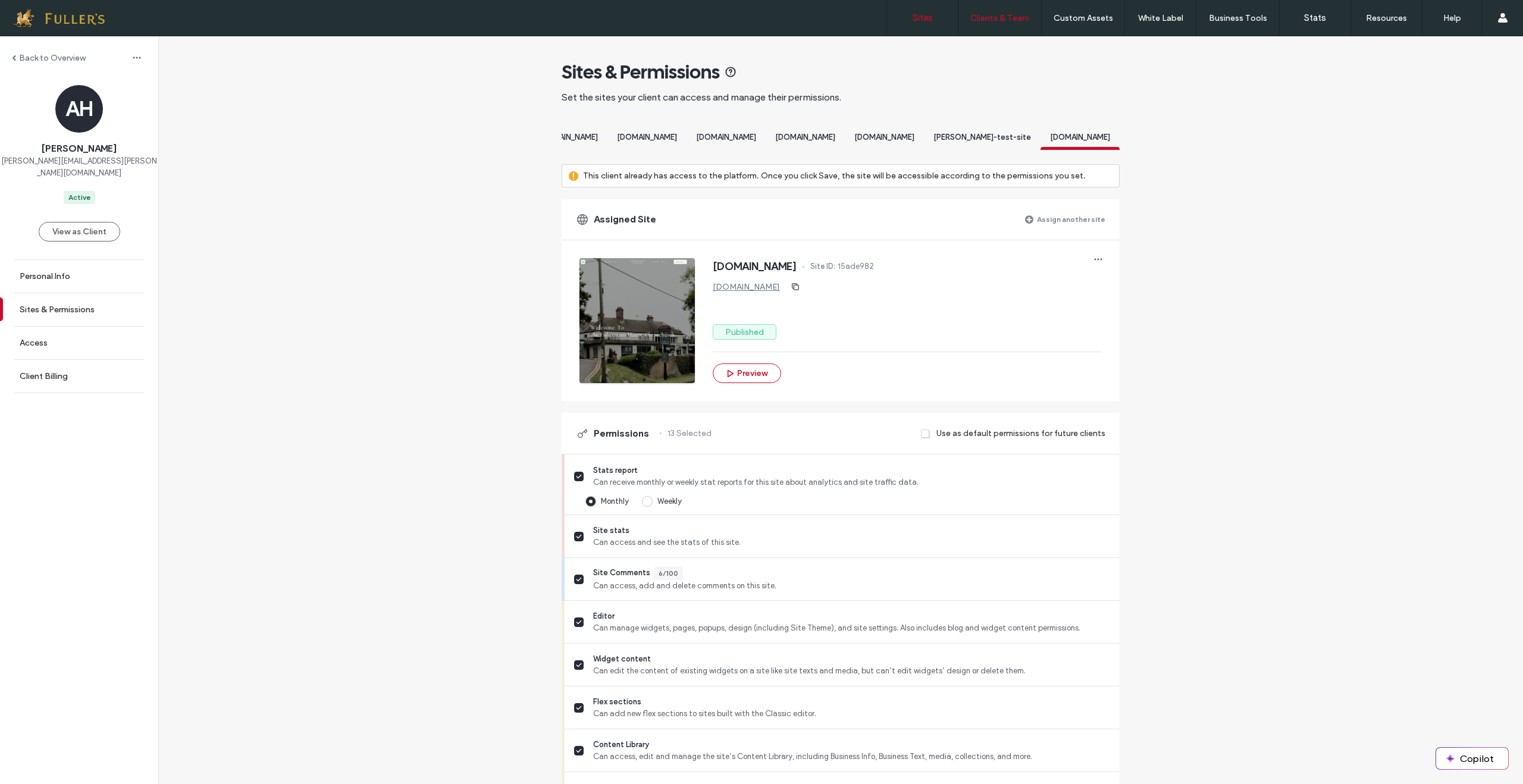
click at [919, 22] on label "Sites" at bounding box center [922, 18] width 20 height 11
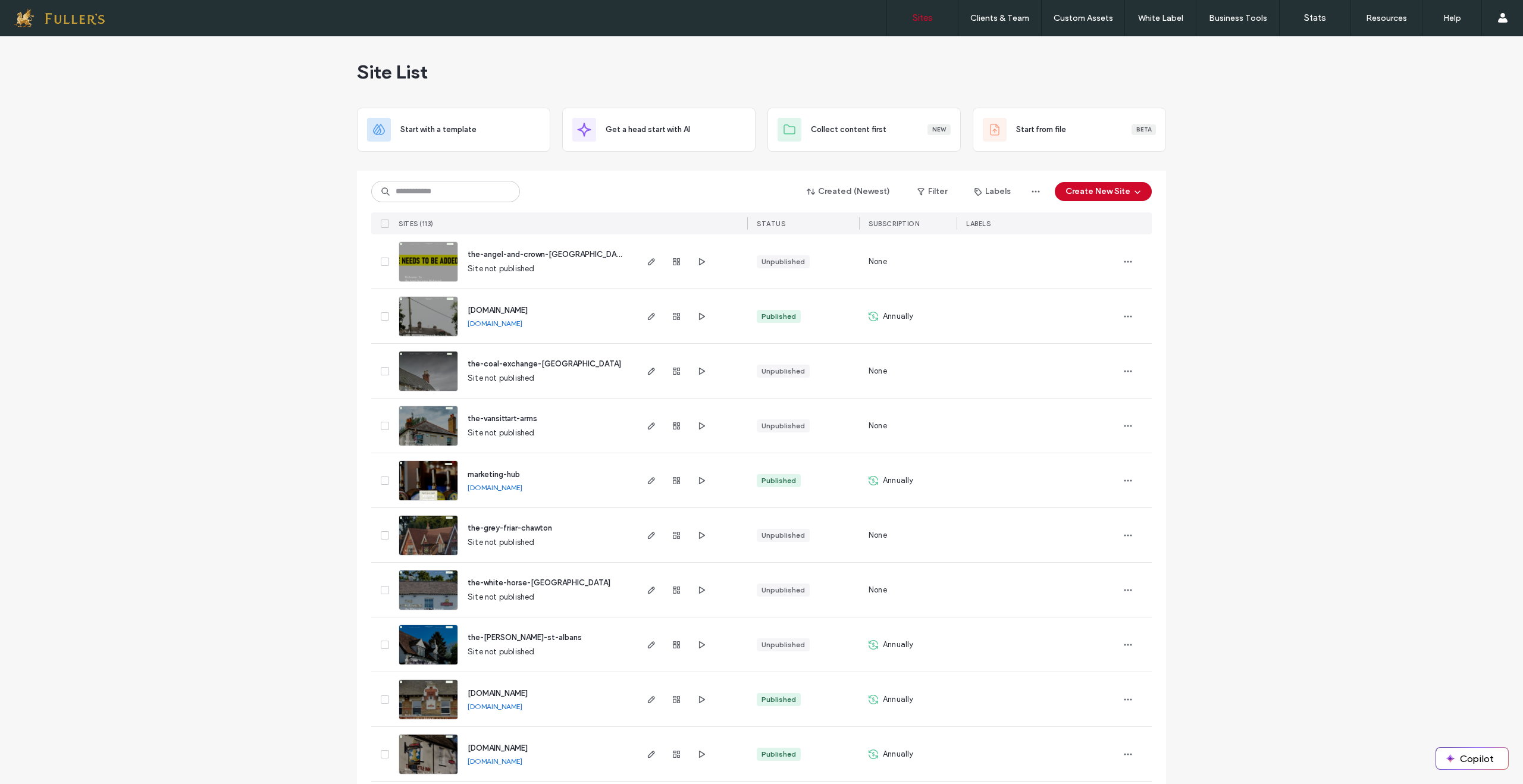
click at [522, 328] on link "[DOMAIN_NAME]" at bounding box center [495, 324] width 55 height 10
